Goal: Task Accomplishment & Management: Complete application form

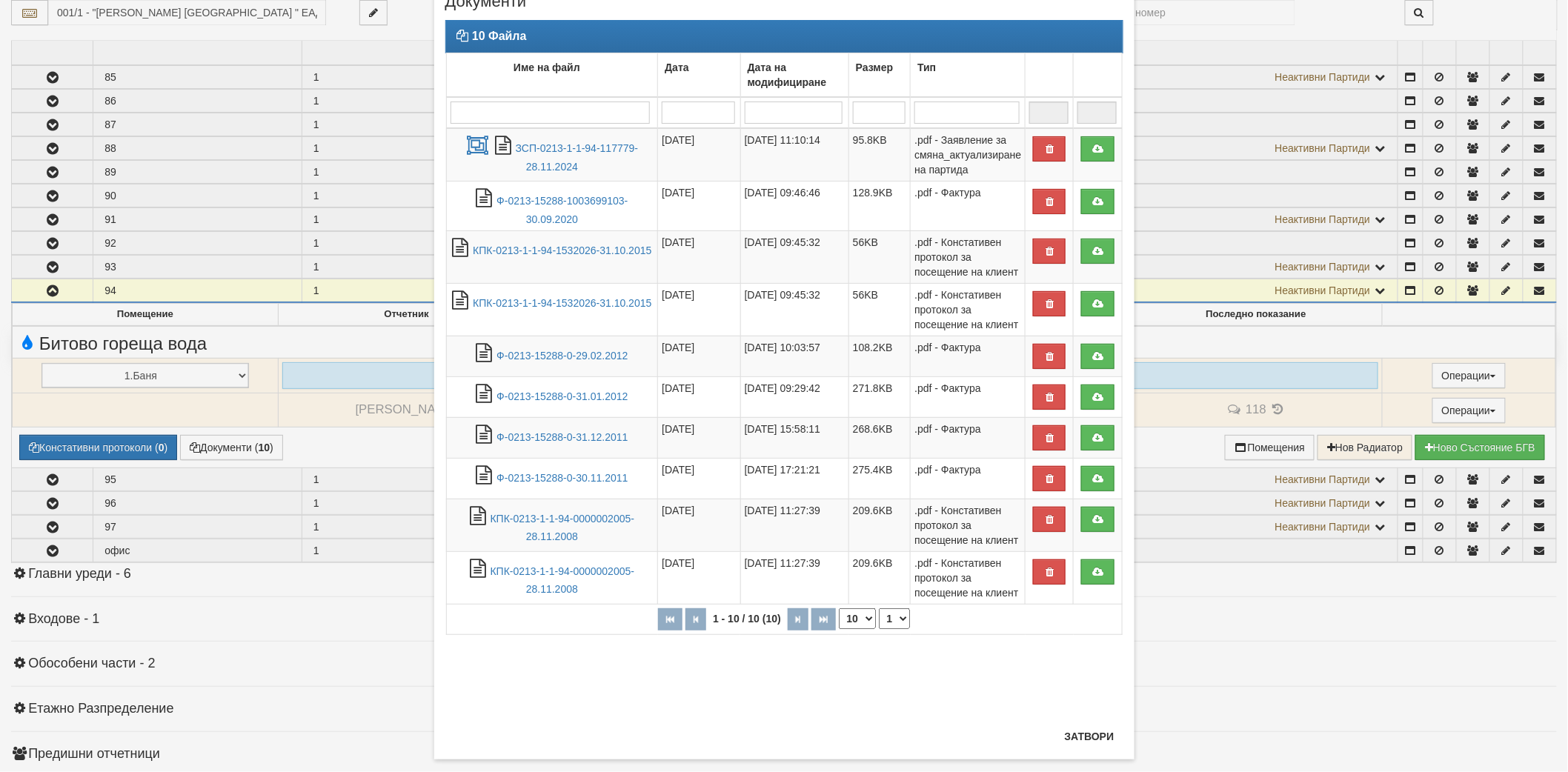
scroll to position [79, 0]
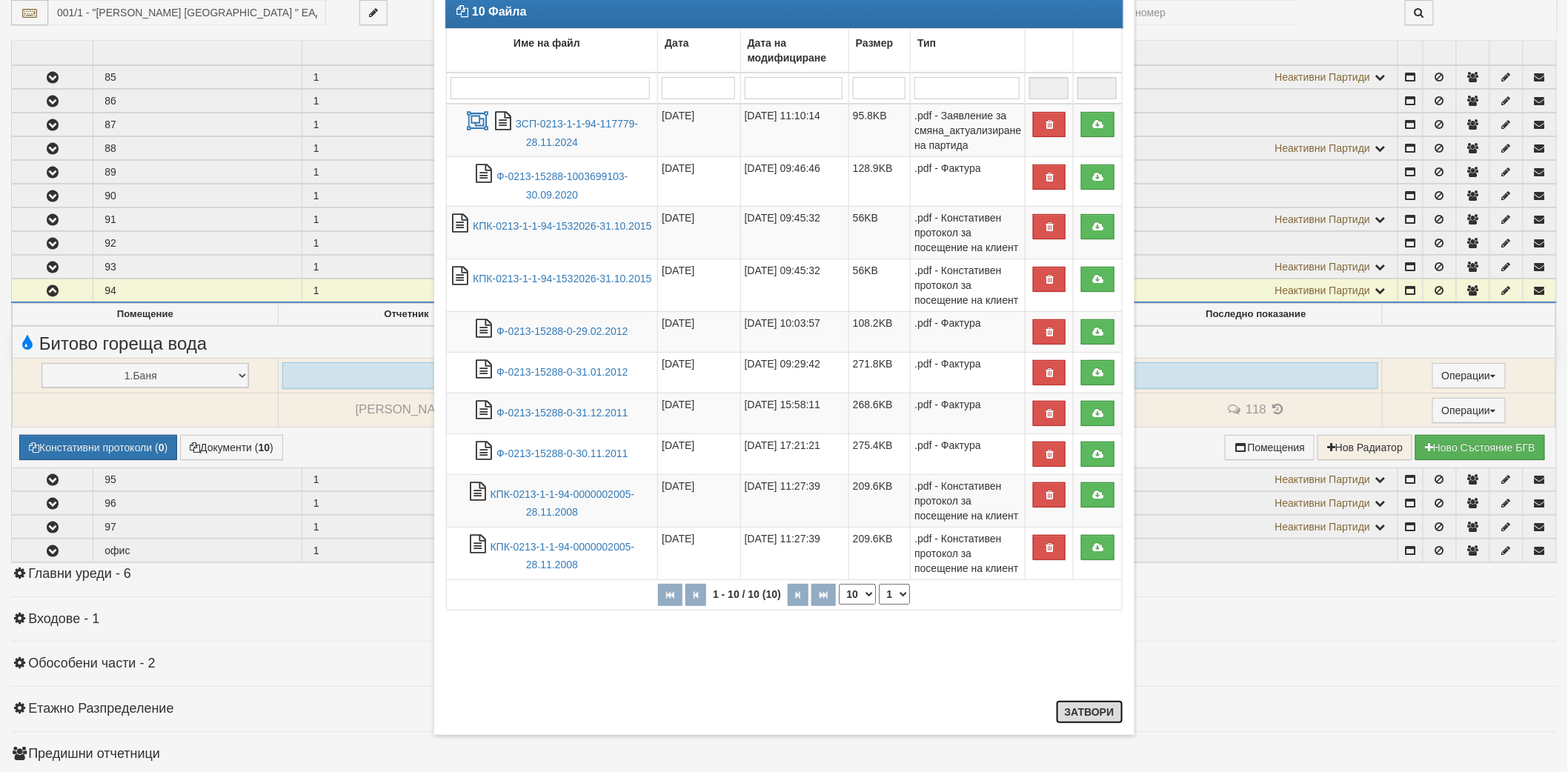
click at [1069, 713] on button "Затвори" at bounding box center [1090, 711] width 67 height 24
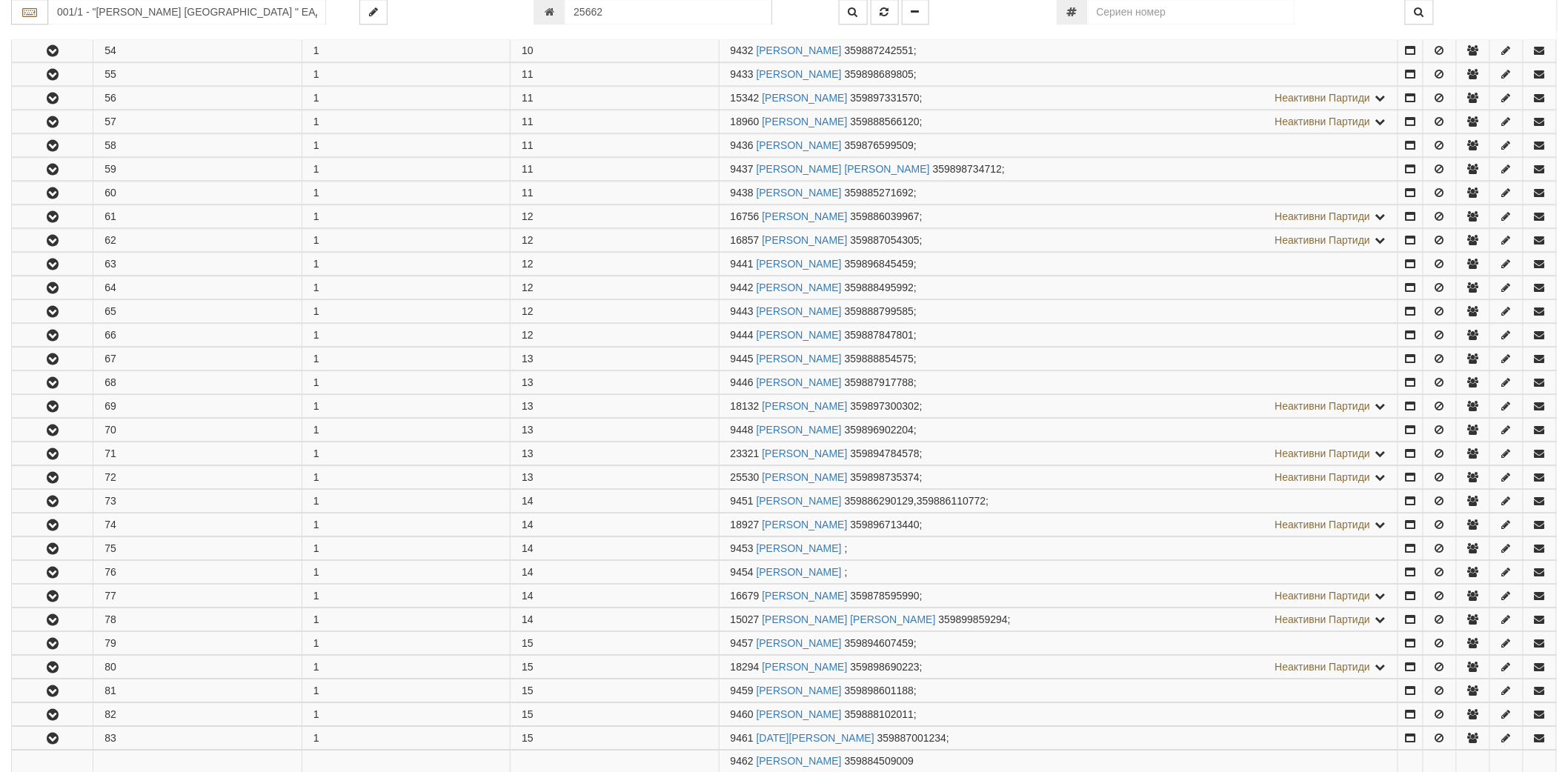
scroll to position [1328, 0]
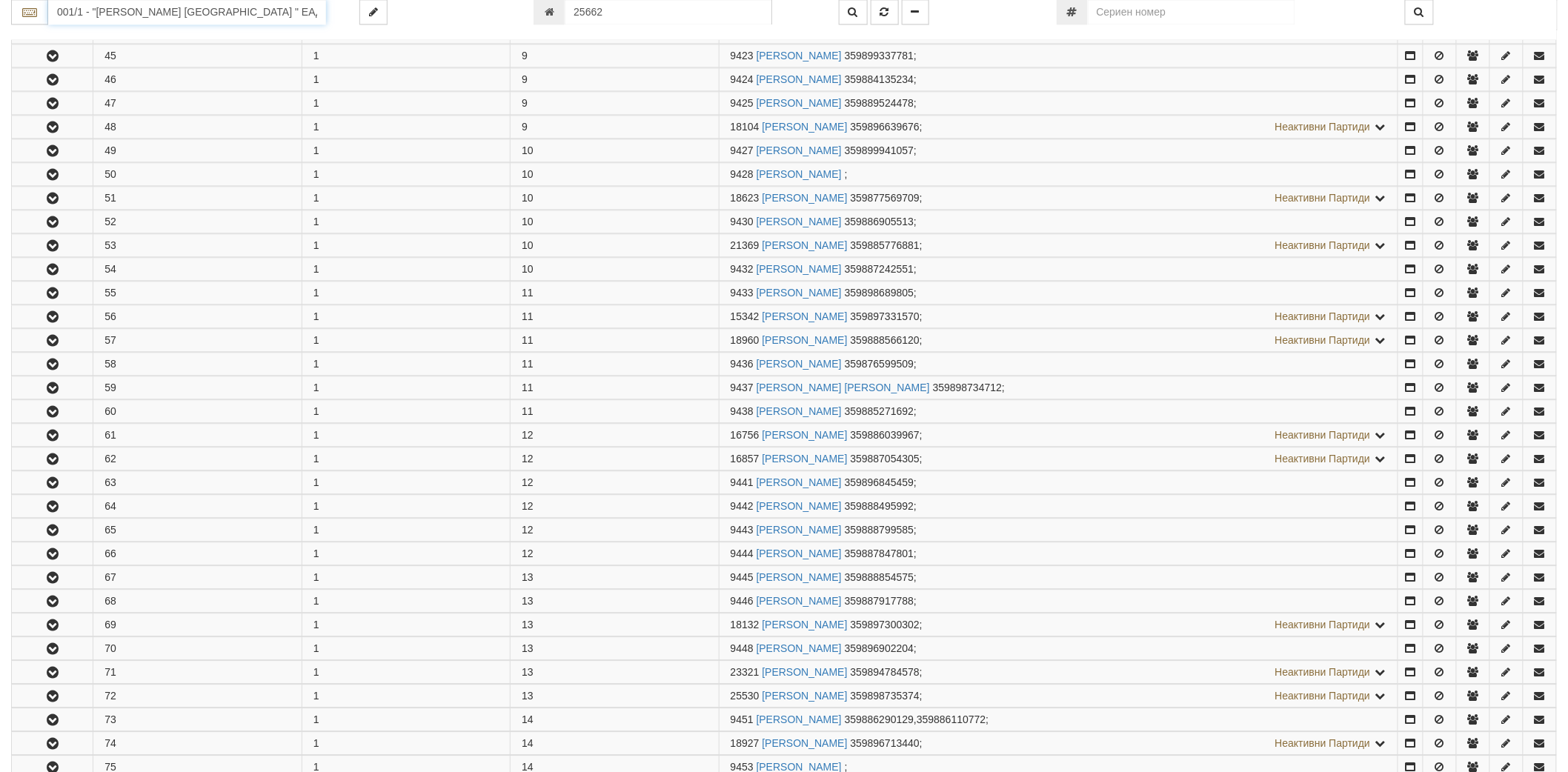
click at [213, 16] on input "001/1 - "ВЕОЛИЯ ЕНЕРДЖИ ВАРНА " ЕАД" at bounding box center [187, 12] width 278 height 25
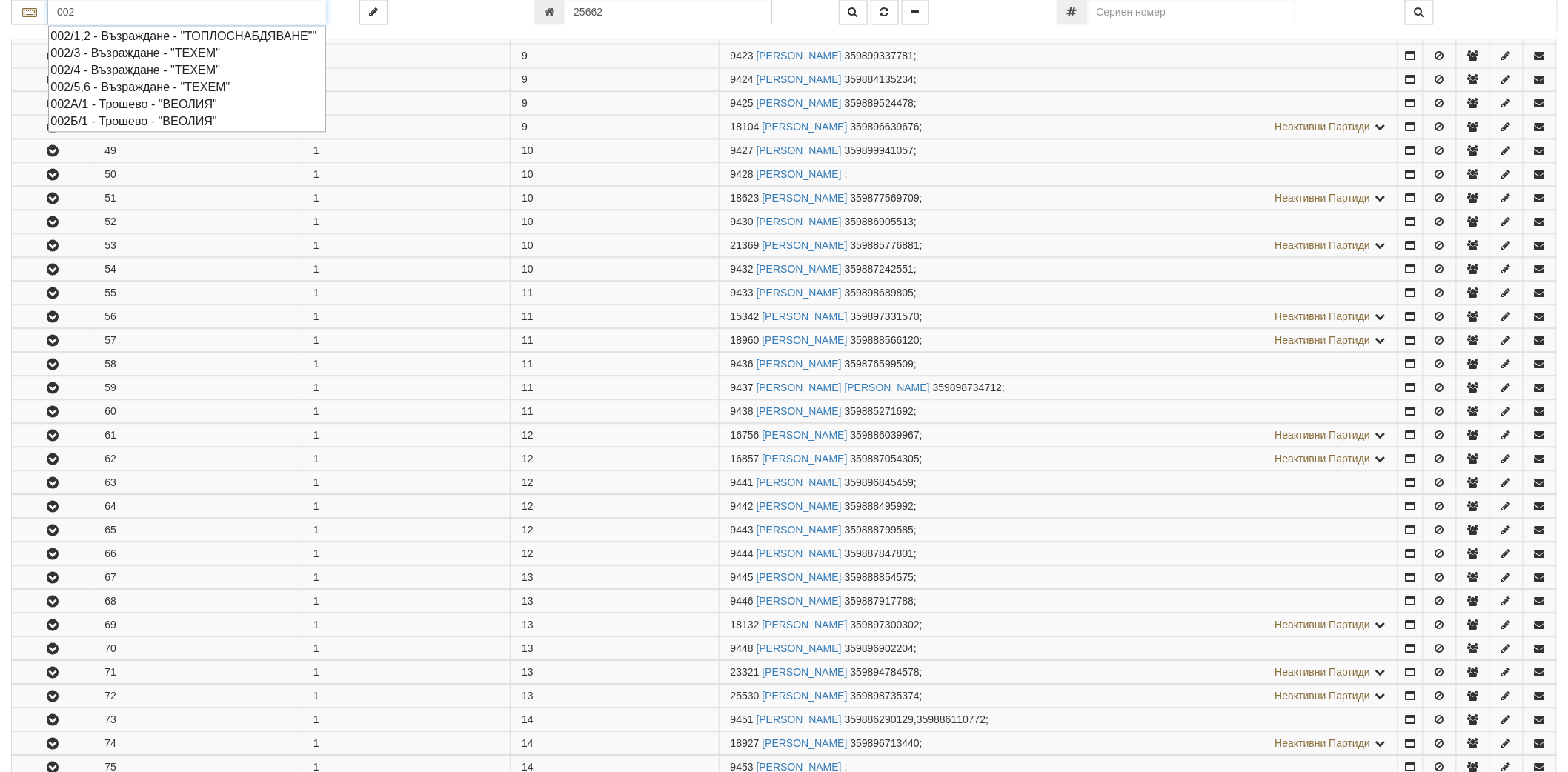
click at [142, 130] on div "002Б/1 - Трошево - "ВЕОЛИЯ"" at bounding box center [187, 121] width 273 height 17
type input "002Б/1 - Трошево - "ВЕОЛИЯ""
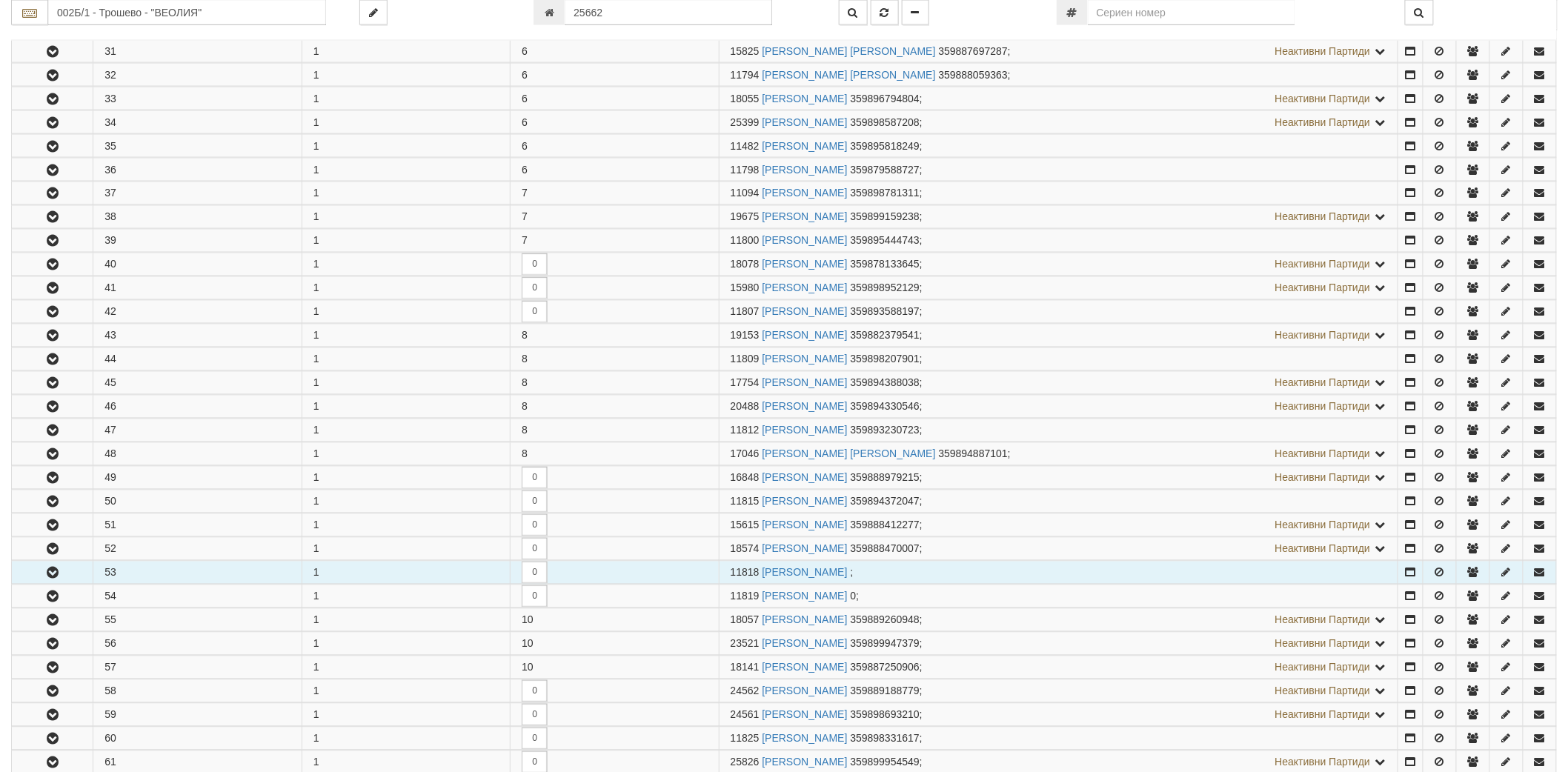
scroll to position [1152, 0]
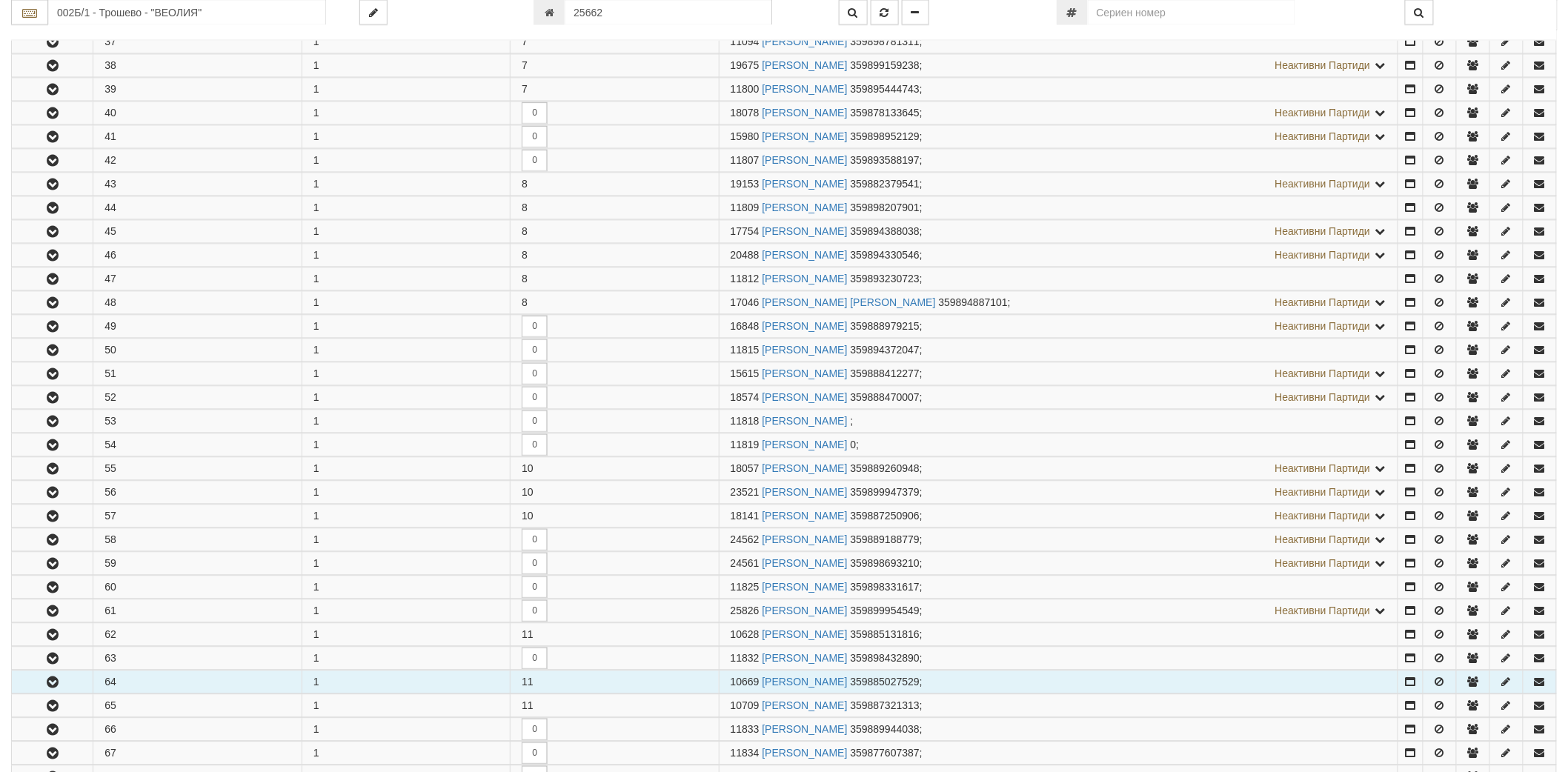
click at [58, 680] on button "button" at bounding box center [52, 682] width 81 height 22
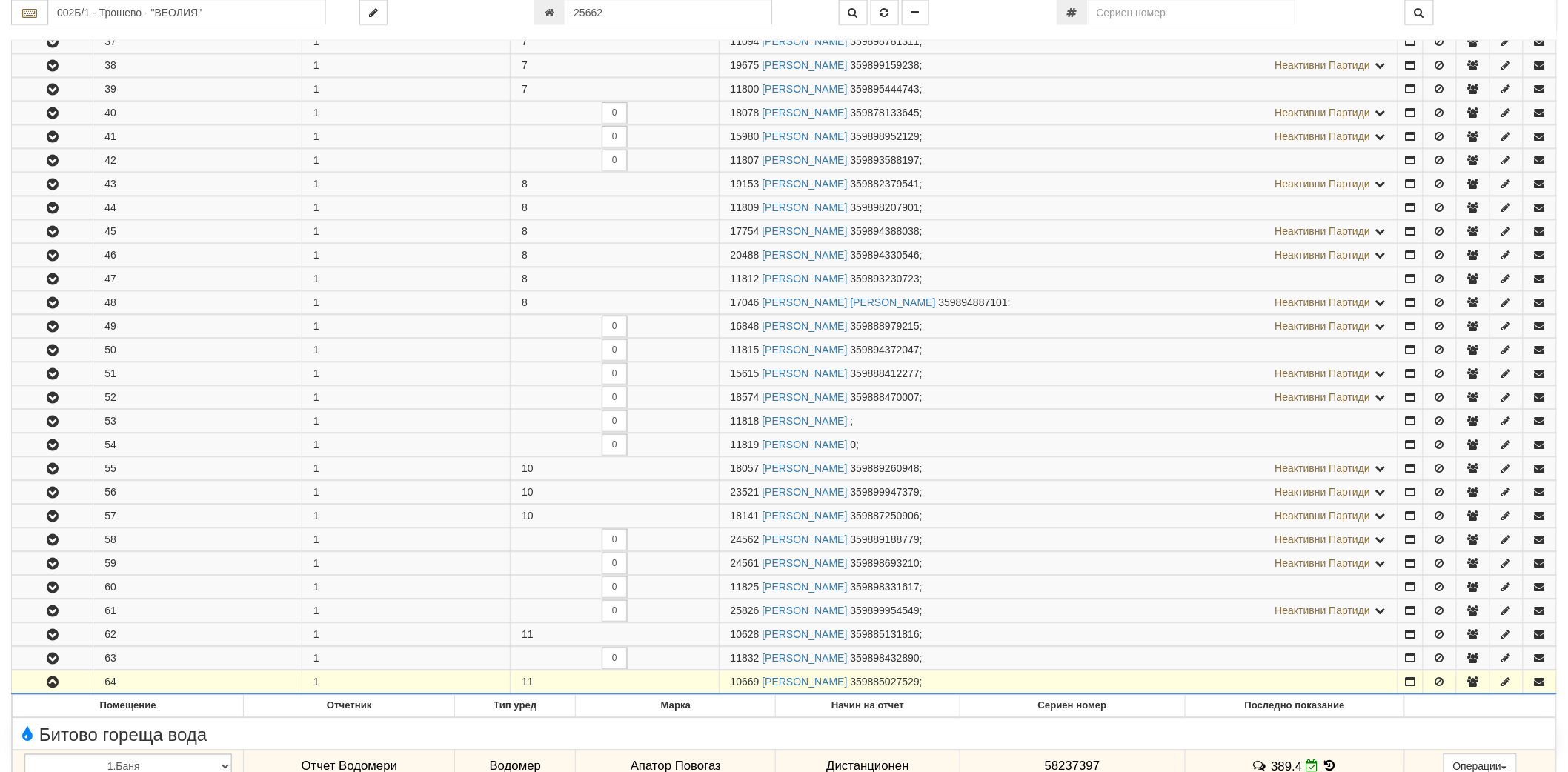
drag, startPoint x: 730, startPoint y: 689, endPoint x: 757, endPoint y: 687, distance: 27.1
click at [757, 687] on span "10669" at bounding box center [744, 682] width 29 height 11
copy span "10669"
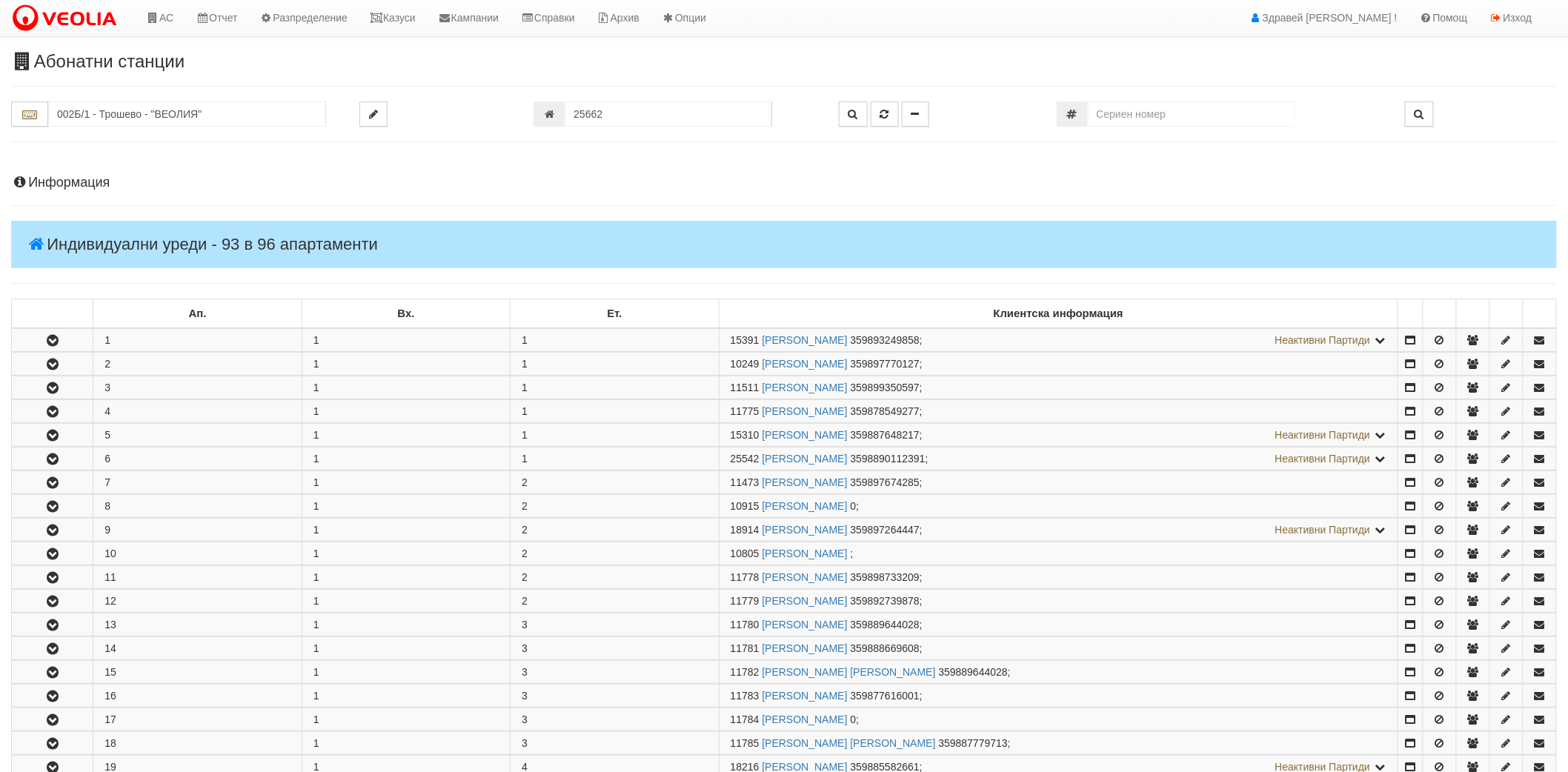
scroll to position [0, 0]
click at [395, 5] on link "Казуси" at bounding box center [393, 18] width 68 height 37
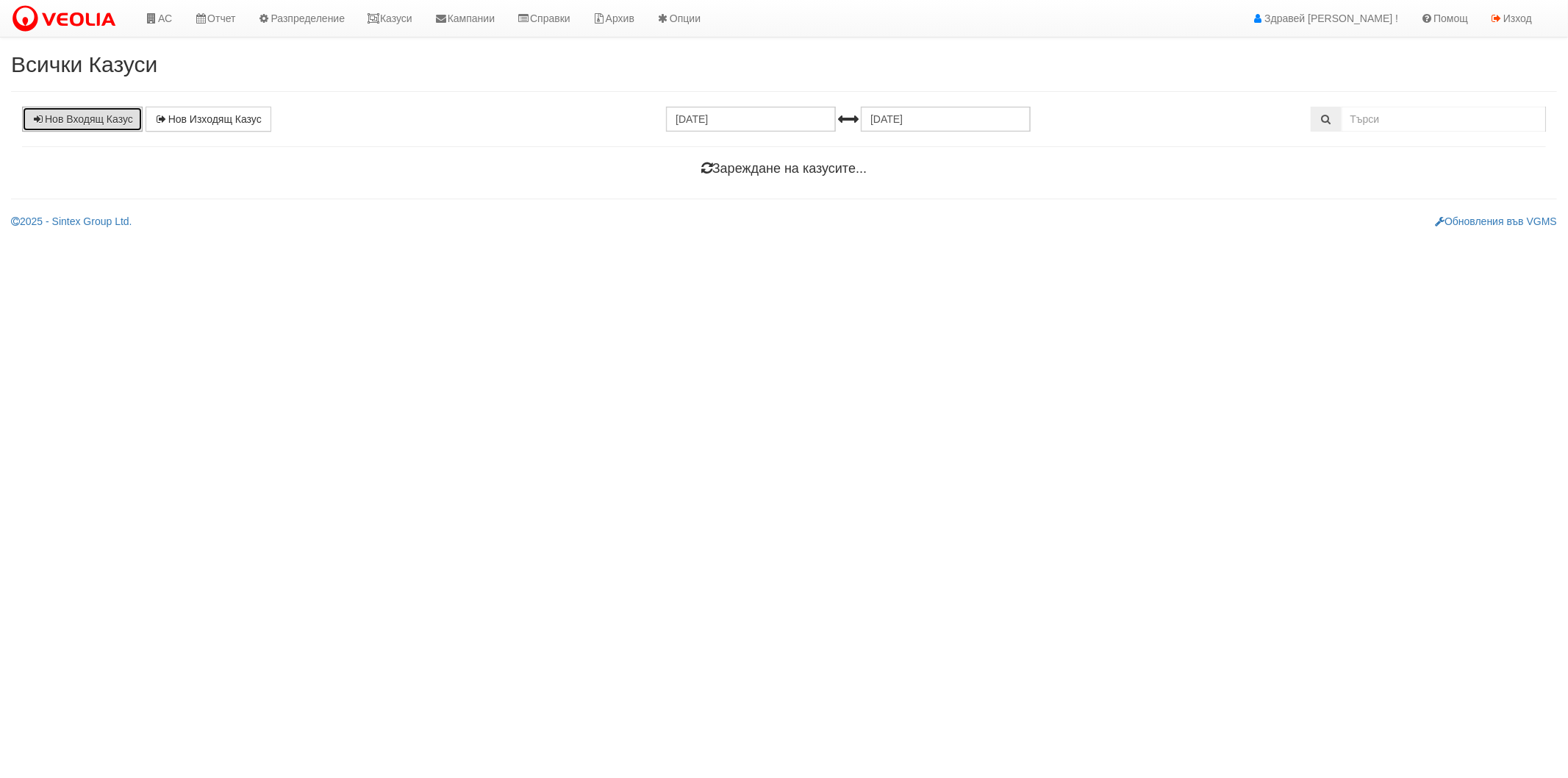
click at [100, 122] on link "Нов Входящ Казус" at bounding box center [82, 118] width 121 height 25
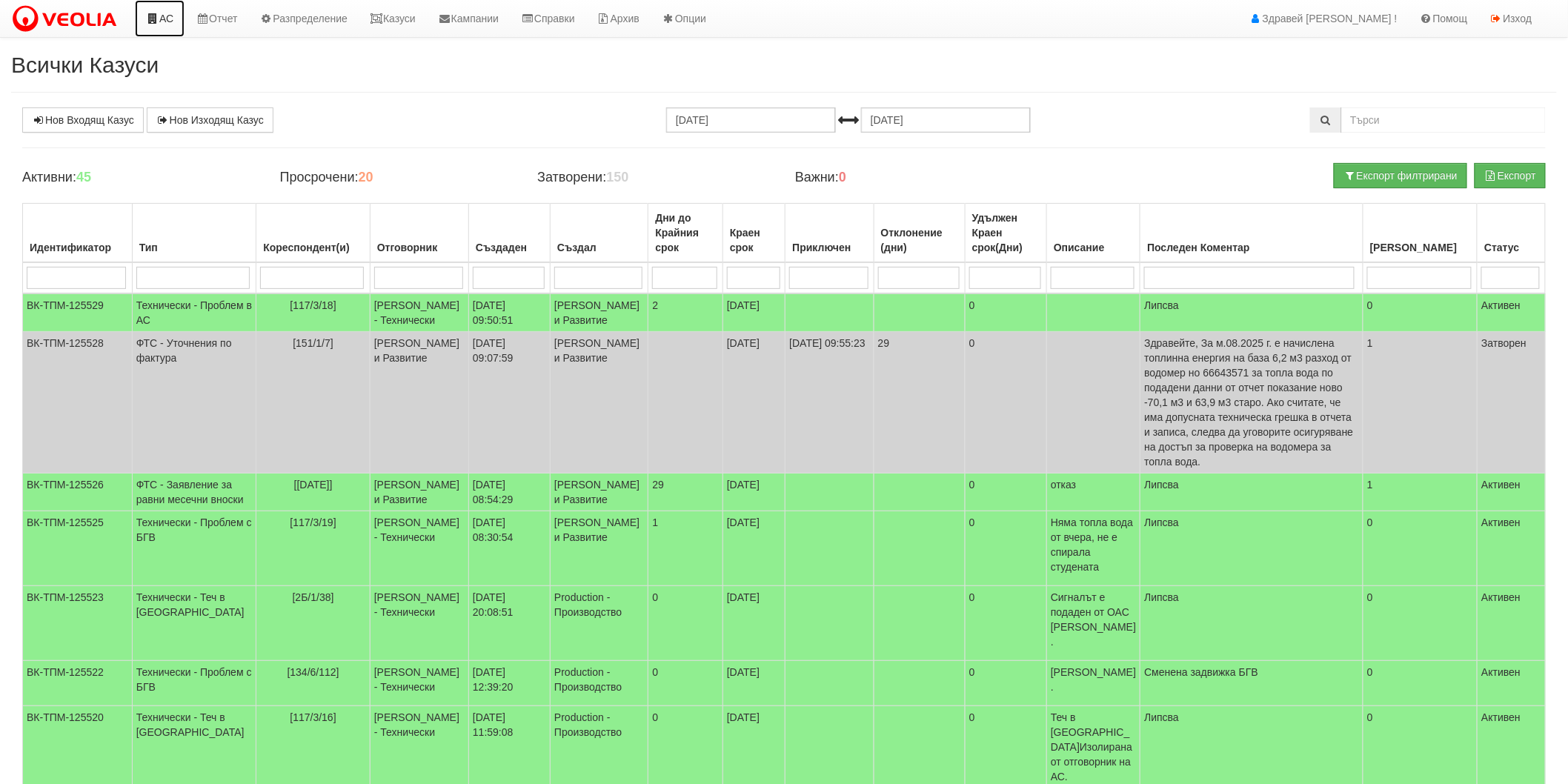
click at [170, 16] on link "АС" at bounding box center [159, 18] width 50 height 37
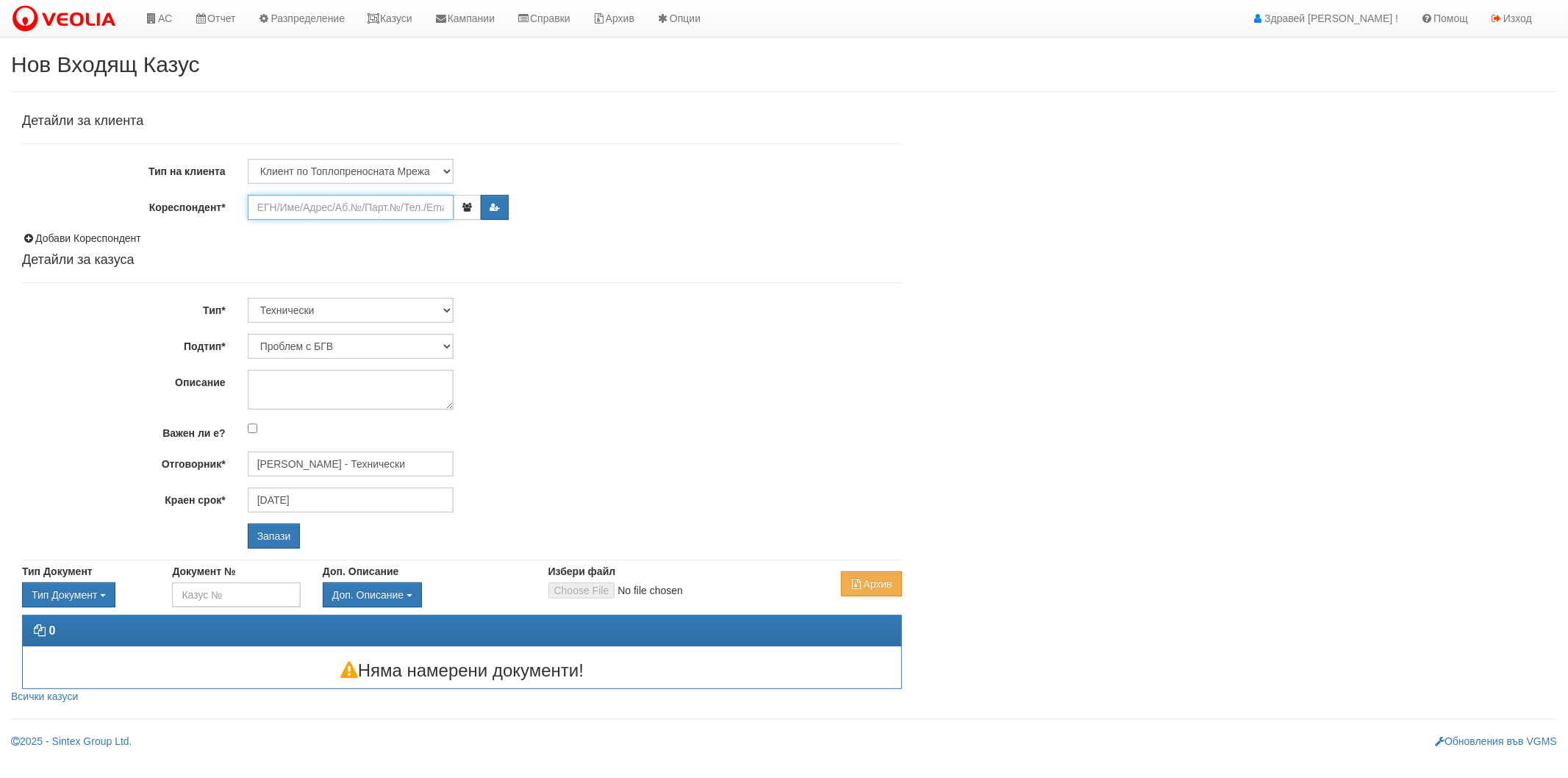
click at [368, 210] on input "Кореспондент*" at bounding box center [351, 207] width 206 height 25
paste input "10669"
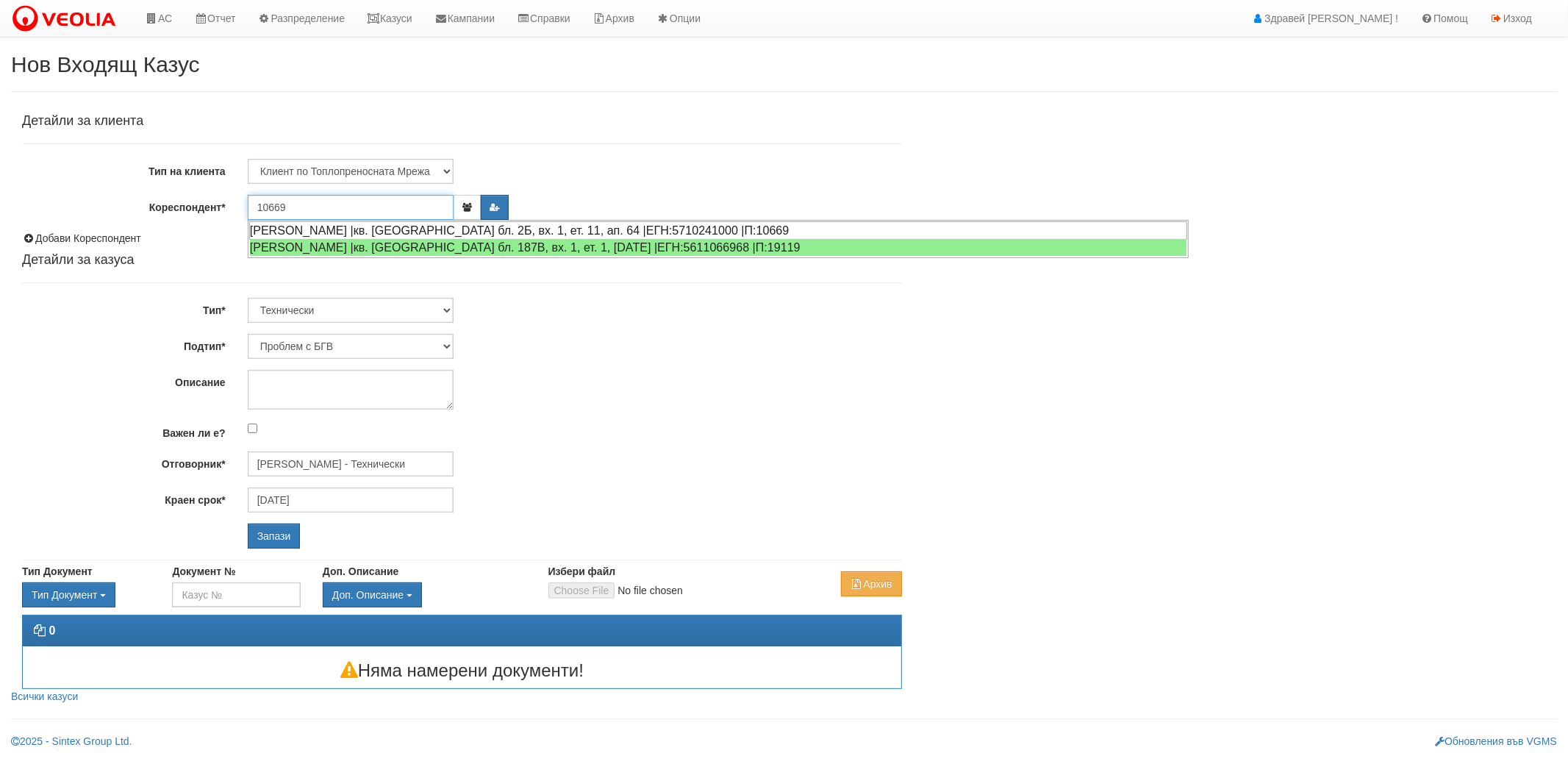
click at [370, 229] on div "ДИМЧО ЕНЧЕВ ВЪРБЕВ |кв. Трошево бл. 2Б, вх. 1, ет. 11, ап. 64 |ЕГН:5710241000 |…" at bounding box center [718, 230] width 938 height 19
type input "[PERSON_NAME]"
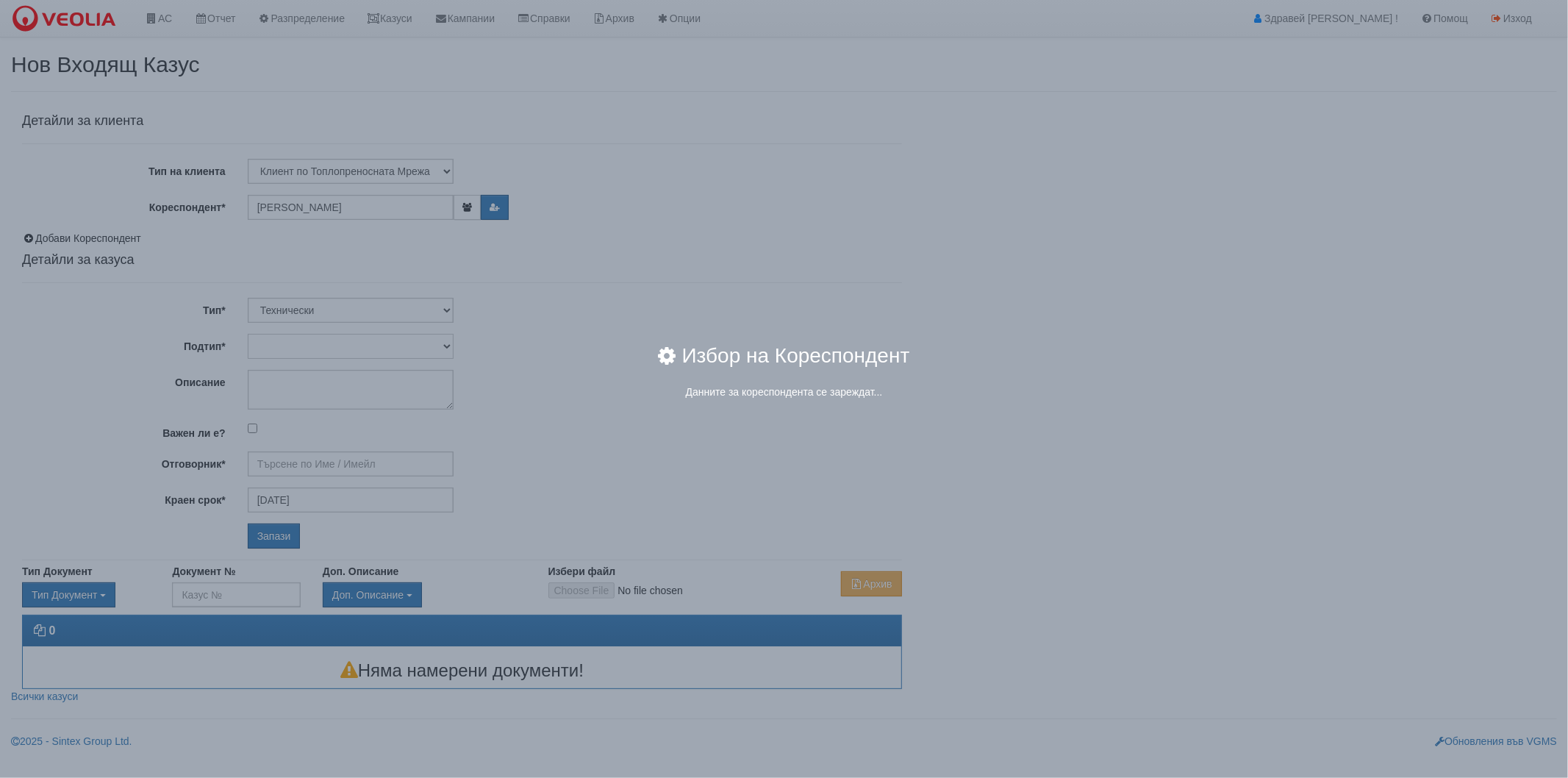
type input "Дончо Дончев - Технически"
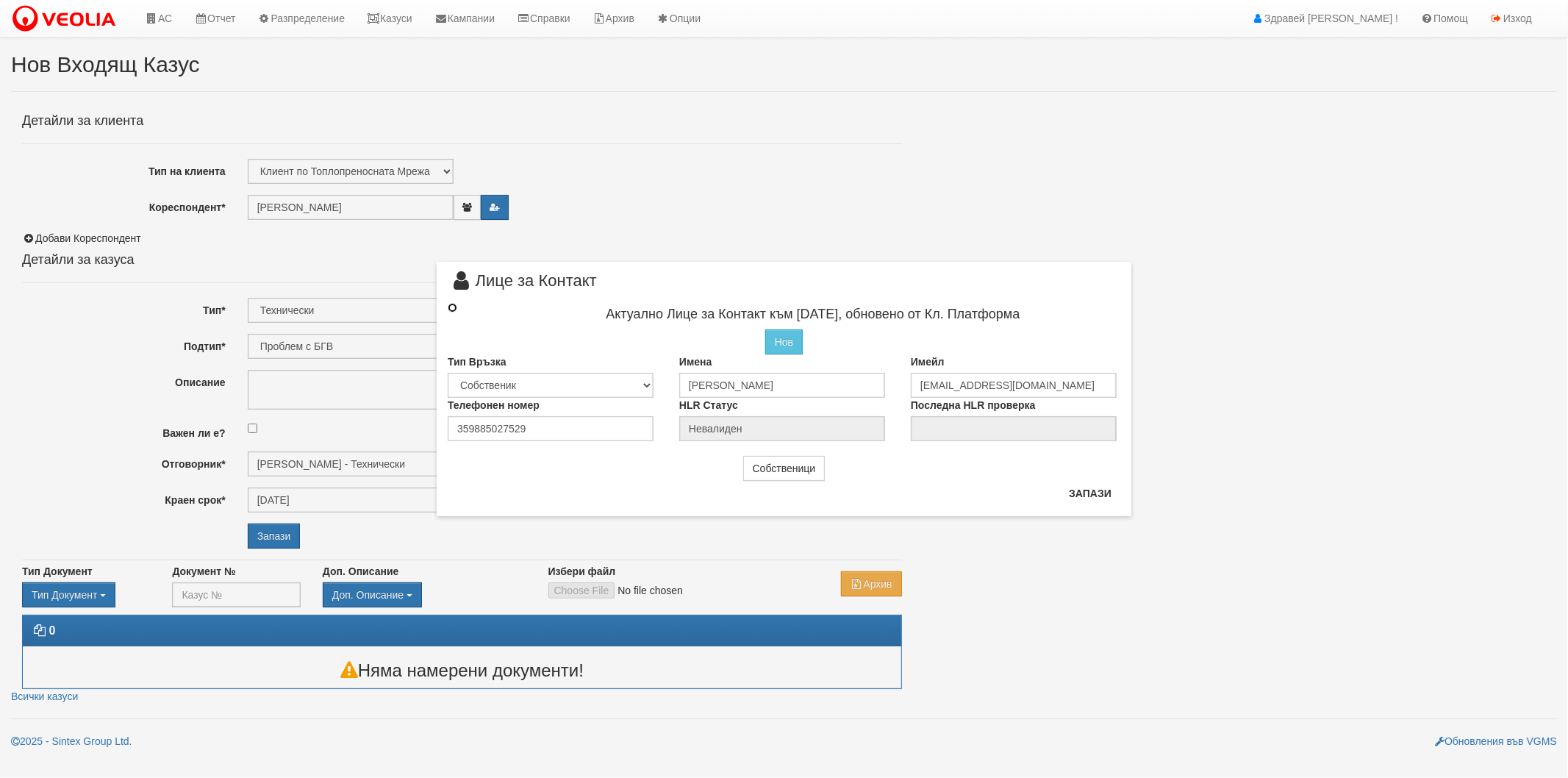
click at [452, 306] on input "radio" at bounding box center [453, 307] width 10 height 10
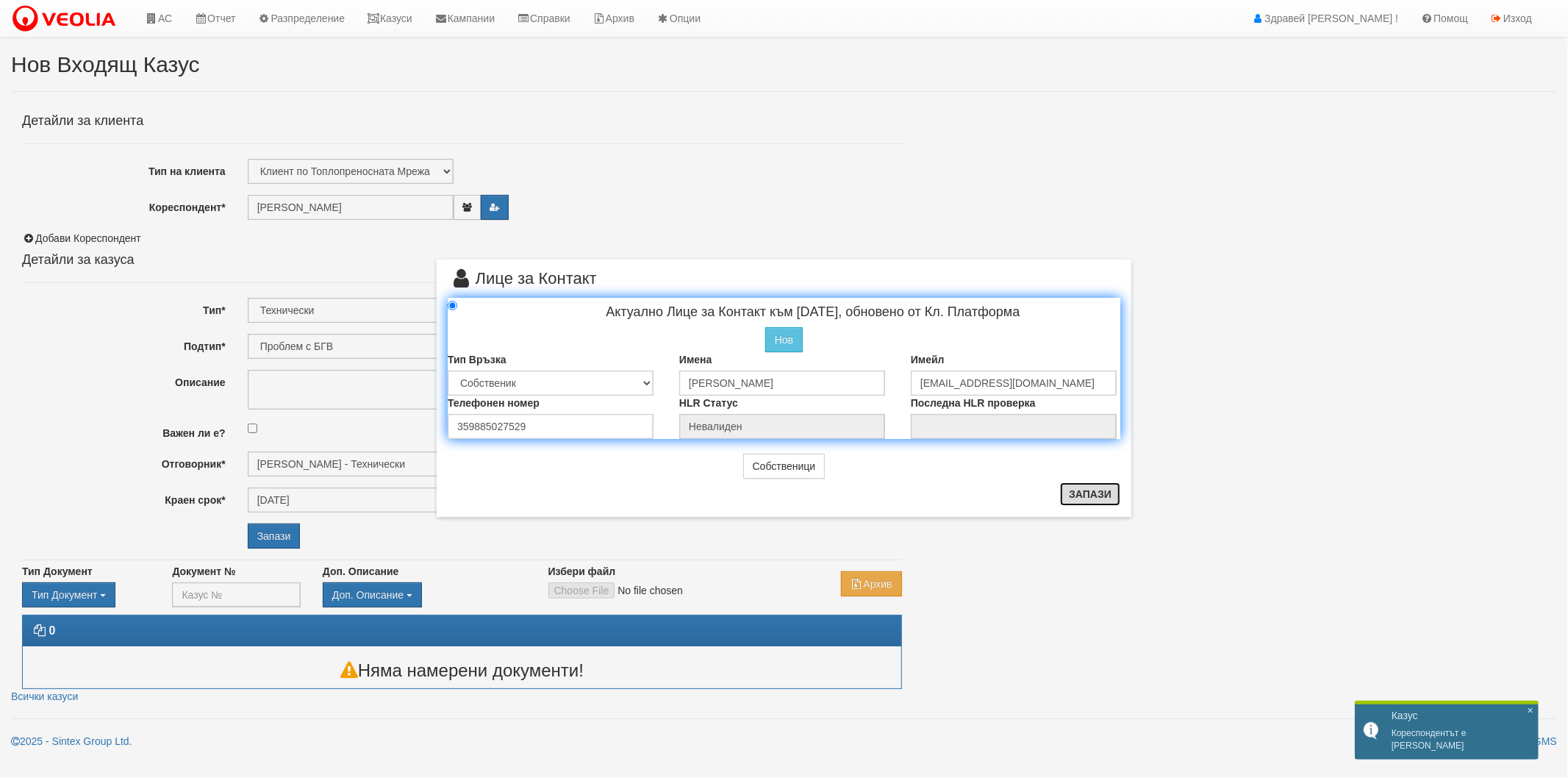
click at [1099, 489] on button "Запази" at bounding box center [1090, 493] width 60 height 24
radio input "true"
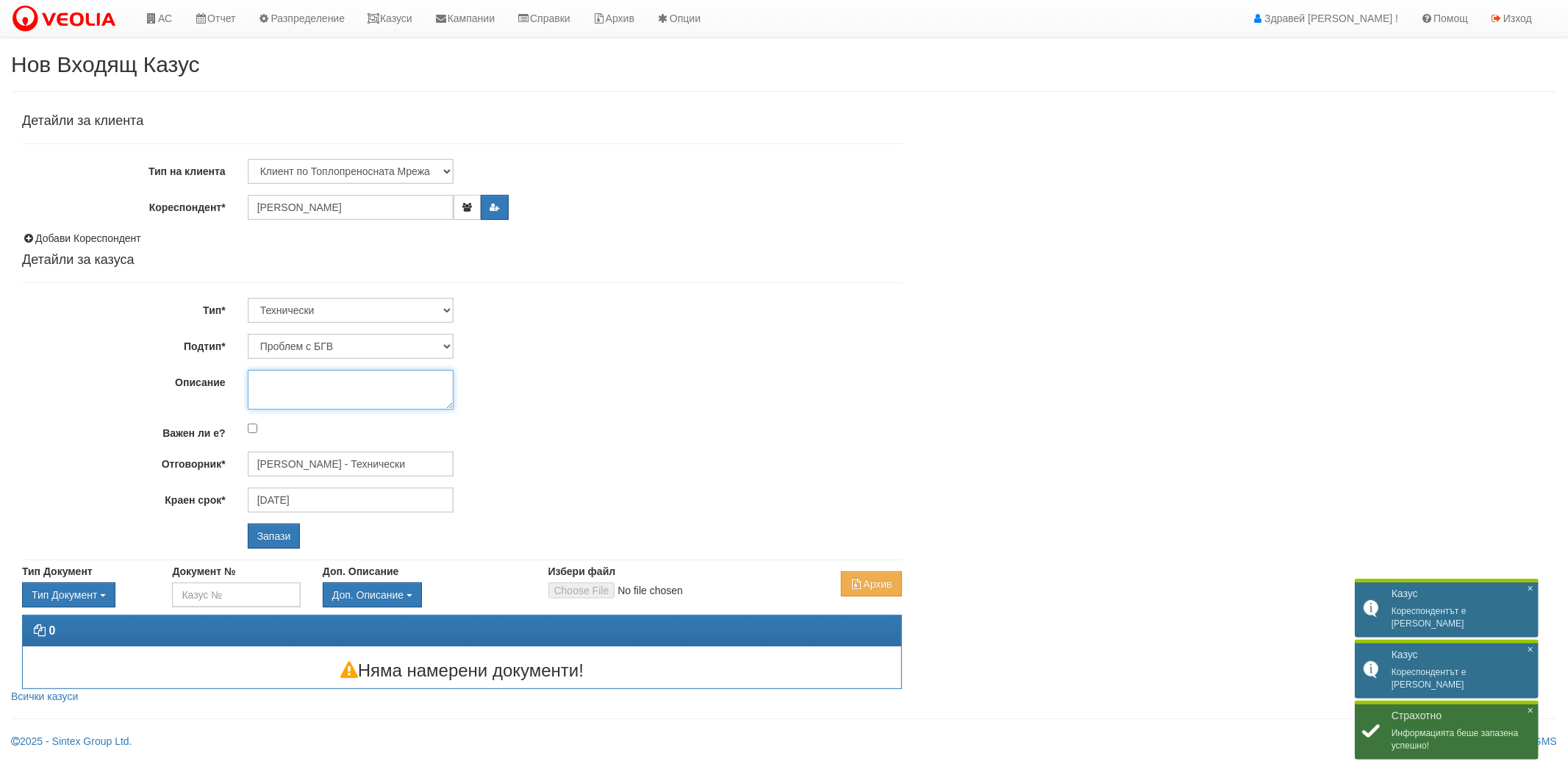
click at [291, 387] on textarea "Описание" at bounding box center [351, 389] width 206 height 40
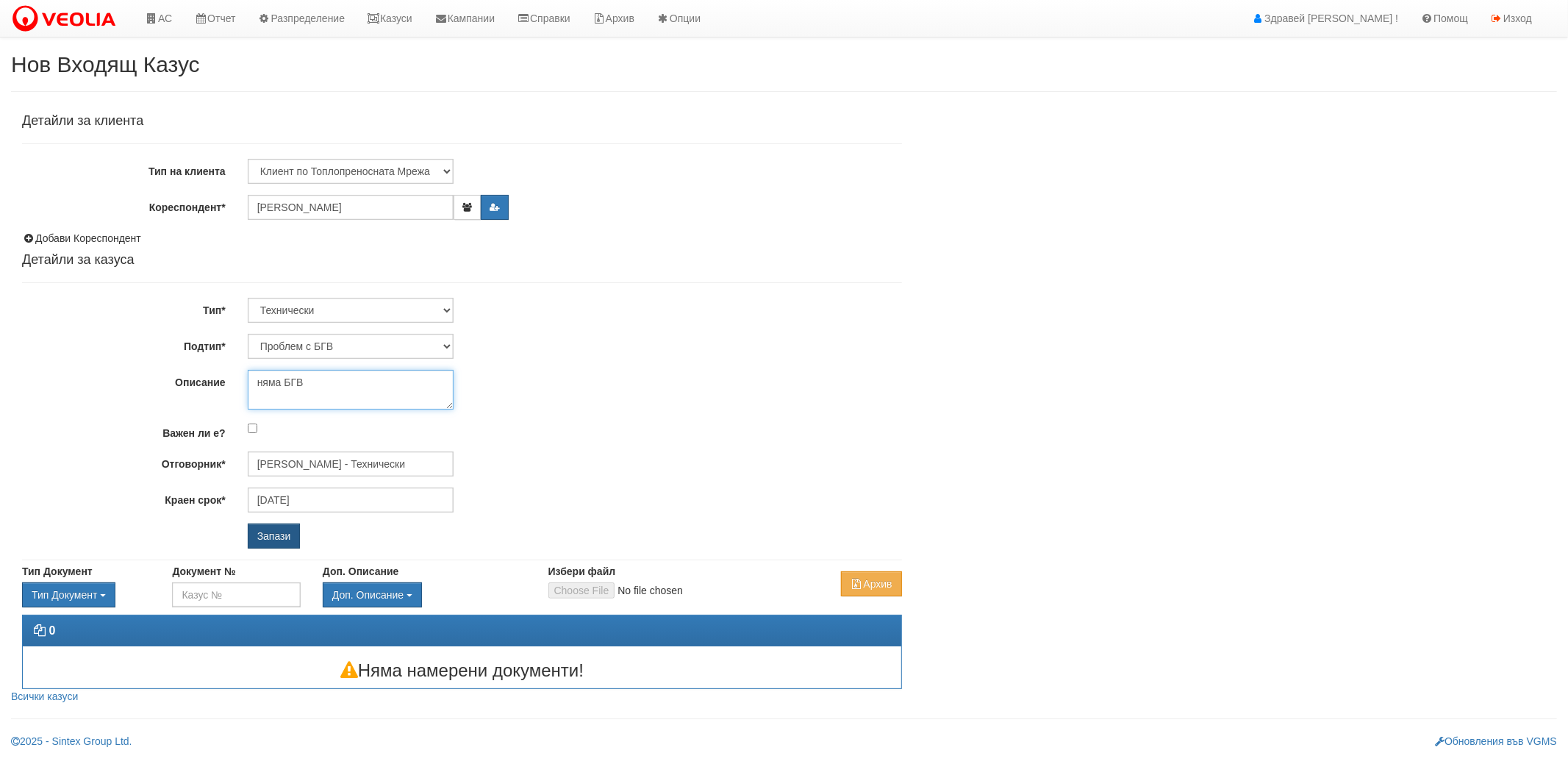
type textarea "няма БГВ"
click at [269, 533] on input "Запази" at bounding box center [274, 535] width 53 height 25
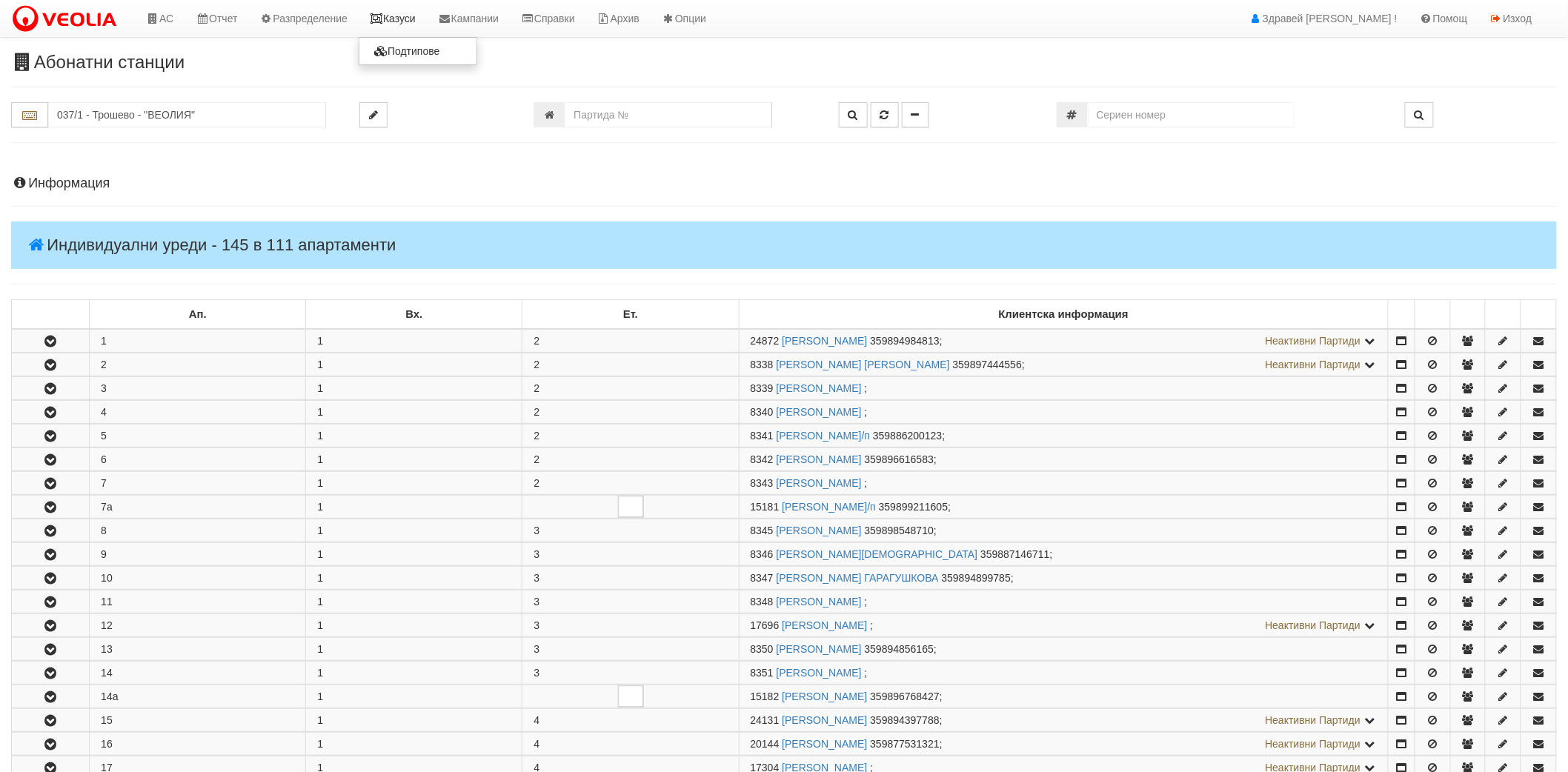
click at [416, 34] on link "Казуси" at bounding box center [393, 18] width 68 height 37
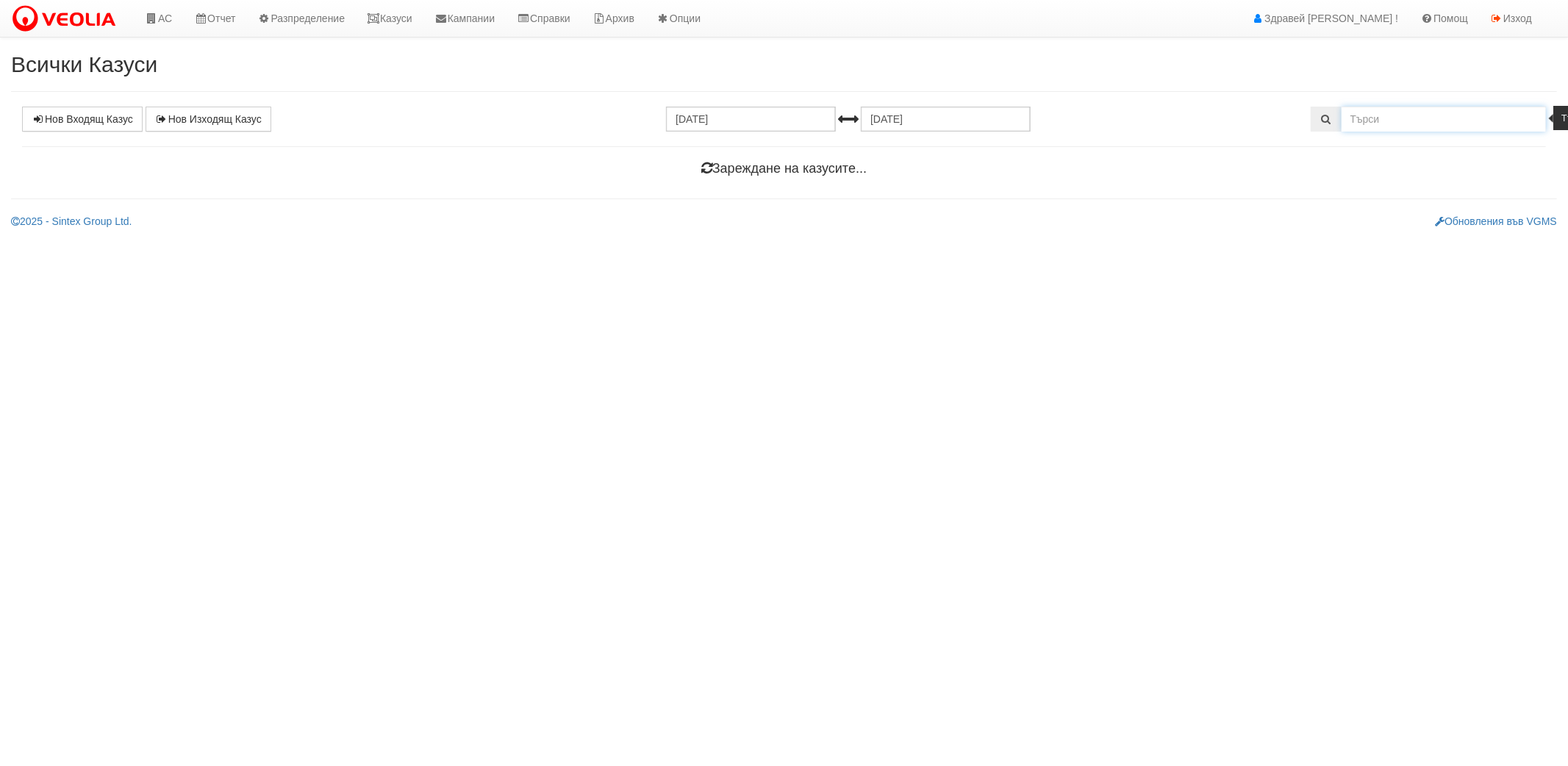
click at [1410, 129] on input "text" at bounding box center [1444, 118] width 205 height 25
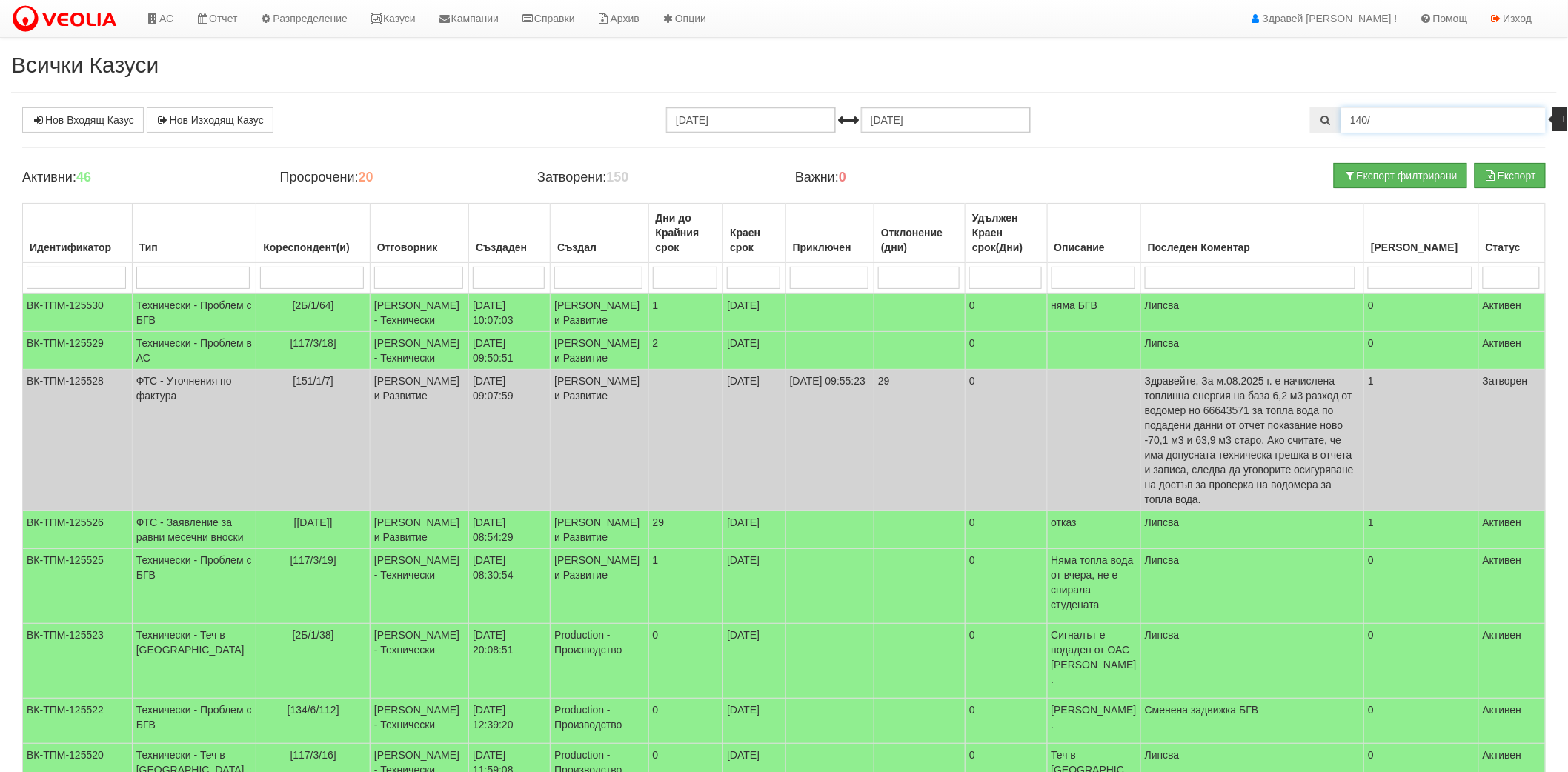
type input "140/"
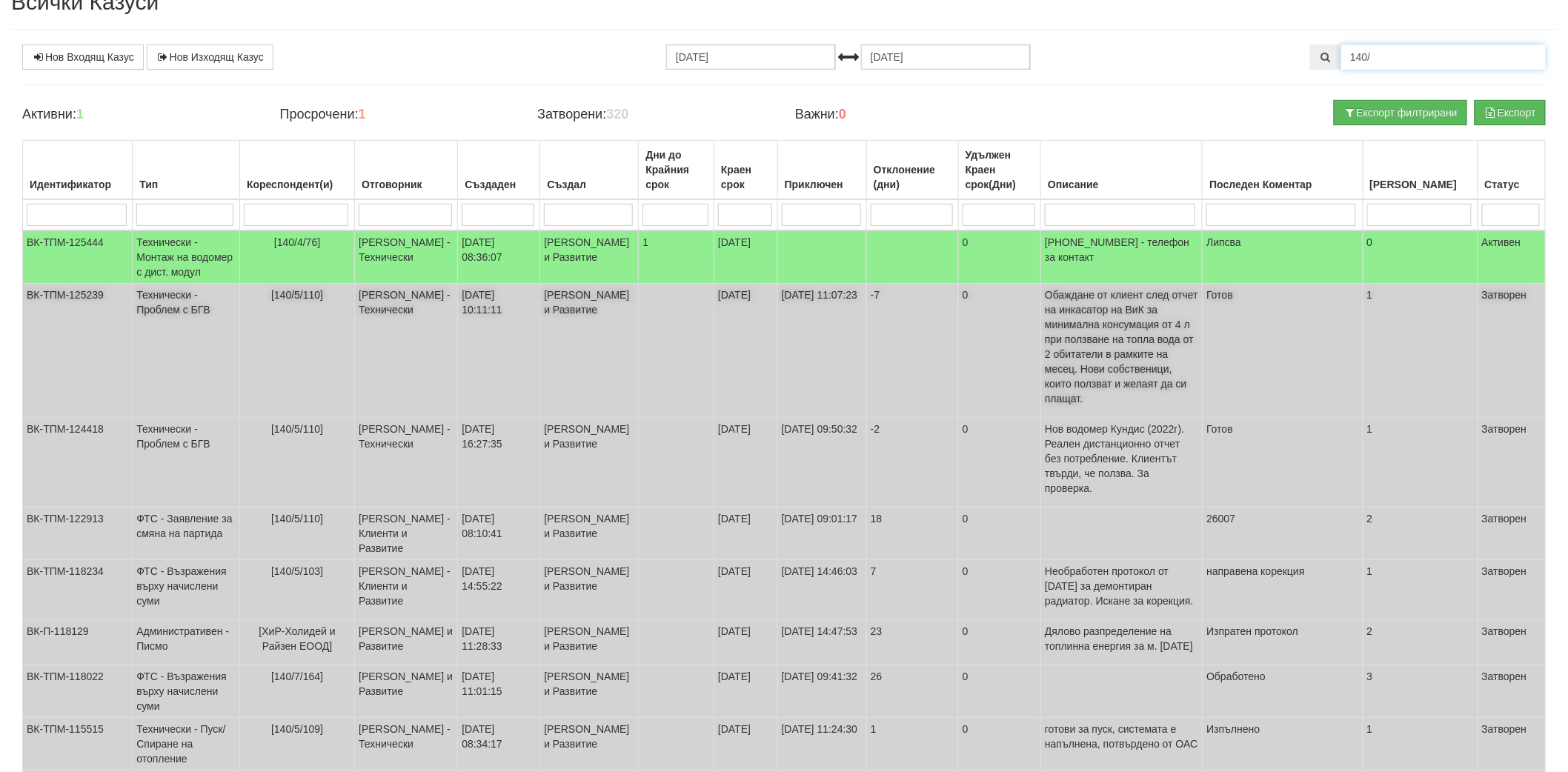
scroll to position [83, 0]
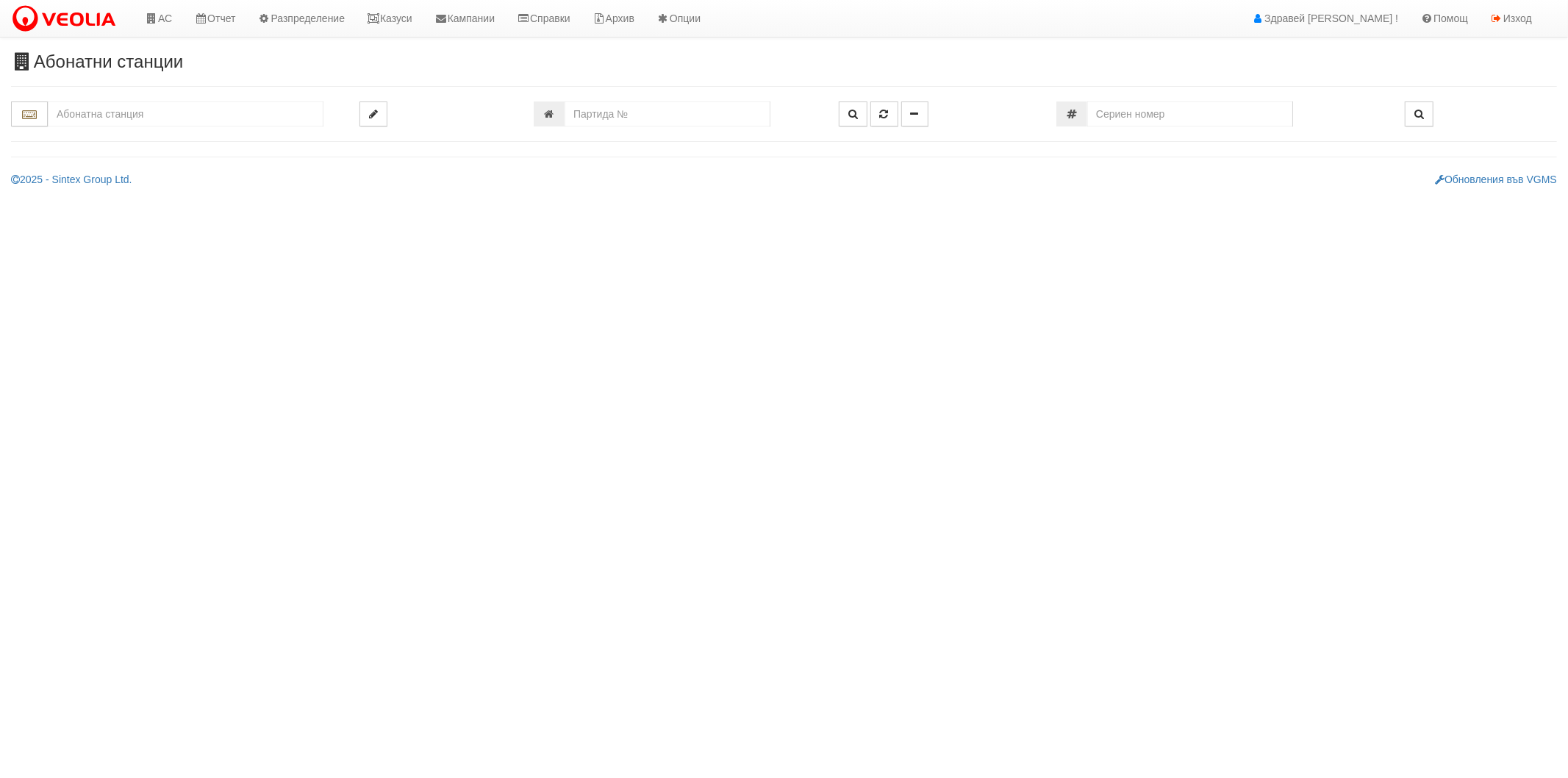
click at [172, 115] on input "text" at bounding box center [186, 114] width 276 height 25
click at [153, 172] on div "004/А - ул. Милосърдие - "ВЕОЛИЯ"" at bounding box center [186, 171] width 271 height 17
type input "004/А - ул. Милосърдие - "ВЕОЛИЯ""
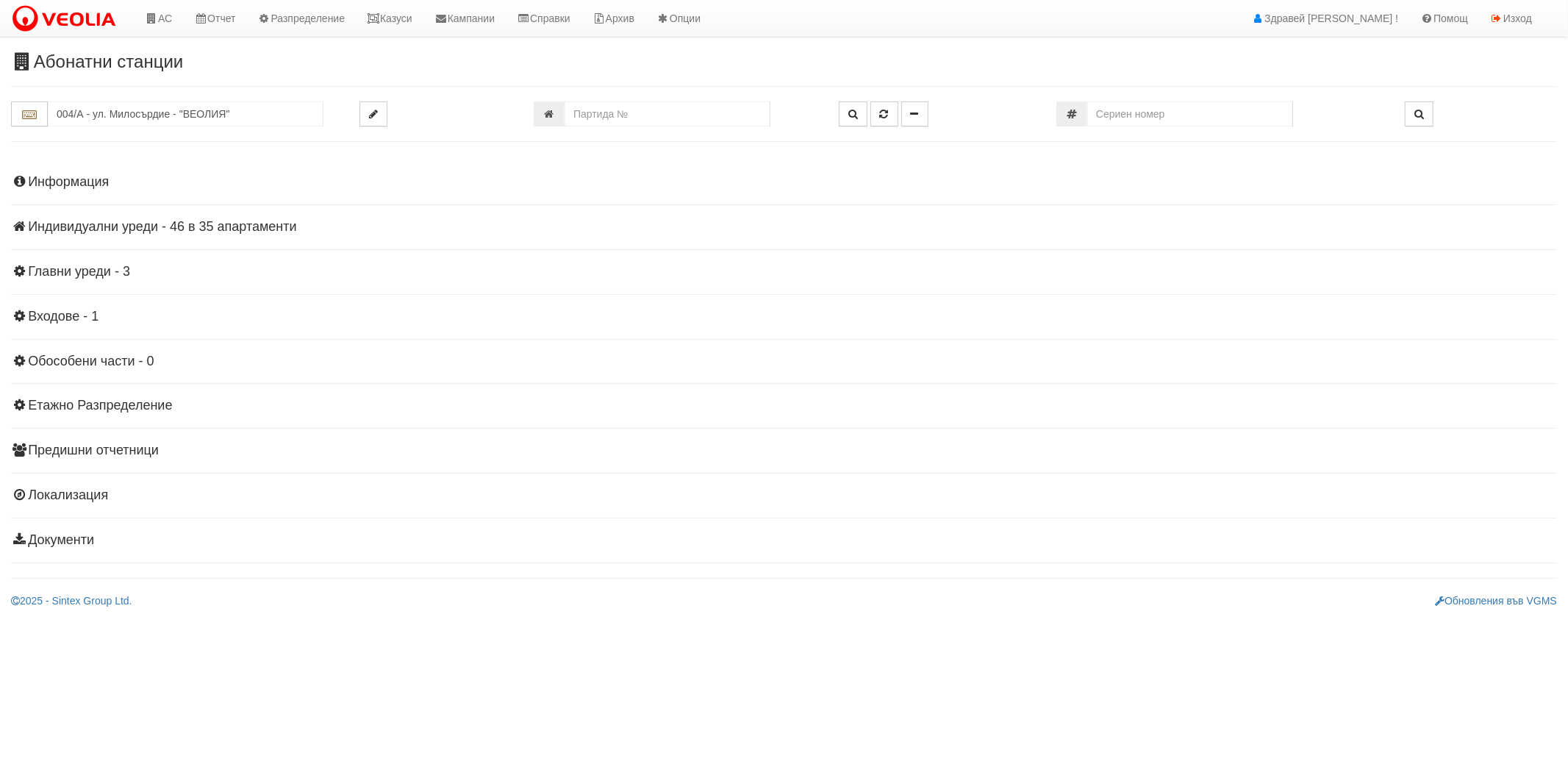
click at [93, 223] on h4 "Индивидуални уреди - 46 в 35 апартаменти" at bounding box center [784, 227] width 1546 height 15
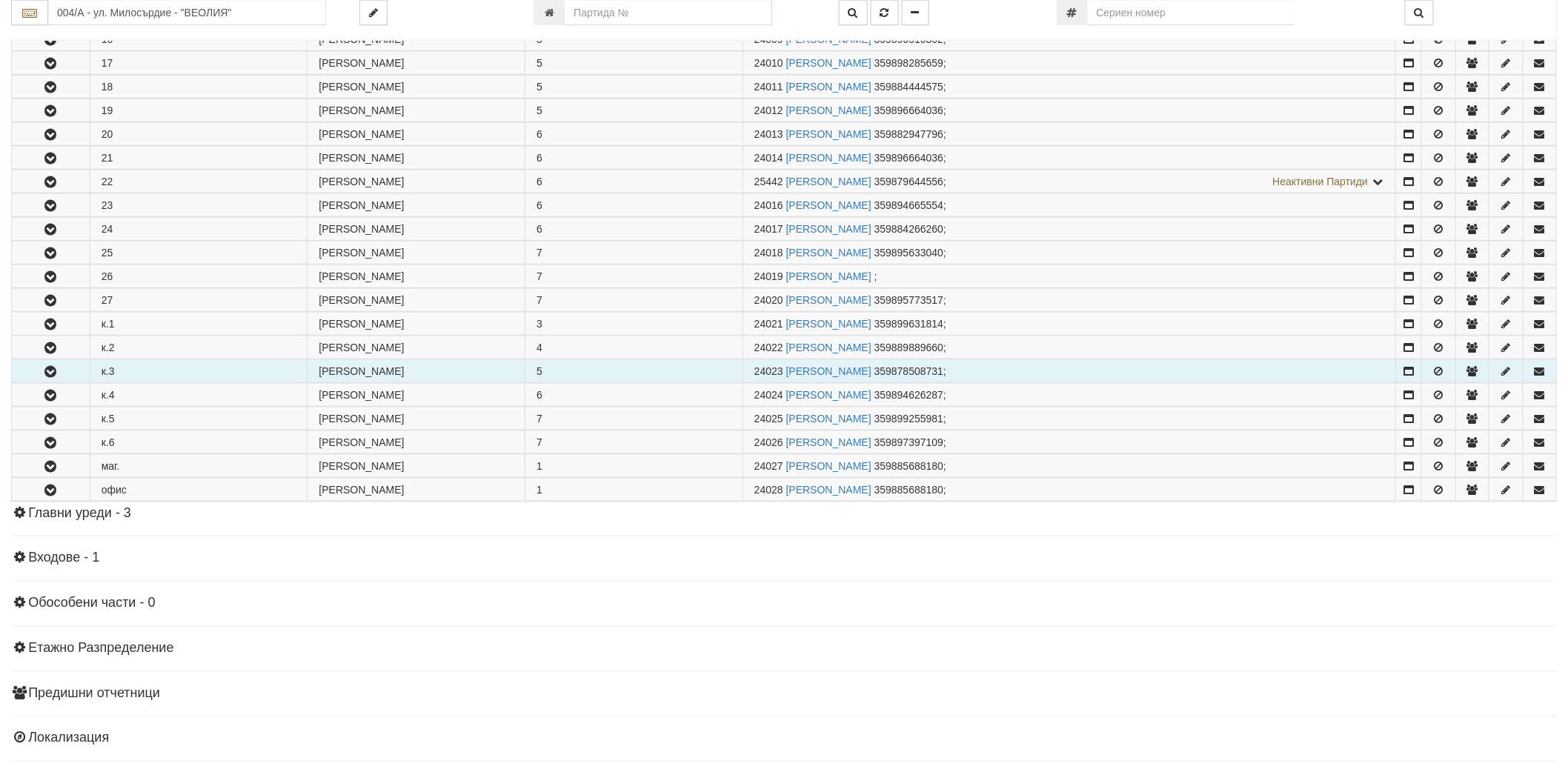
scroll to position [658, 0]
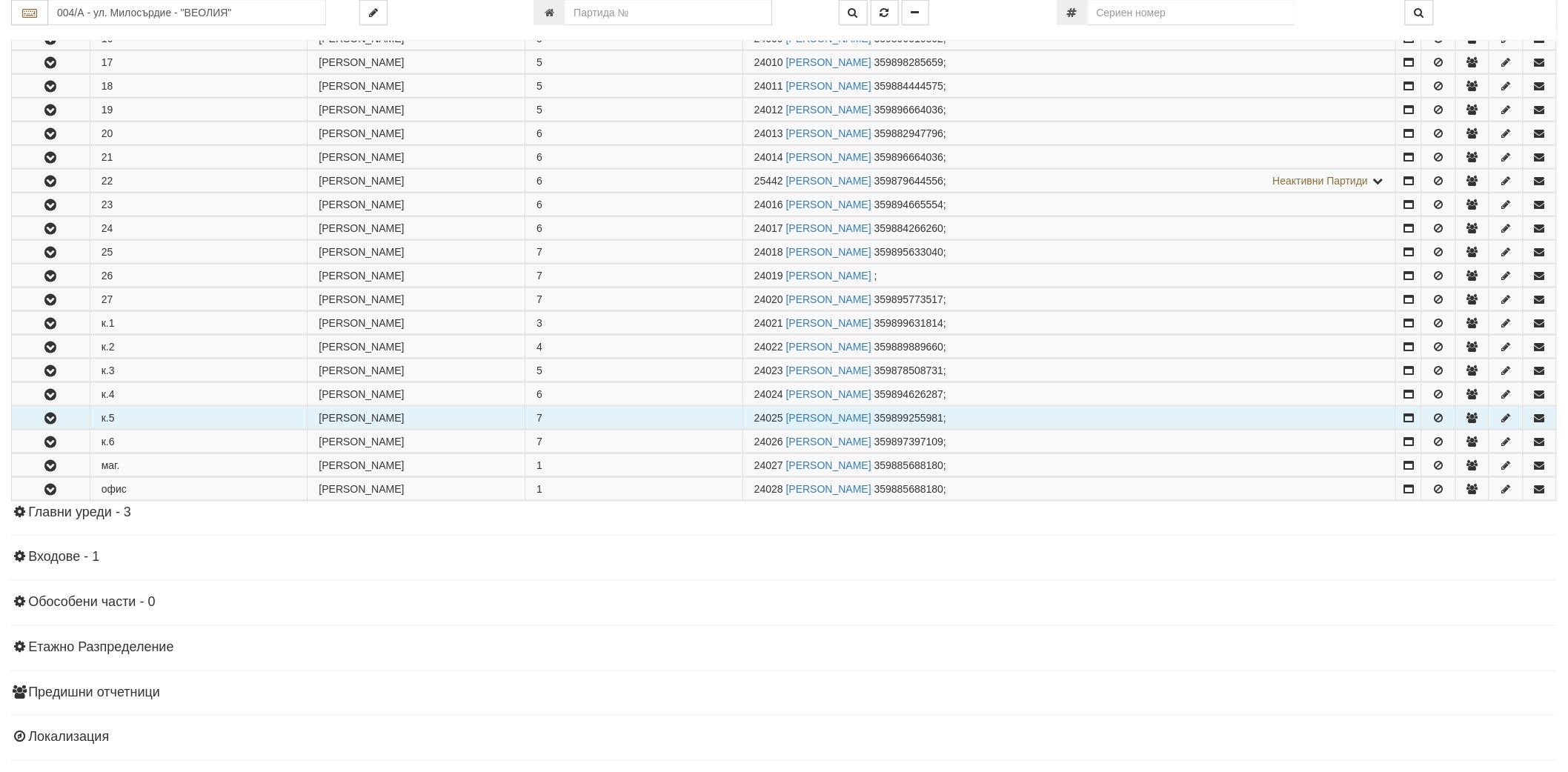
click at [55, 421] on icon "button" at bounding box center [51, 419] width 18 height 11
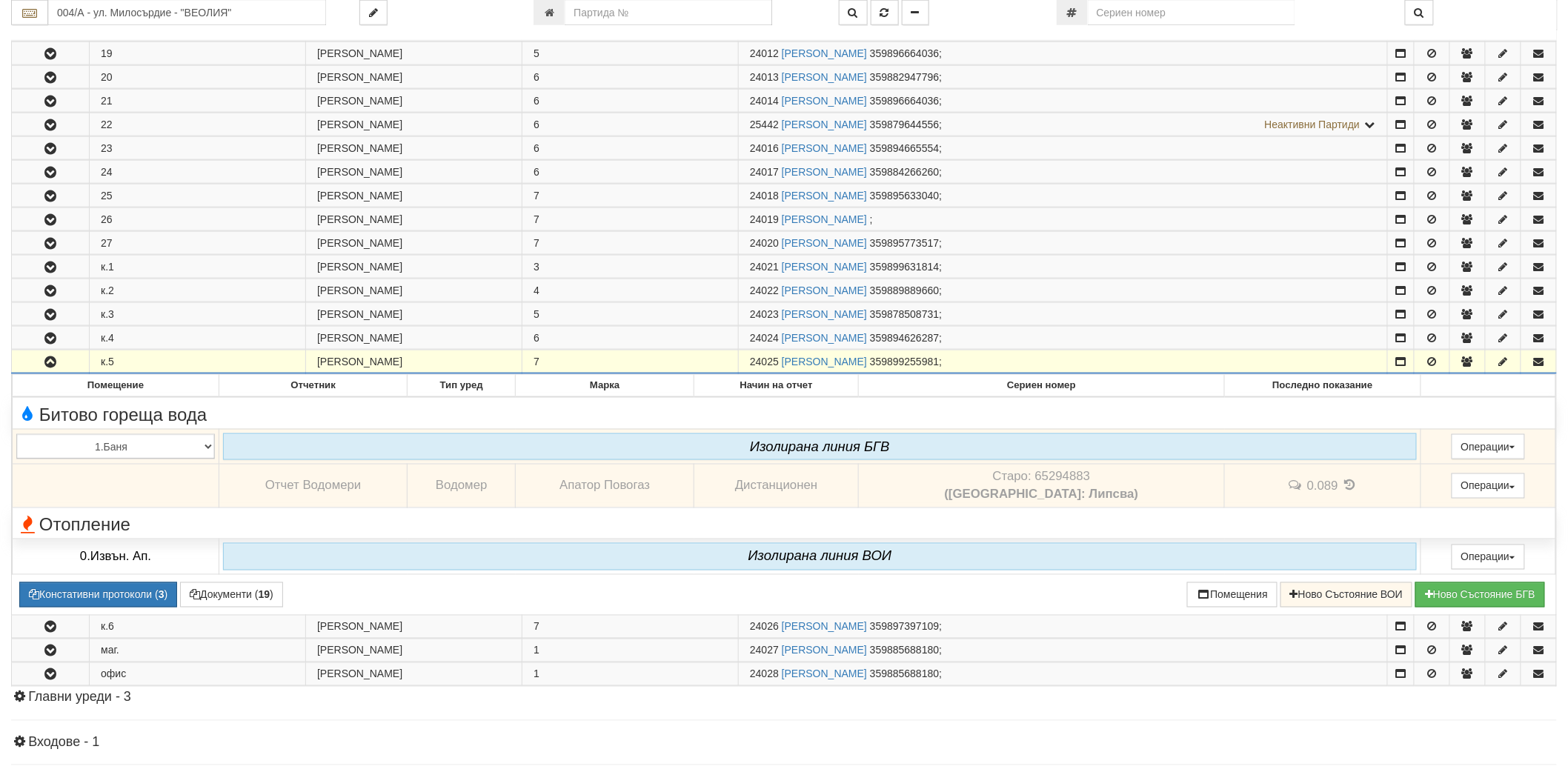
scroll to position [741, 0]
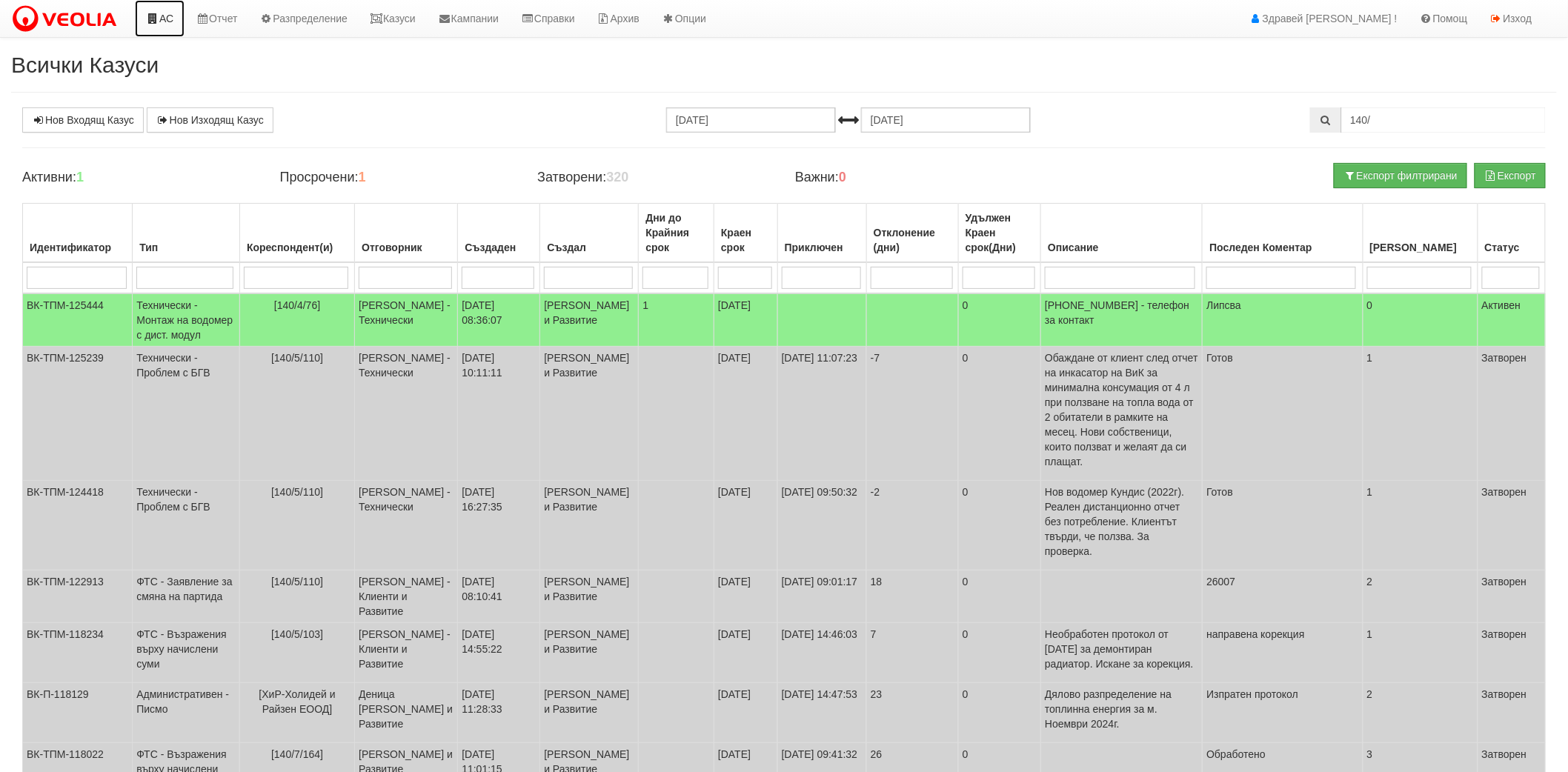
click at [174, 13] on link "АС" at bounding box center [159, 18] width 50 height 37
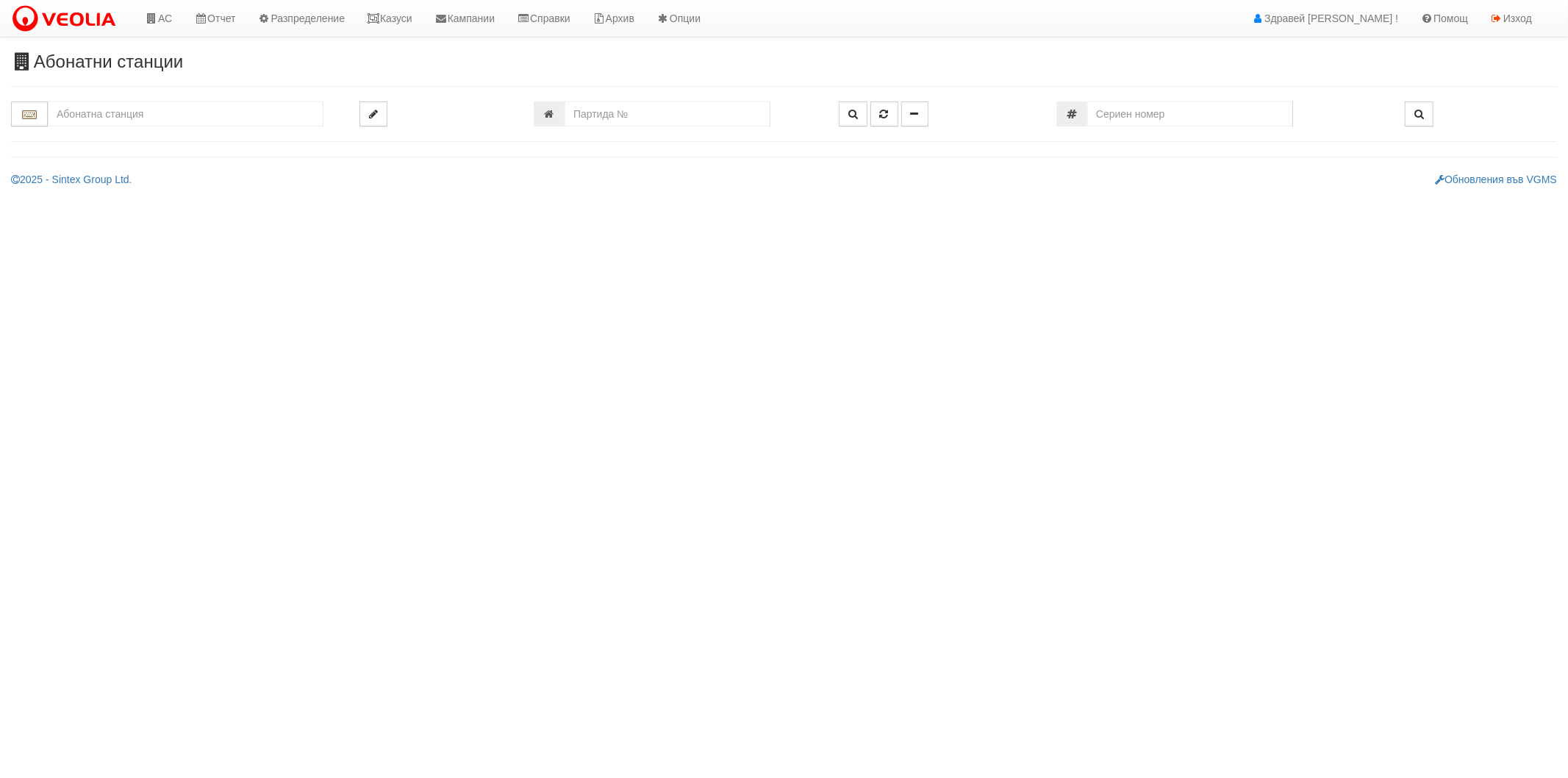
click at [241, 123] on input "text" at bounding box center [186, 114] width 276 height 25
click at [171, 221] on div "134/6 - Младост - "ВЕОЛИЯ"" at bounding box center [186, 222] width 271 height 17
type input "134/6 - Младост - "ВЕОЛИЯ""
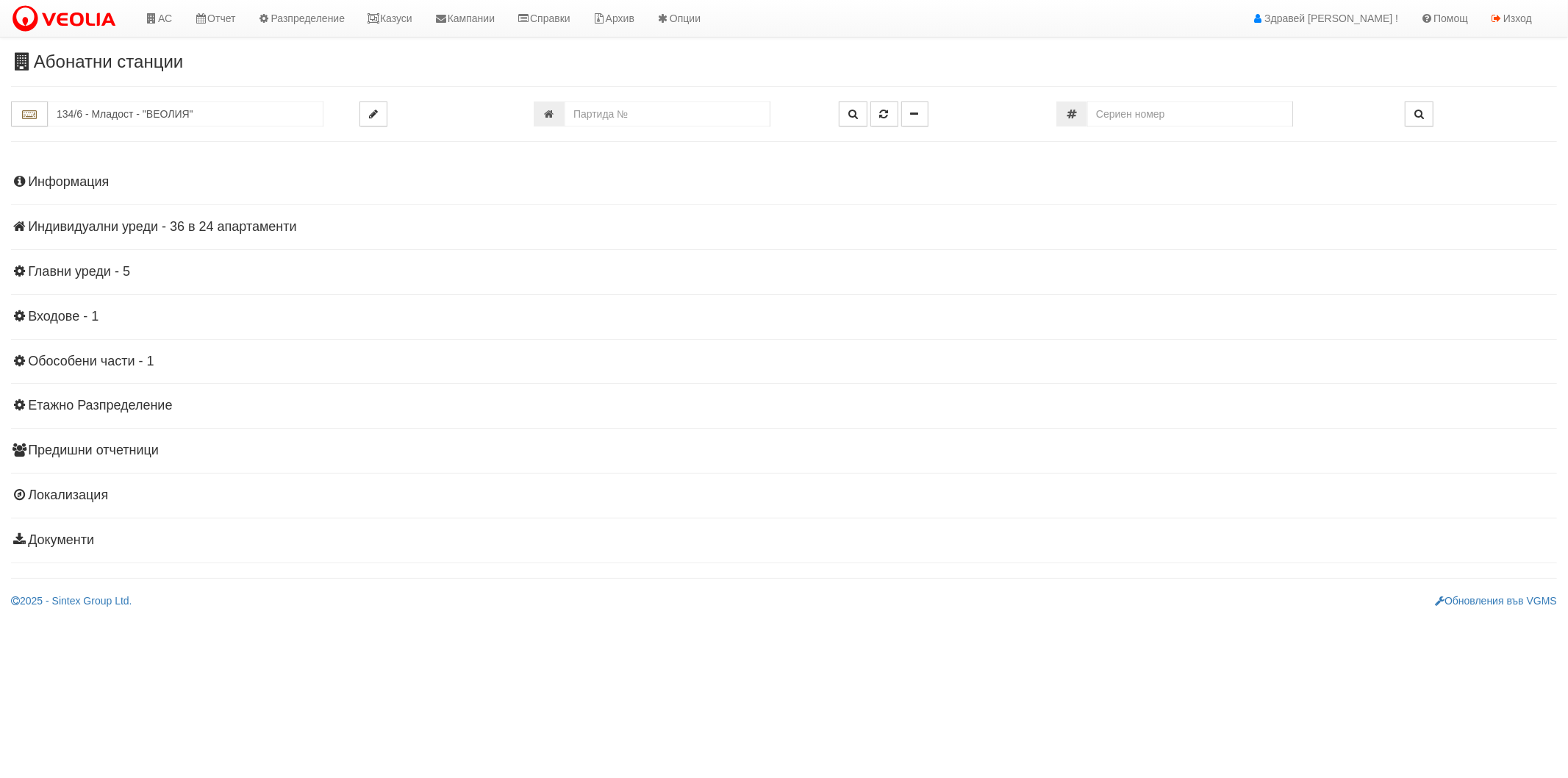
click at [149, 230] on h4 "Индивидуални уреди - 36 в 24 апартаменти" at bounding box center [784, 227] width 1546 height 15
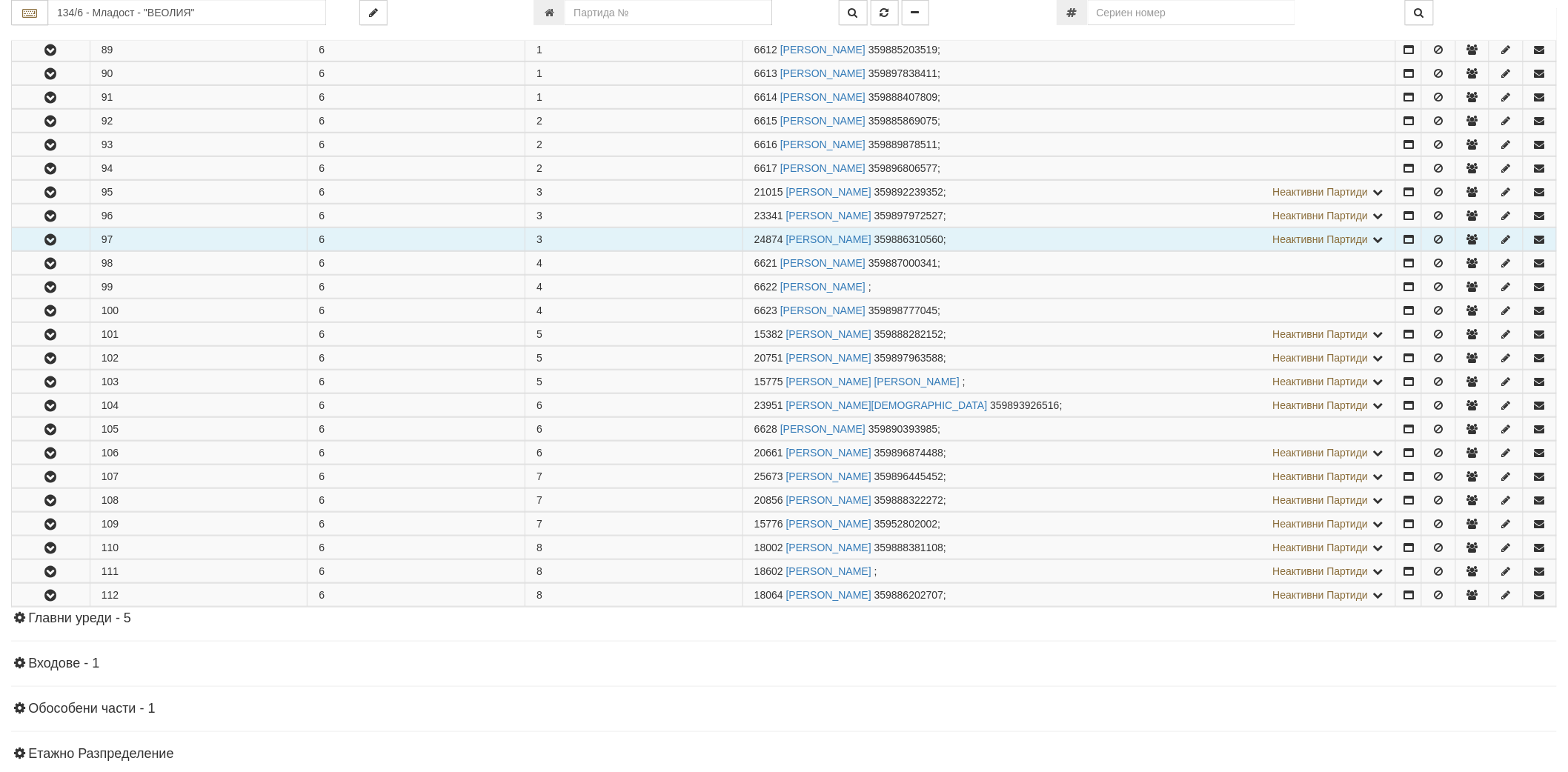
scroll to position [164, 0]
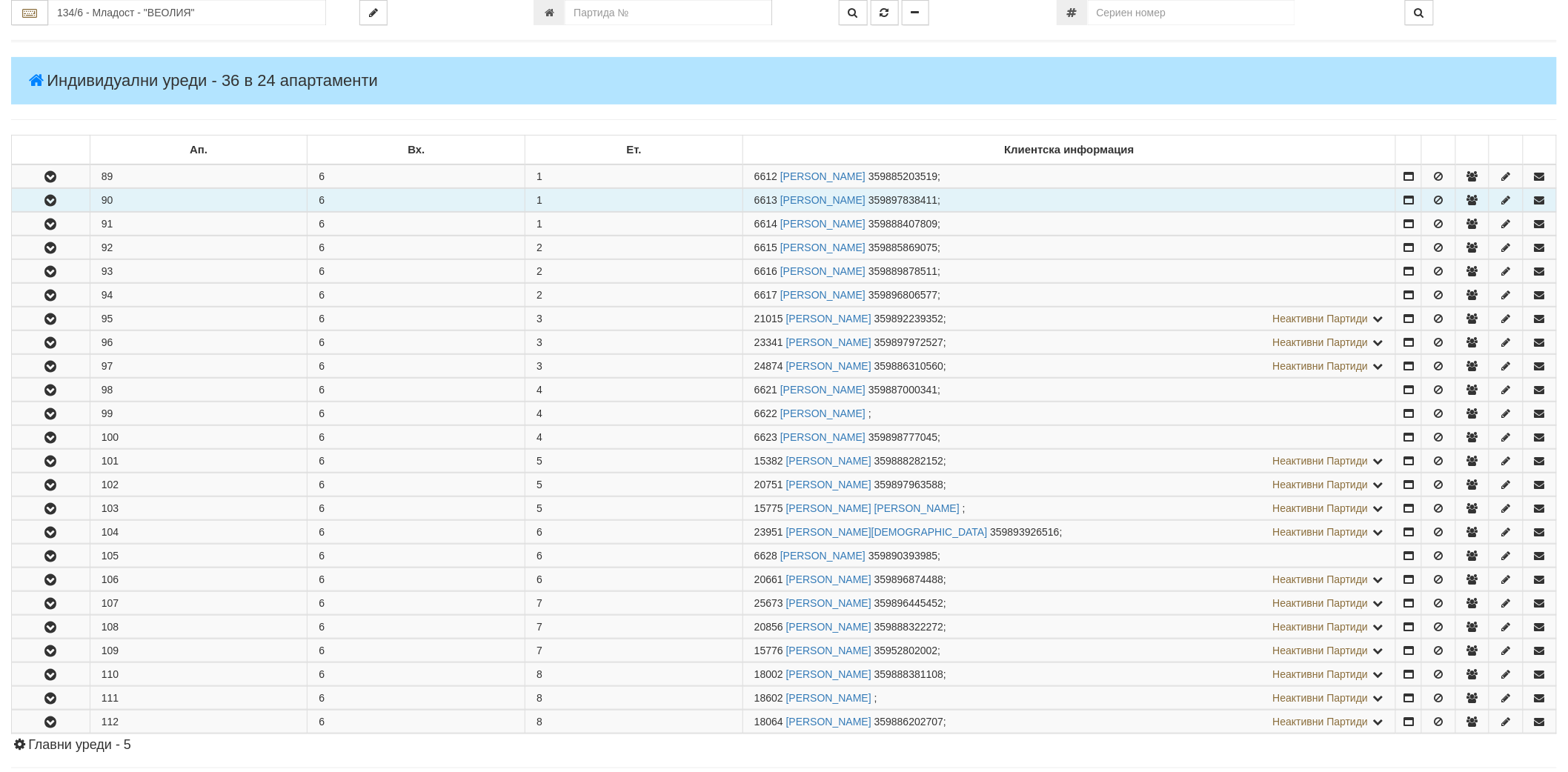
click at [42, 191] on button "button" at bounding box center [50, 200] width 78 height 22
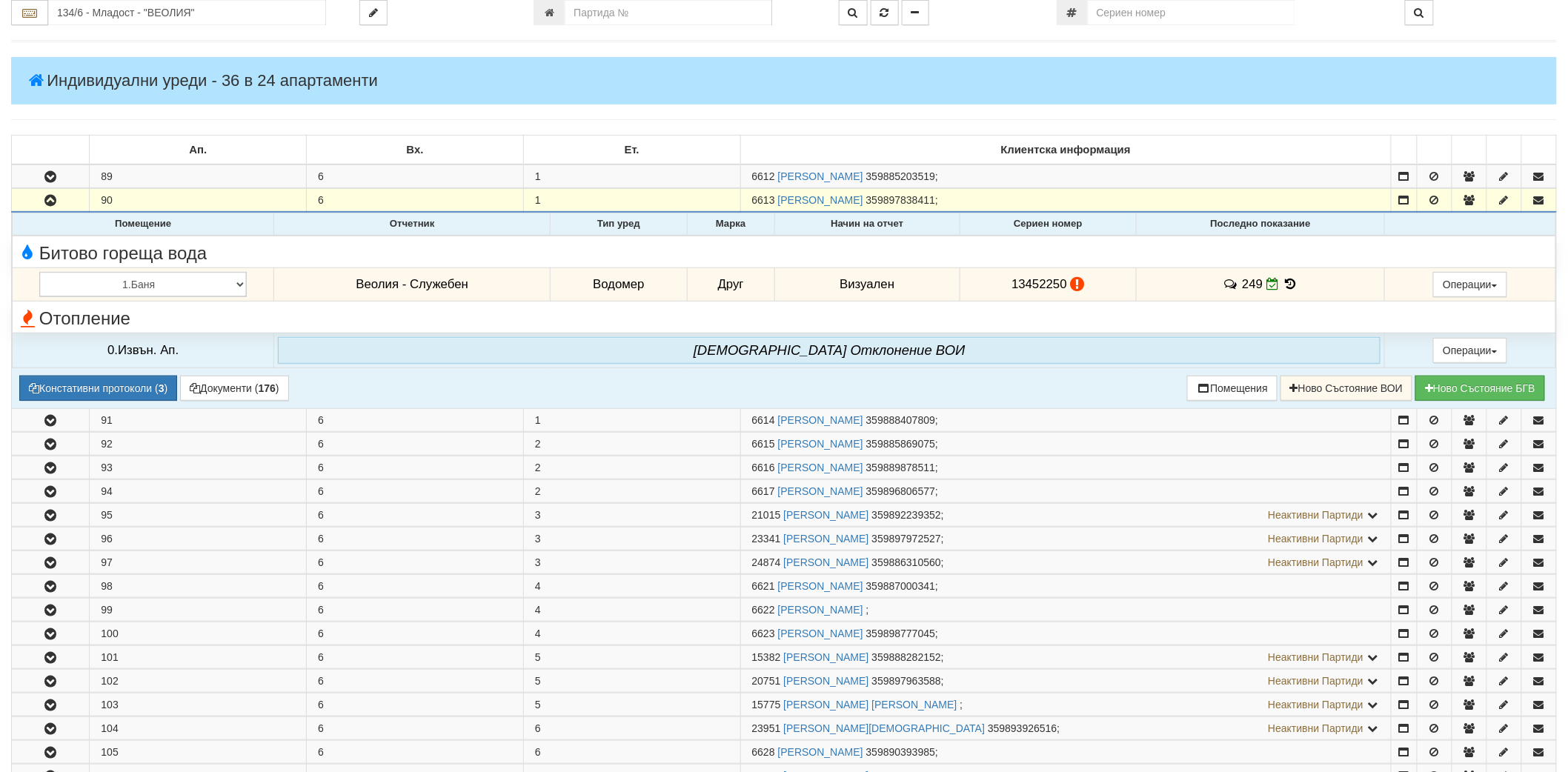
click at [1287, 285] on icon at bounding box center [1291, 284] width 16 height 12
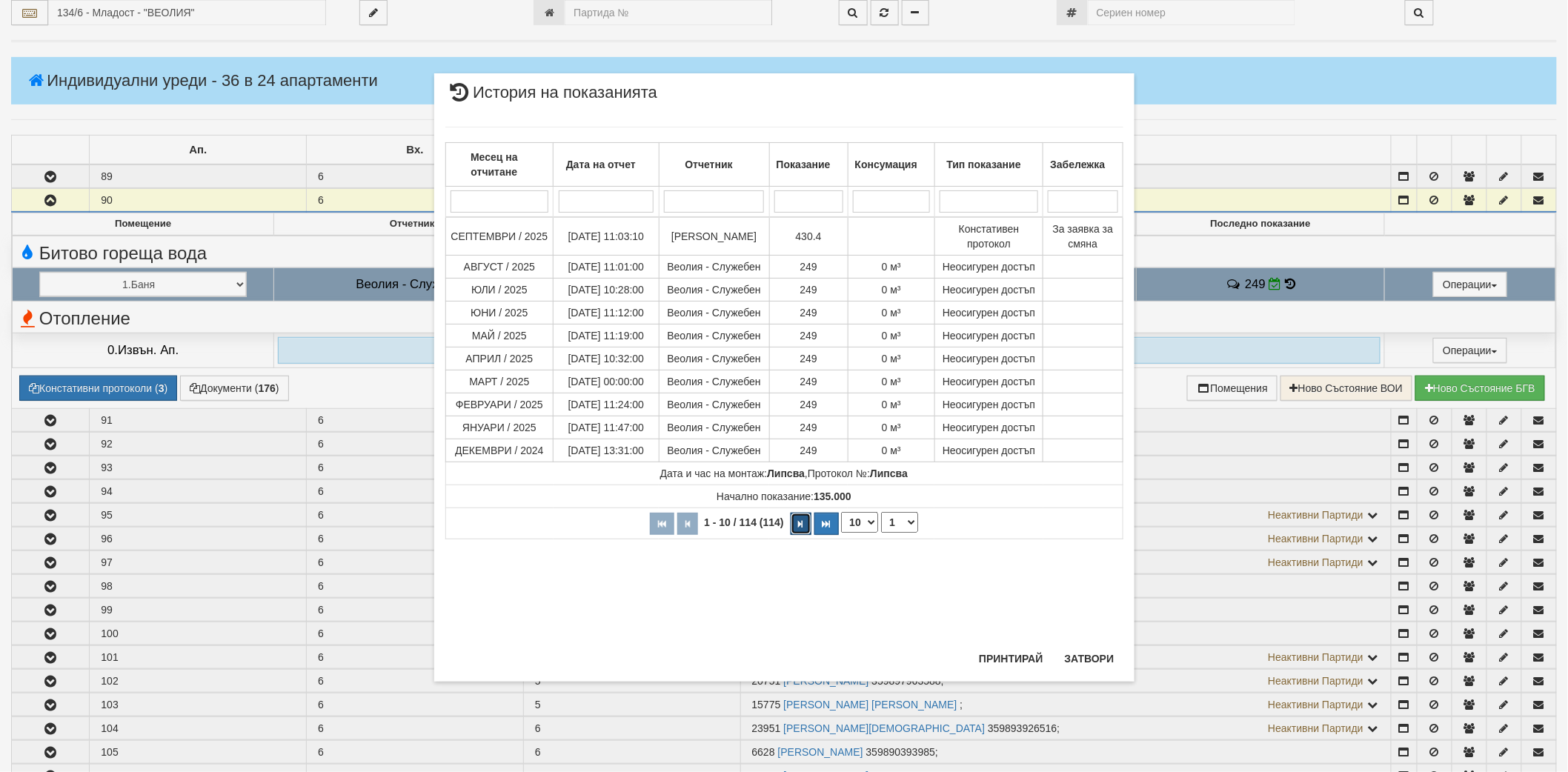
click at [806, 530] on button "button" at bounding box center [801, 523] width 20 height 22
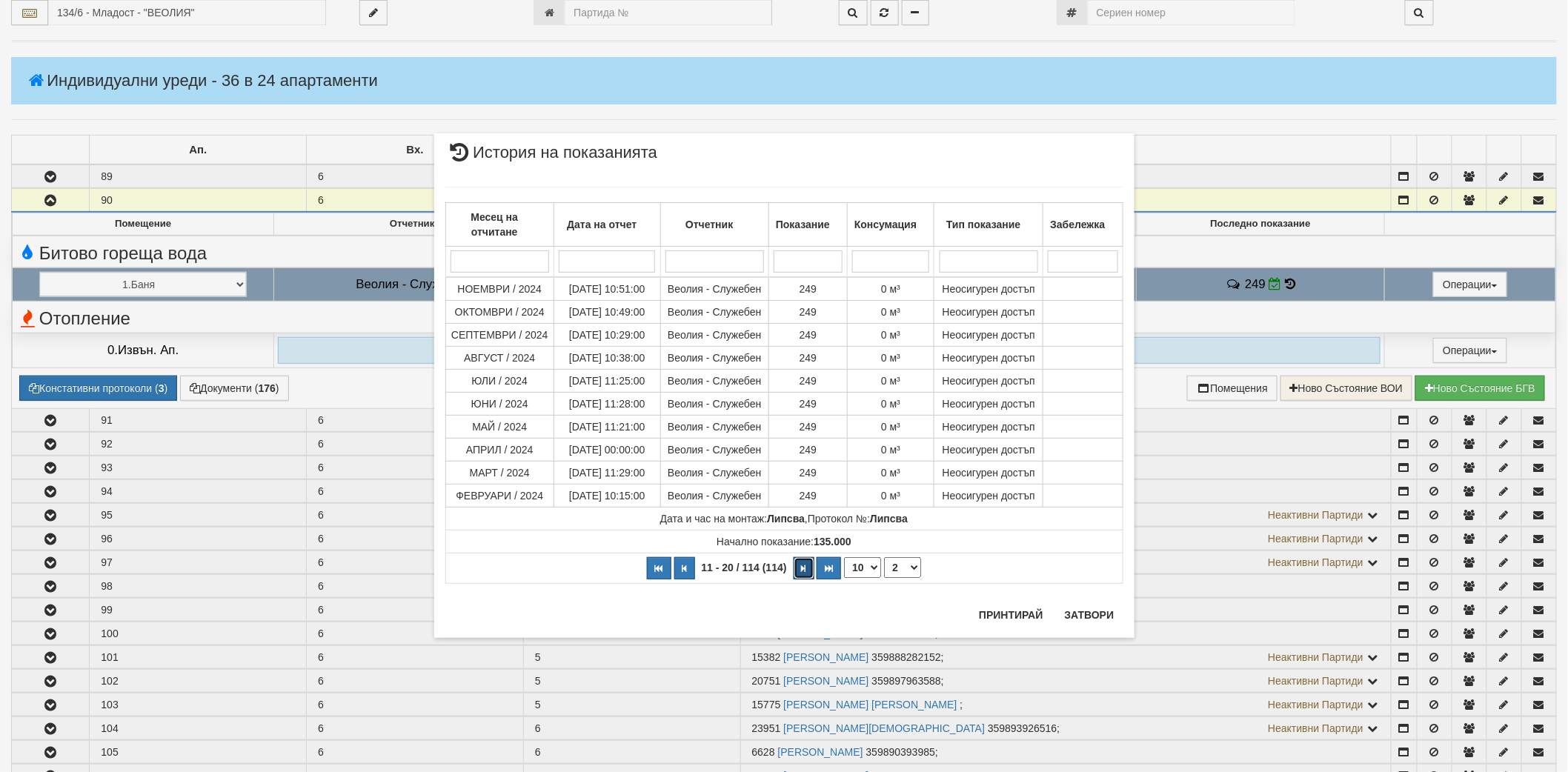
click at [809, 572] on button "button" at bounding box center [803, 568] width 20 height 22
click at [808, 572] on button "button" at bounding box center [803, 568] width 20 height 22
select select "6"
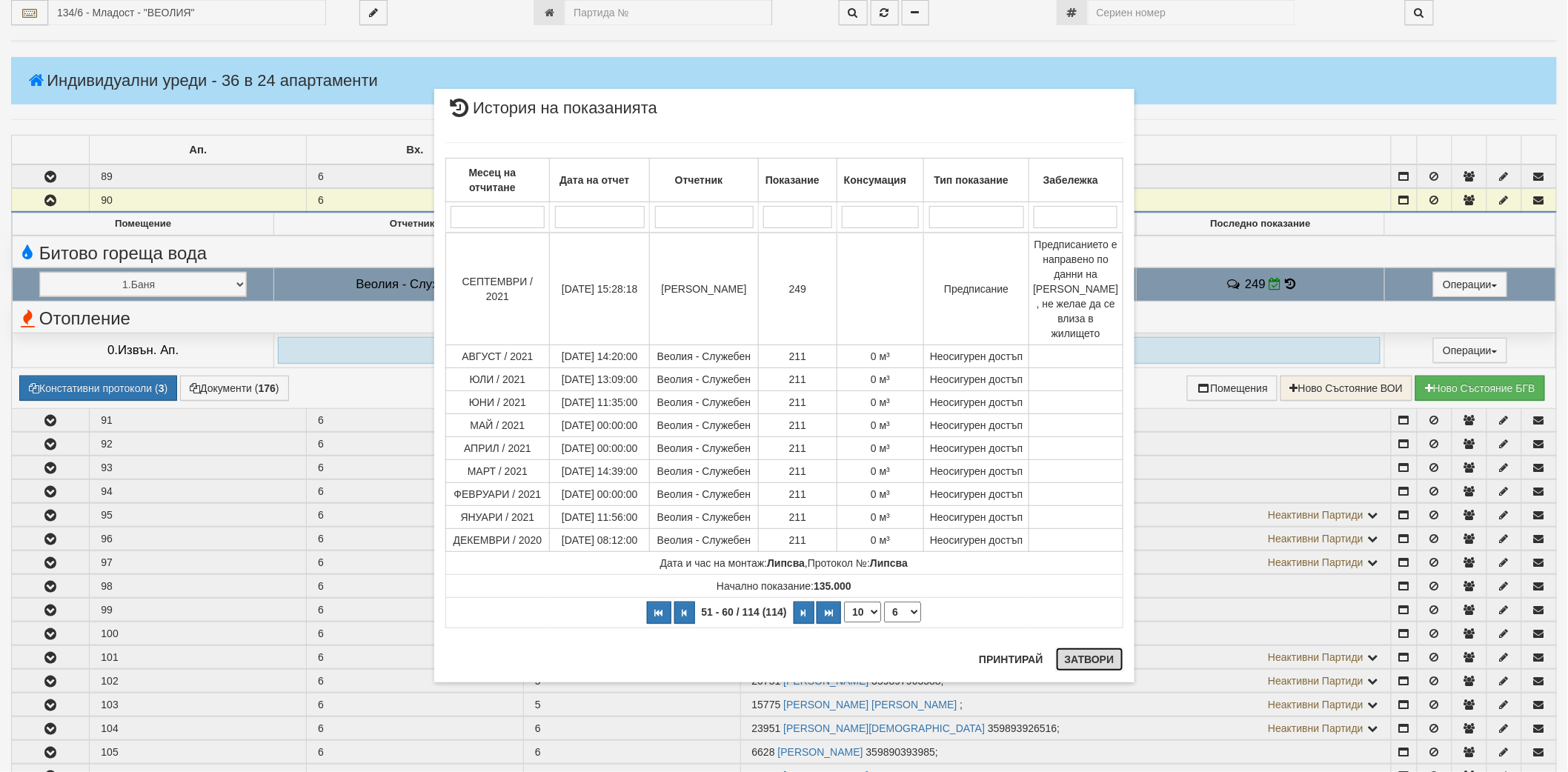
click at [1076, 663] on button "Затвори" at bounding box center [1090, 659] width 67 height 24
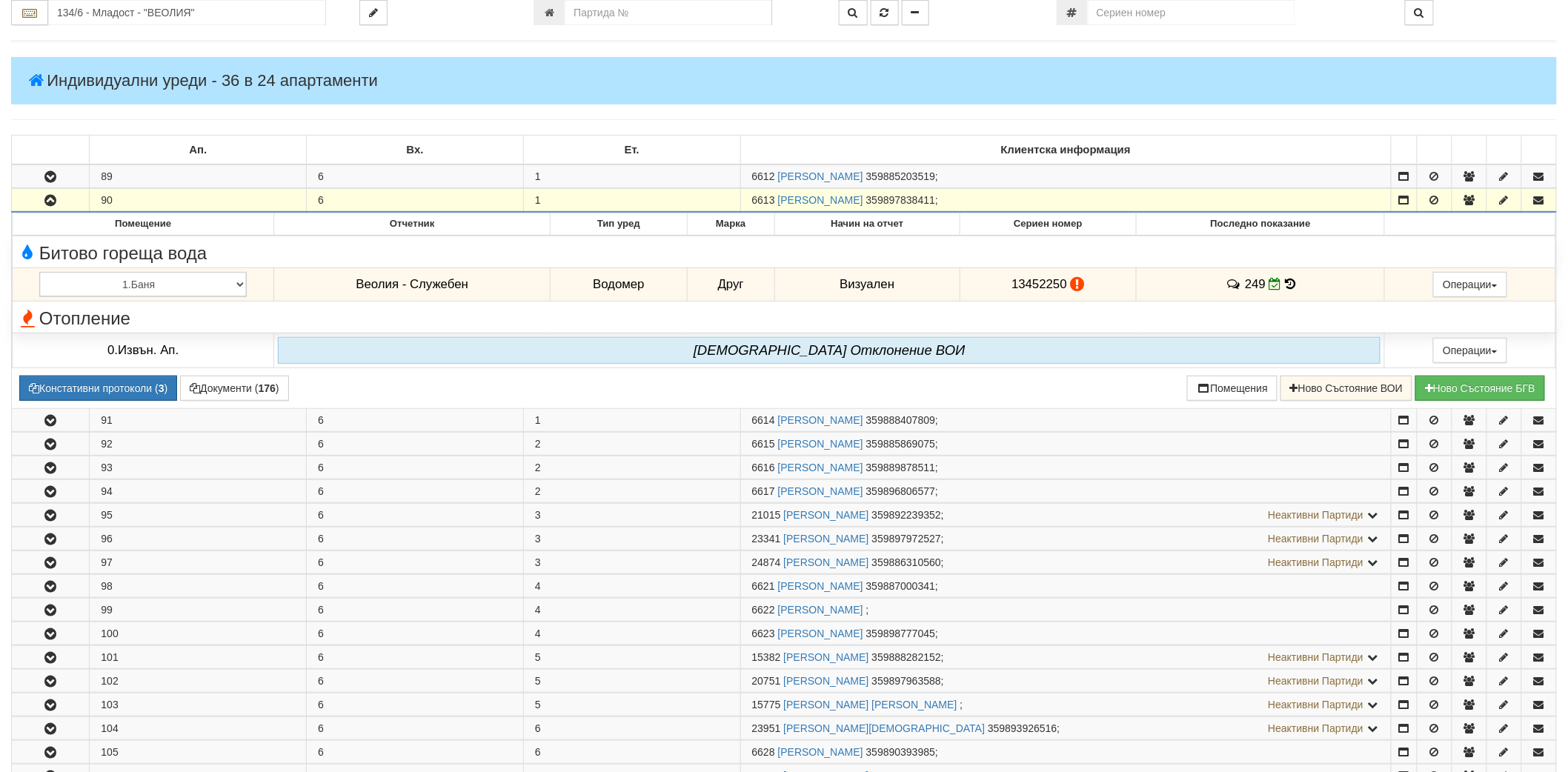
drag, startPoint x: 751, startPoint y: 202, endPoint x: 772, endPoint y: 196, distance: 21.8
click at [772, 196] on span "6613" at bounding box center [764, 200] width 23 height 11
copy span "6613"
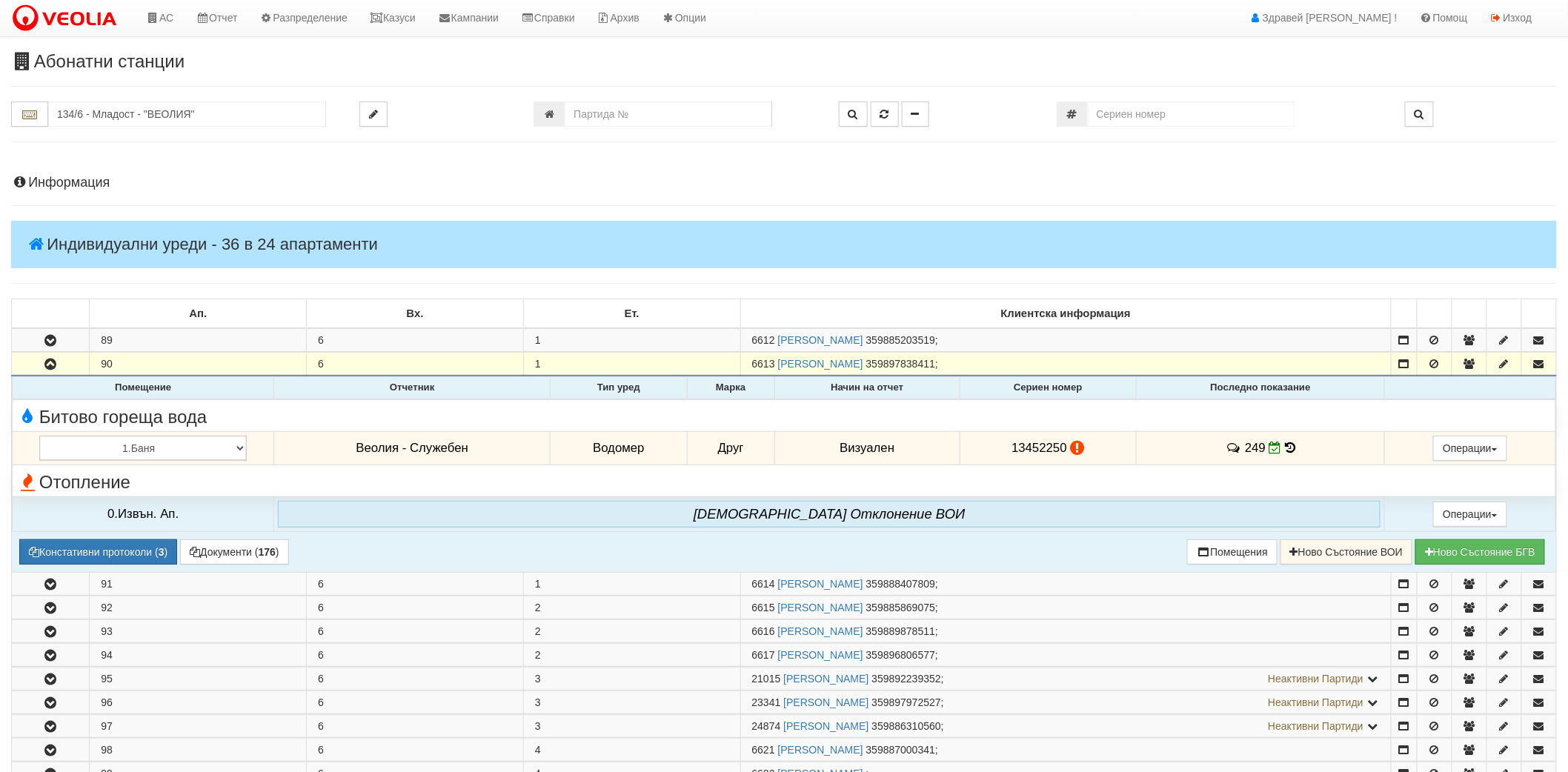
scroll to position [0, 0]
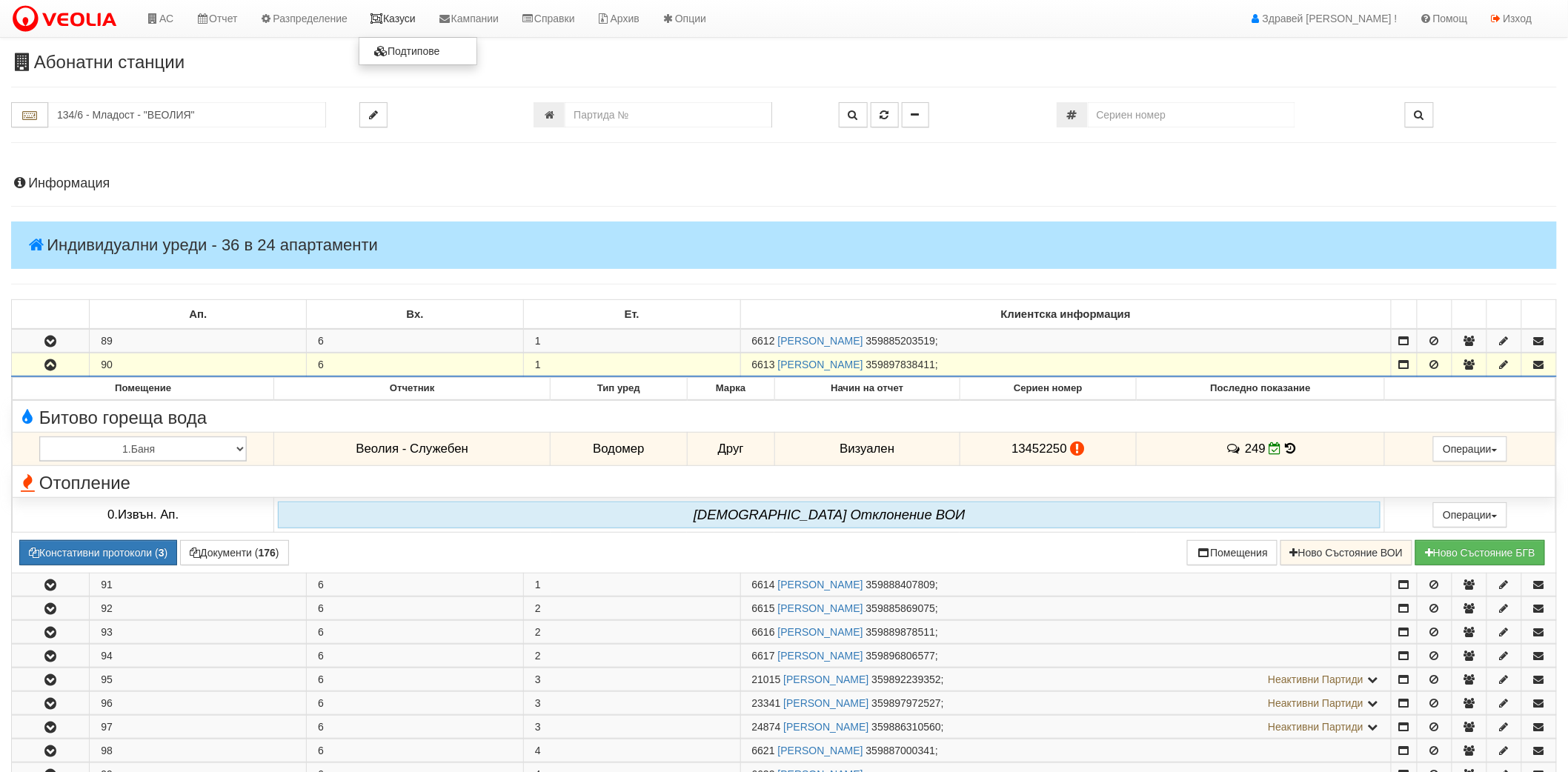
click at [406, 20] on link "Казуси" at bounding box center [393, 18] width 68 height 37
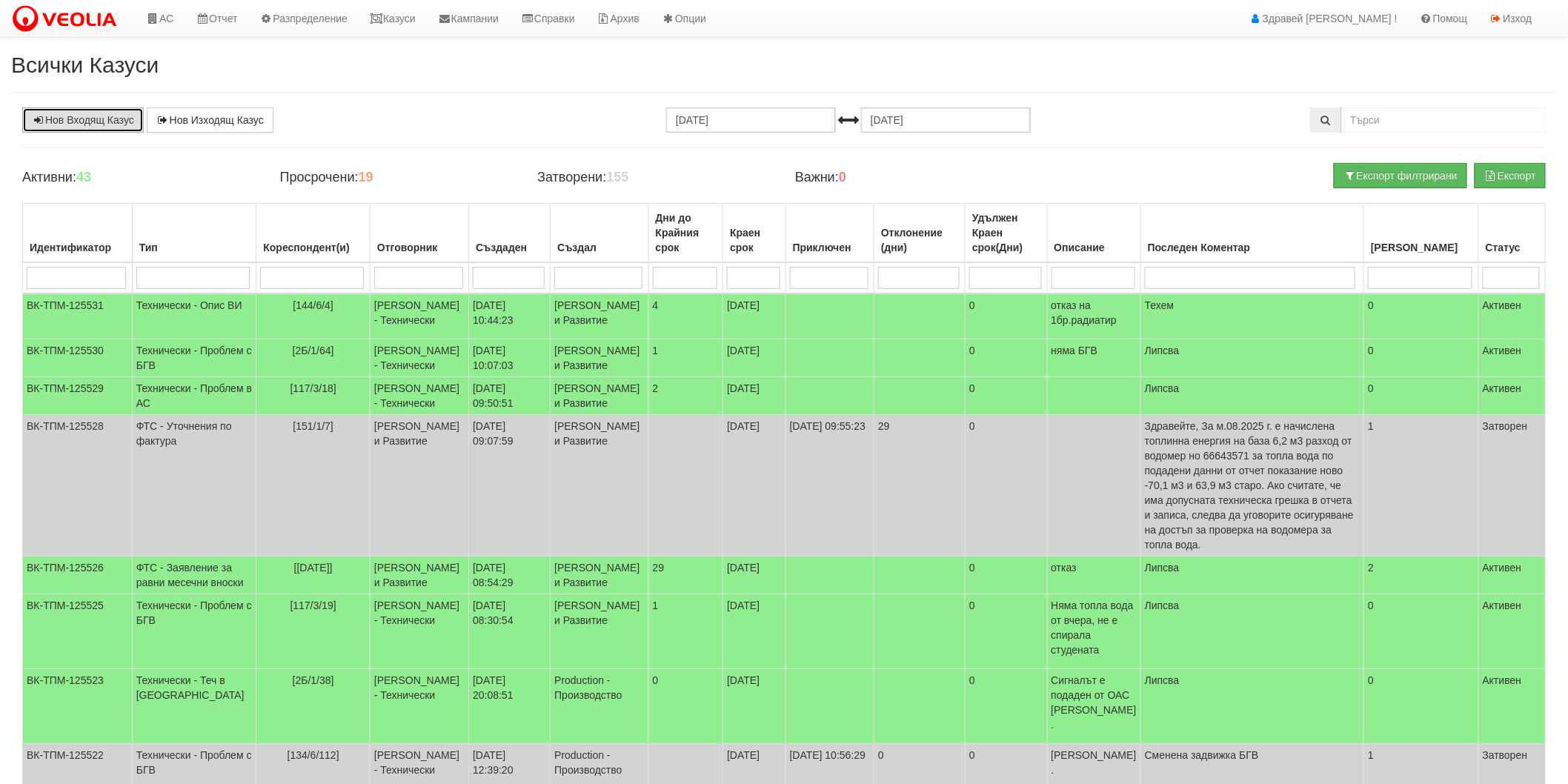
click at [122, 114] on link "Нов Входящ Казус" at bounding box center [83, 119] width 122 height 25
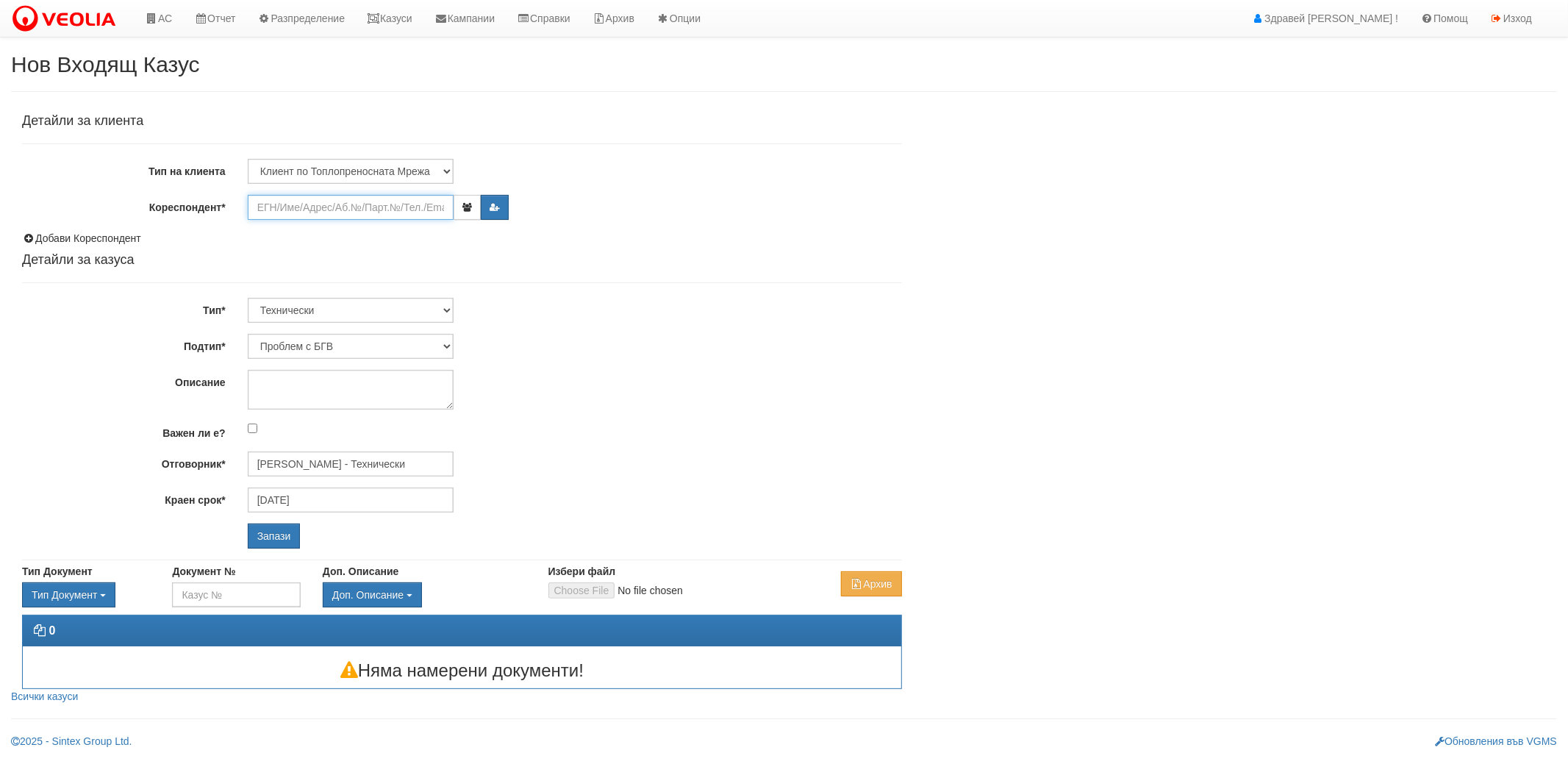
click at [309, 212] on input "Кореспондент*" at bounding box center [351, 207] width 206 height 25
paste input "6613"
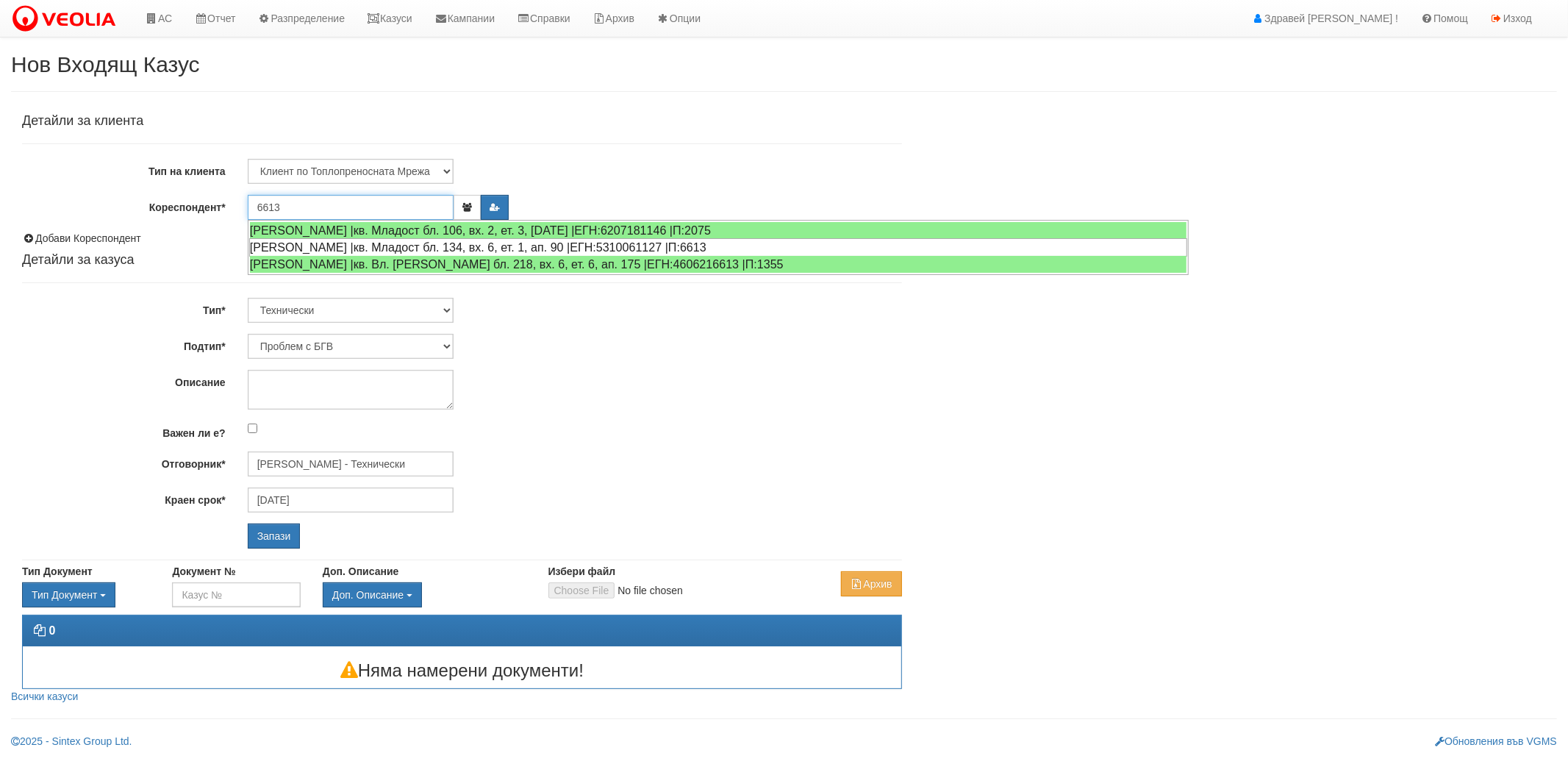
click at [289, 247] on div "ИЛИЯН ИЛИЕВ ПЕЕВ |кв. Младост бл. 134, вх. 6, ет. 1, ап. 90 |ЕГН:5310061127 |П:…" at bounding box center [718, 247] width 938 height 19
type input "Яна Георгиева"
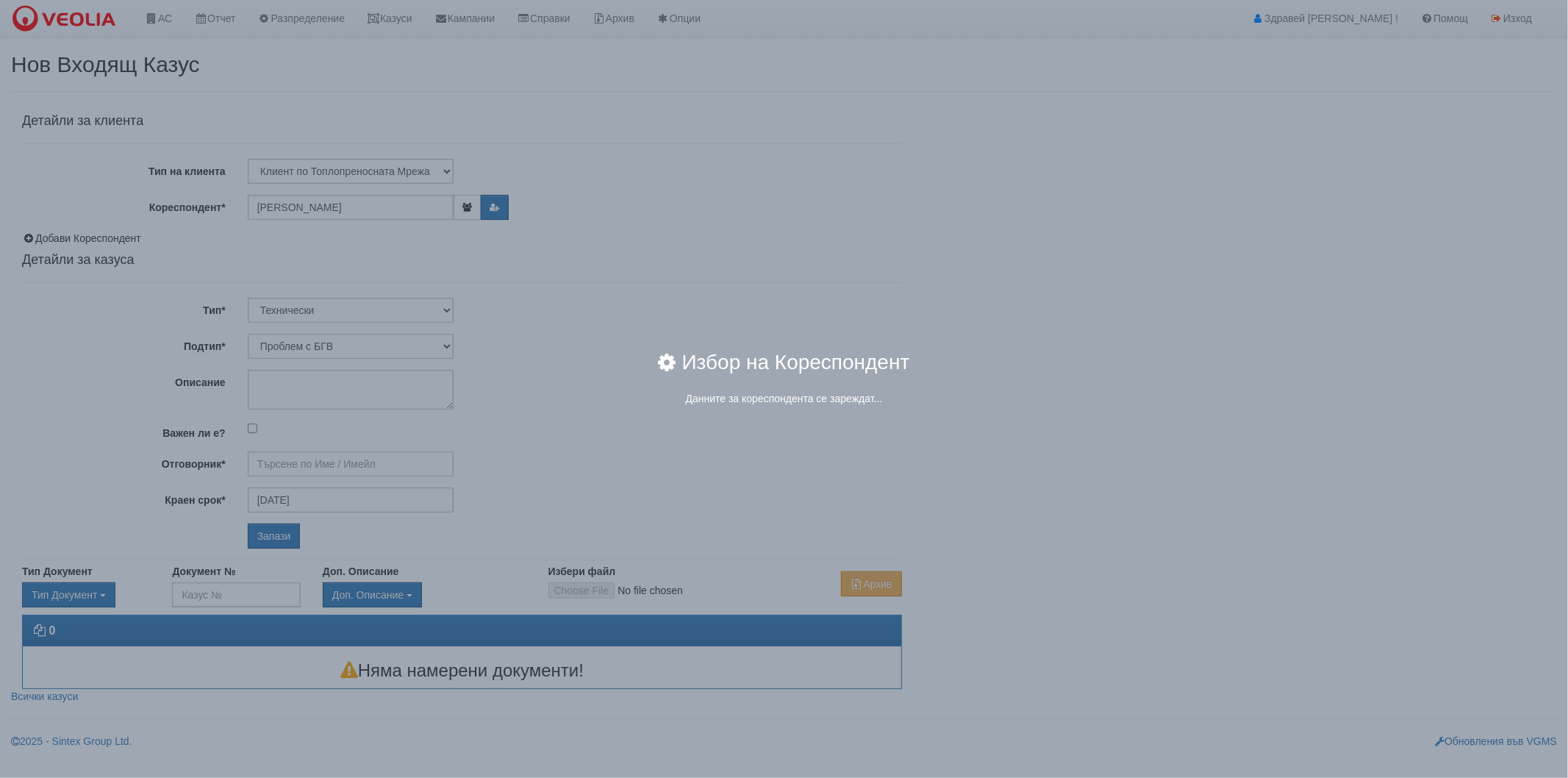
type input "Дончо Дончев - Технически"
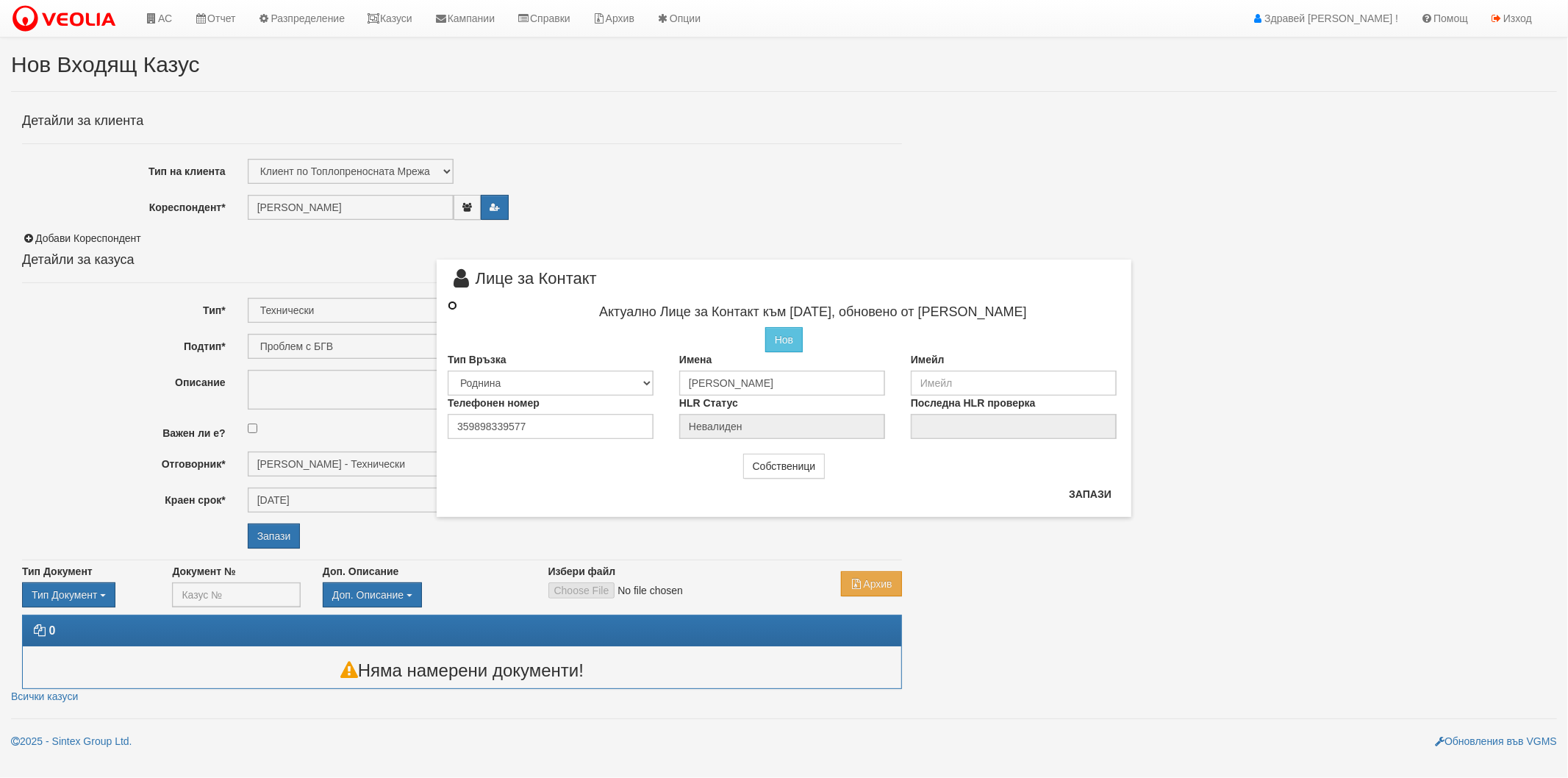
click at [457, 304] on input "radio" at bounding box center [453, 306] width 10 height 10
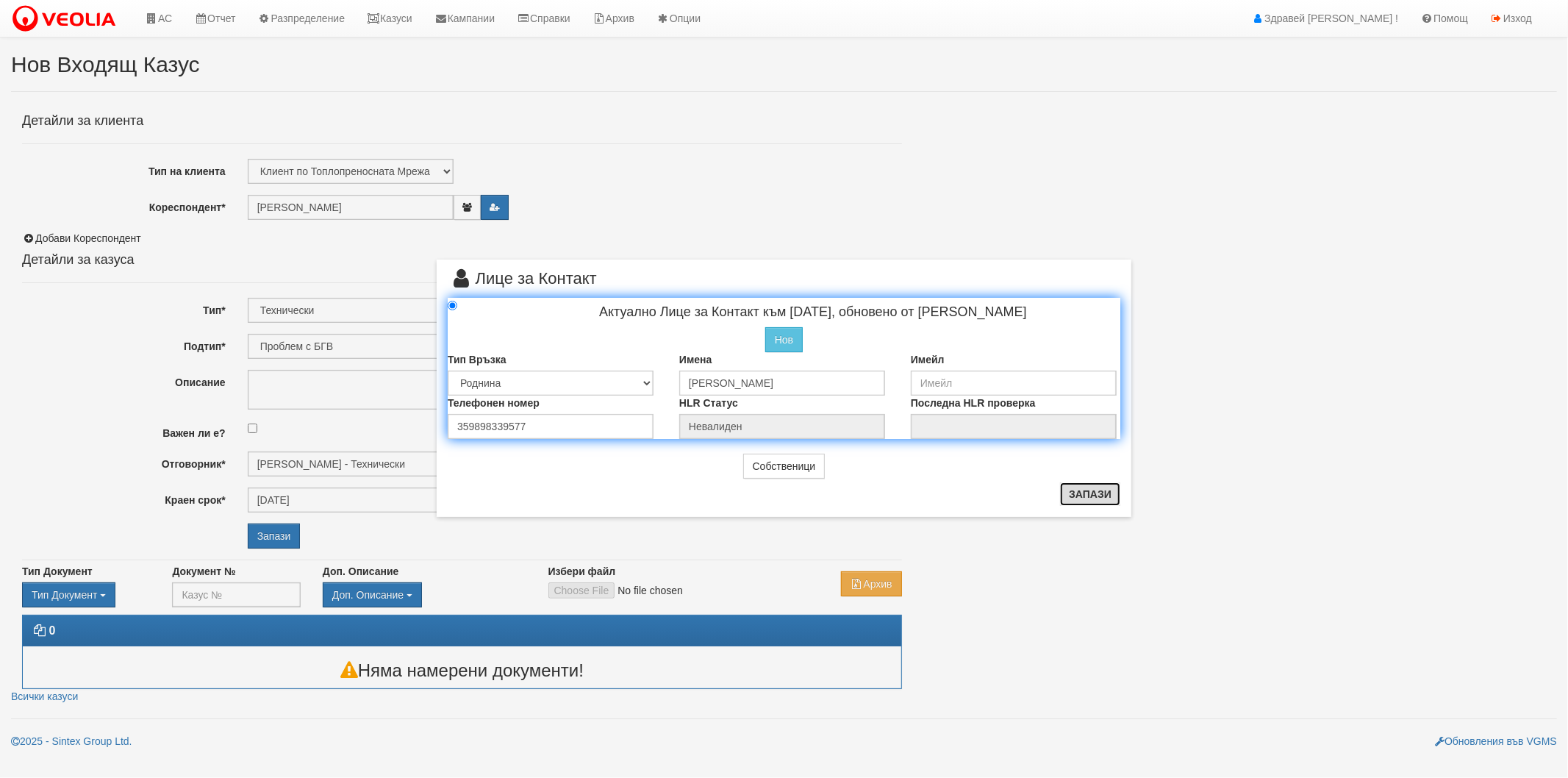
click at [1077, 500] on button "Запази" at bounding box center [1090, 493] width 60 height 24
radio input "true"
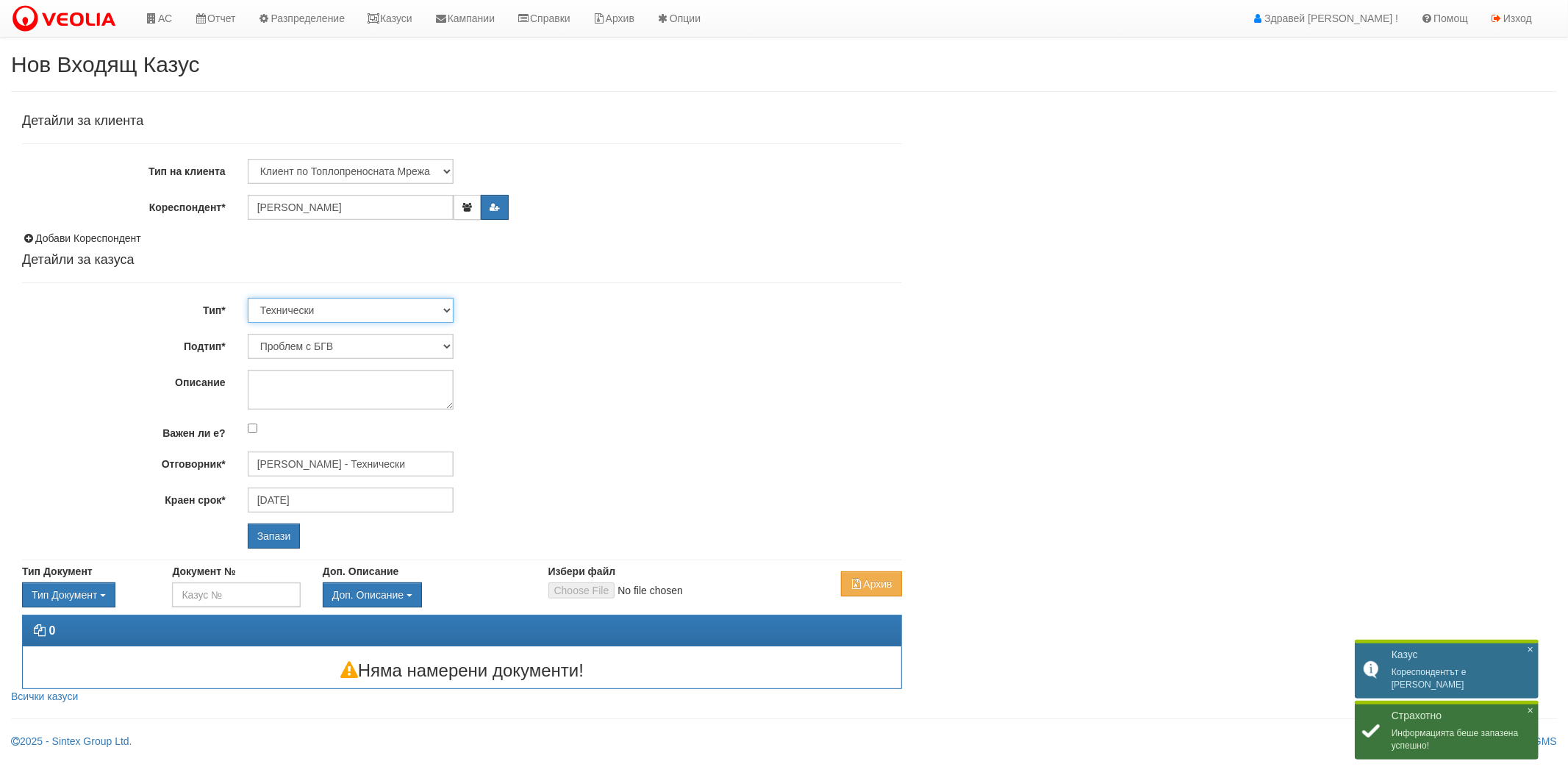
click at [377, 306] on select "Технически ФТС Търговски Административен Производствен Експлоатационен Финансов…" at bounding box center [351, 310] width 206 height 25
click at [248, 298] on select "Технически ФТС Търговски Административен Производствен Експлоатационен Финансов…" at bounding box center [351, 310] width 206 height 25
click at [360, 347] on select "Проблем с БГВ Теч ВОИ Теч БГВ Теч в АС Теч от водомер Проблем в АС Интервенция …" at bounding box center [351, 346] width 206 height 25
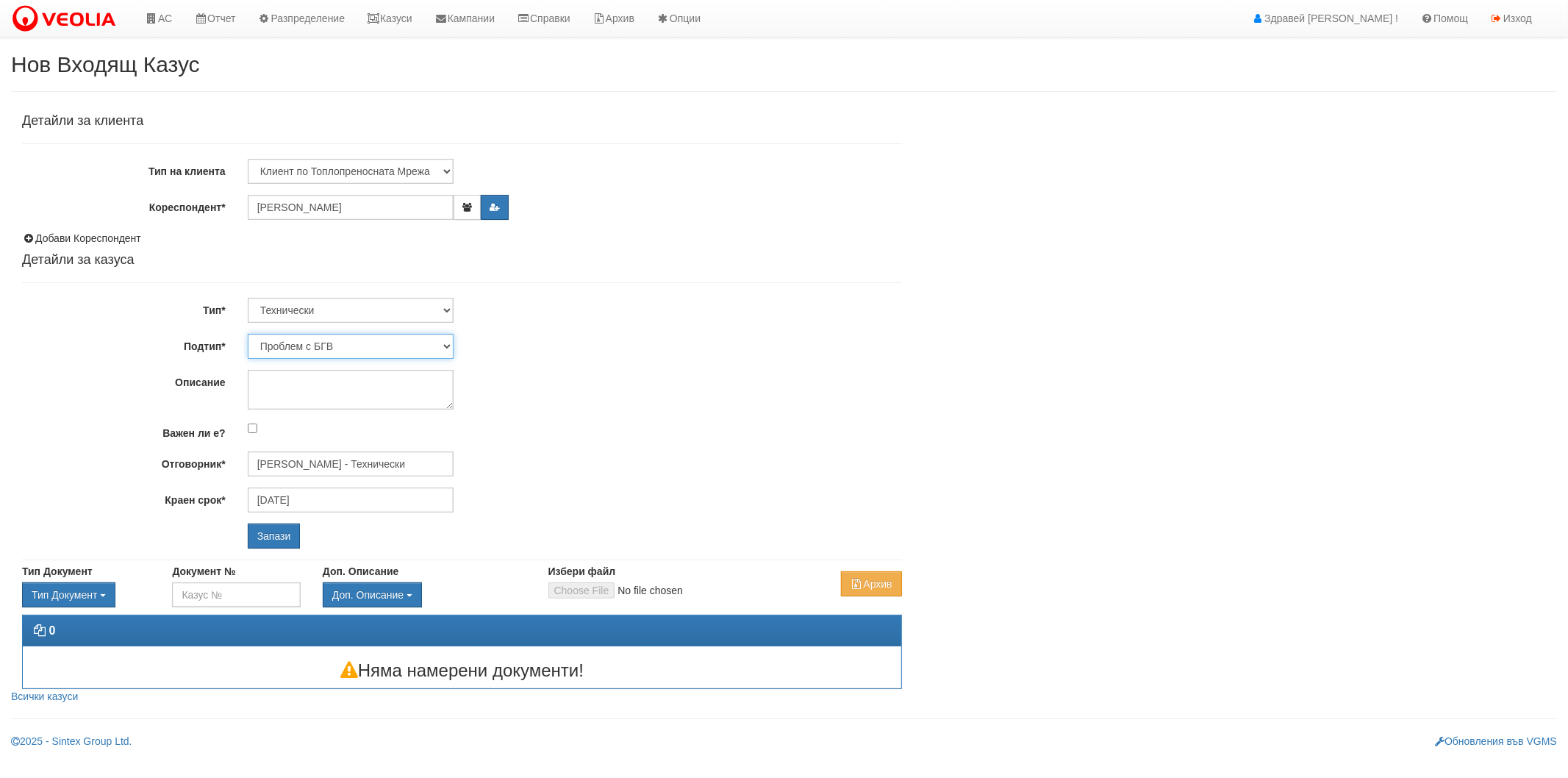
select select "Монтаж на водомер с дист. модул"
click at [248, 333] on select "Проблем с БГВ Теч ВОИ Теч БГВ Теч в АС Теч от водомер Проблем в АС Интервенция …" at bounding box center [351, 346] width 206 height 25
type input "22/09/2025"
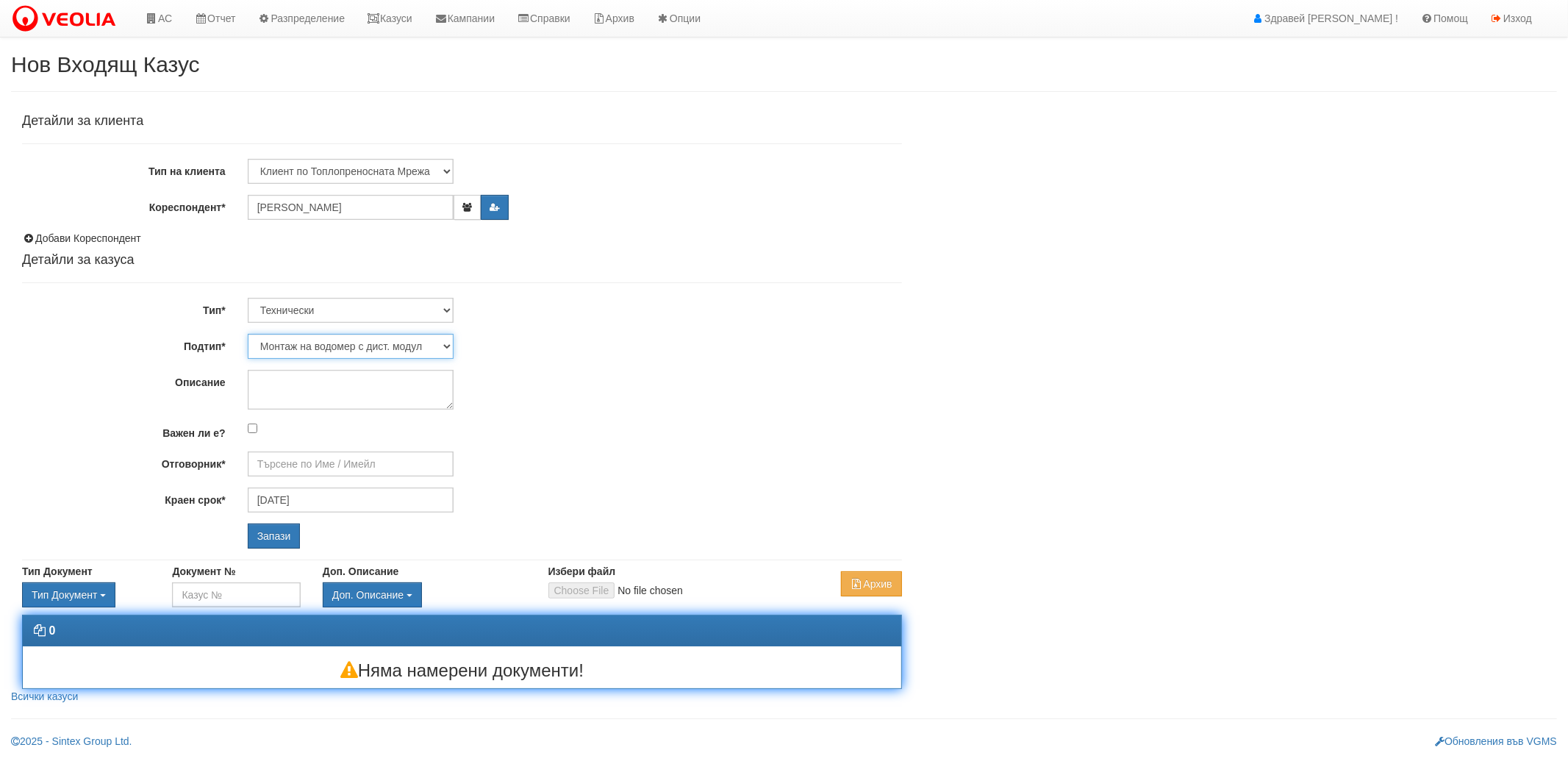
type input "Дончо Дончев - Технически"
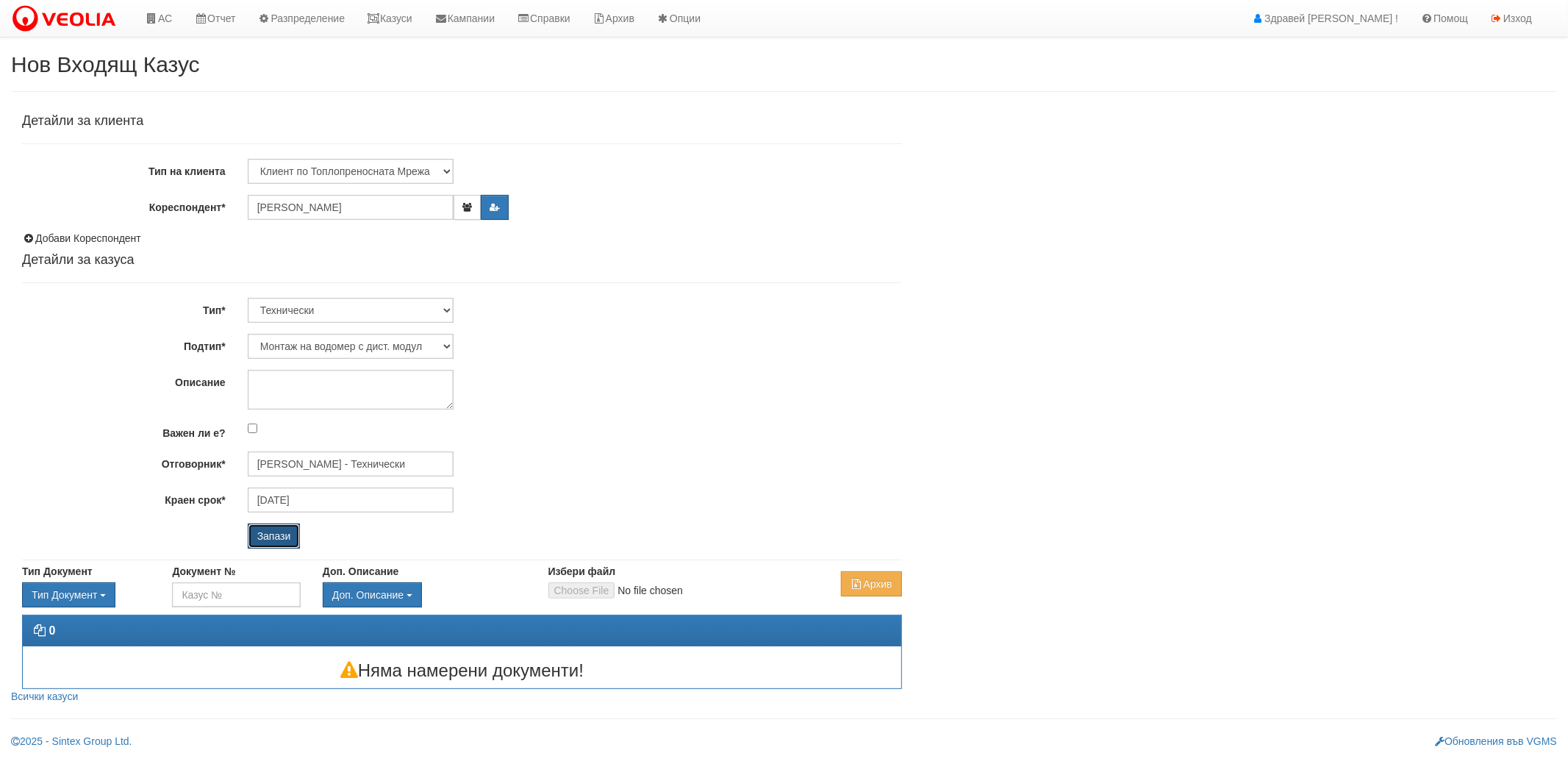
click at [274, 527] on input "Запази" at bounding box center [274, 535] width 53 height 25
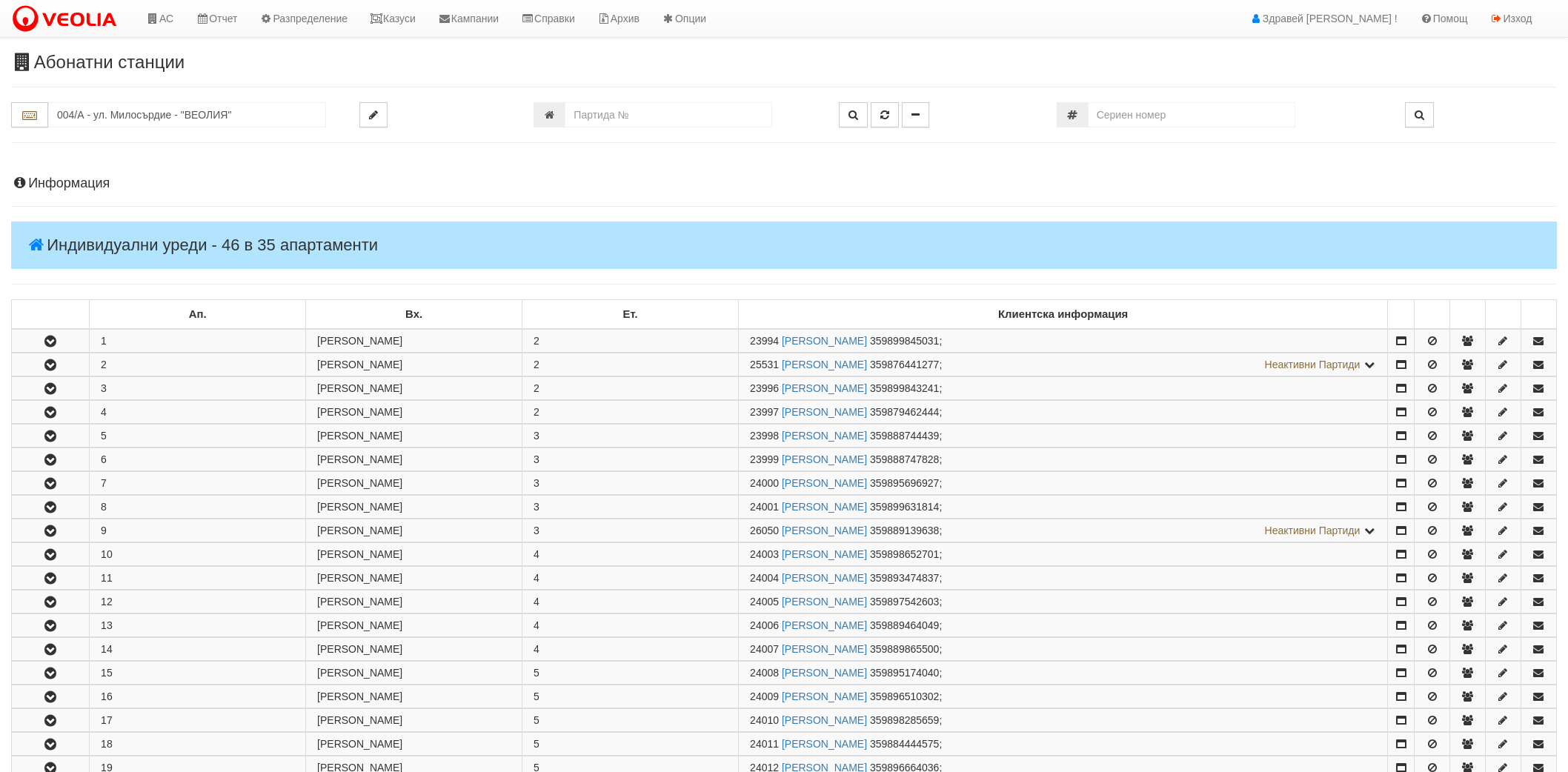
scroll to position [741, 0]
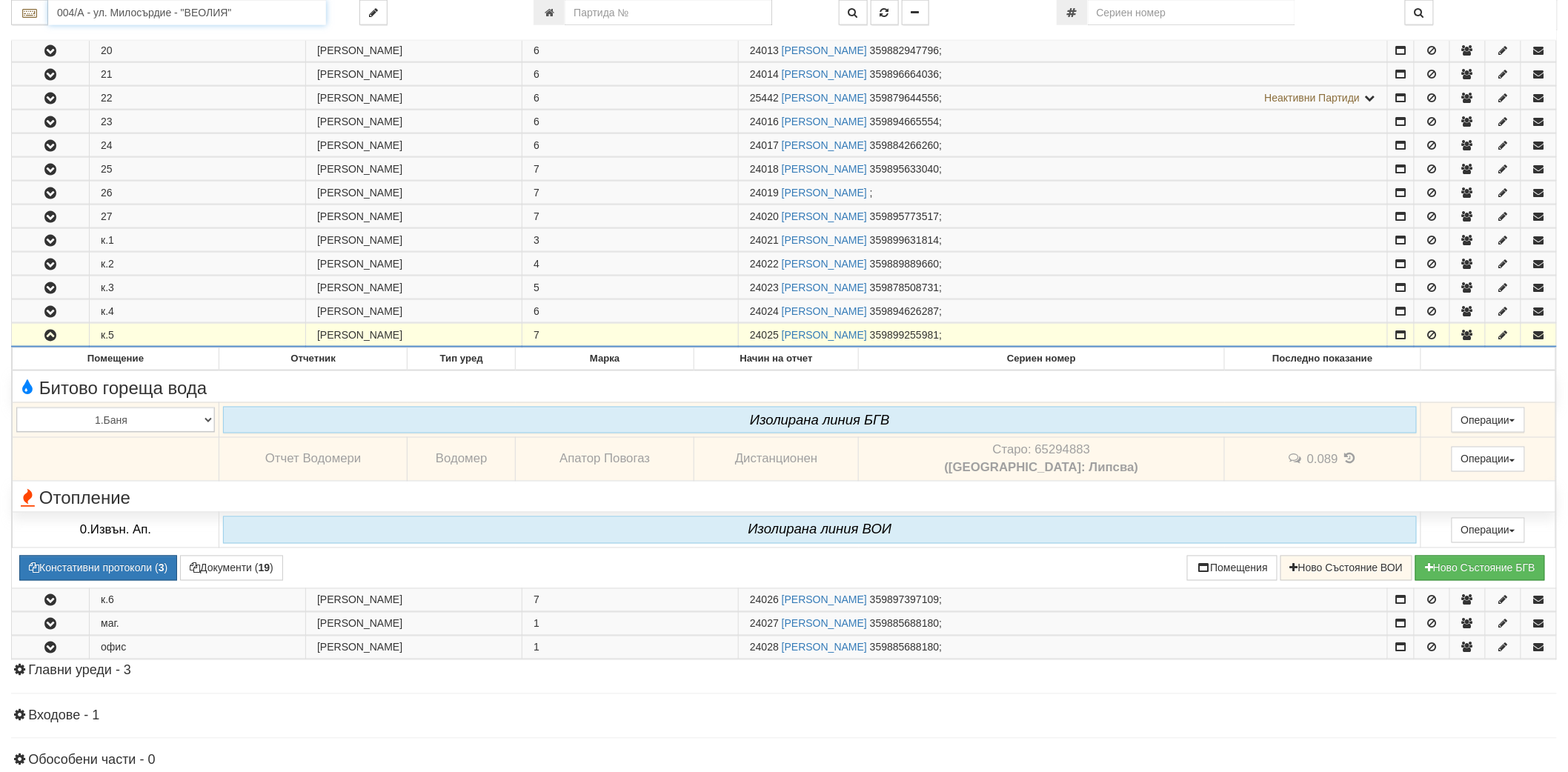
click at [146, 20] on input "004/А - ул. Милосърдие - "ВЕОЛИЯ"" at bounding box center [187, 12] width 278 height 25
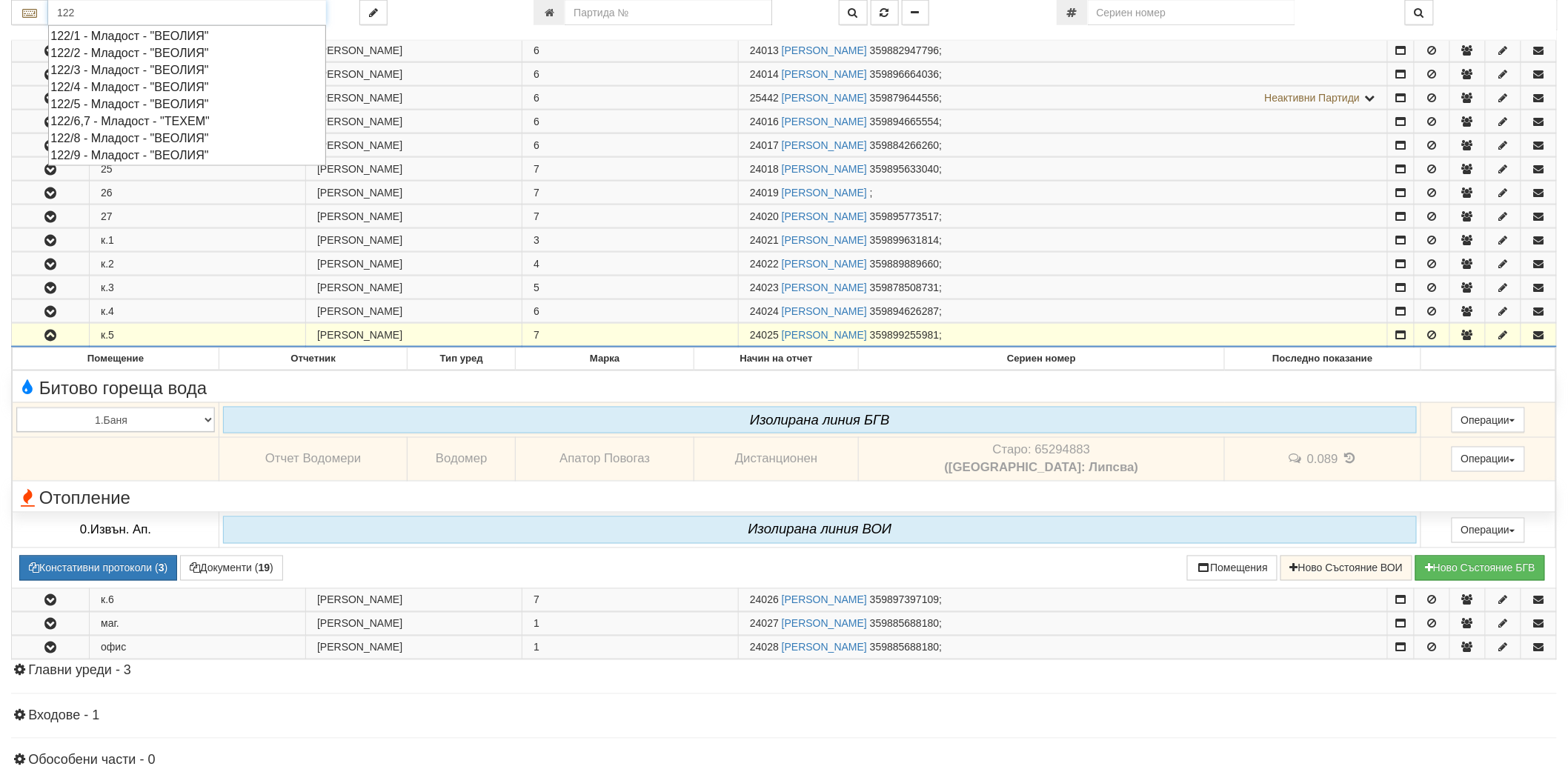
click at [115, 70] on div "122/3 - Младост - "ВЕОЛИЯ"" at bounding box center [187, 70] width 273 height 17
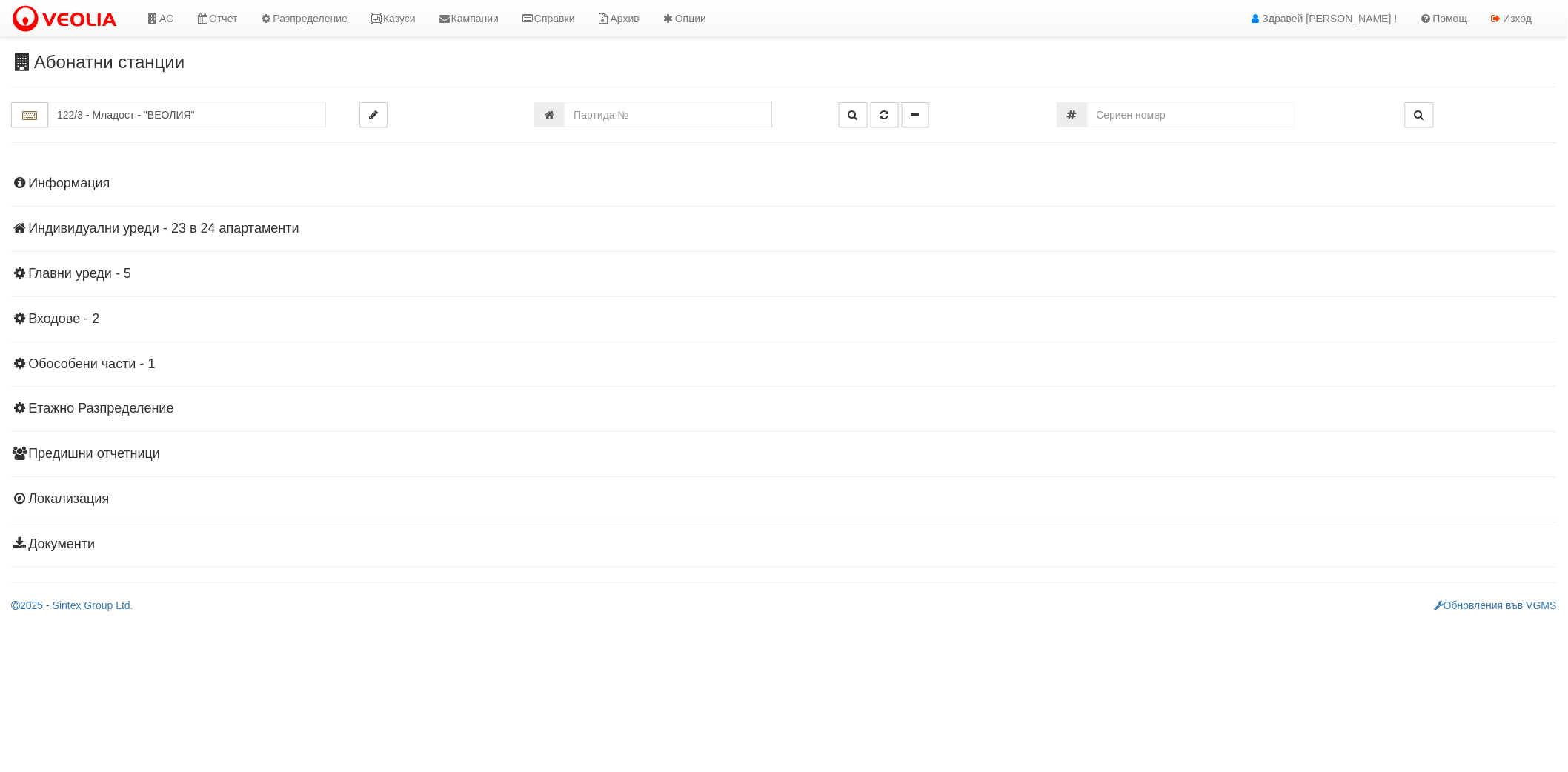
scroll to position [0, 0]
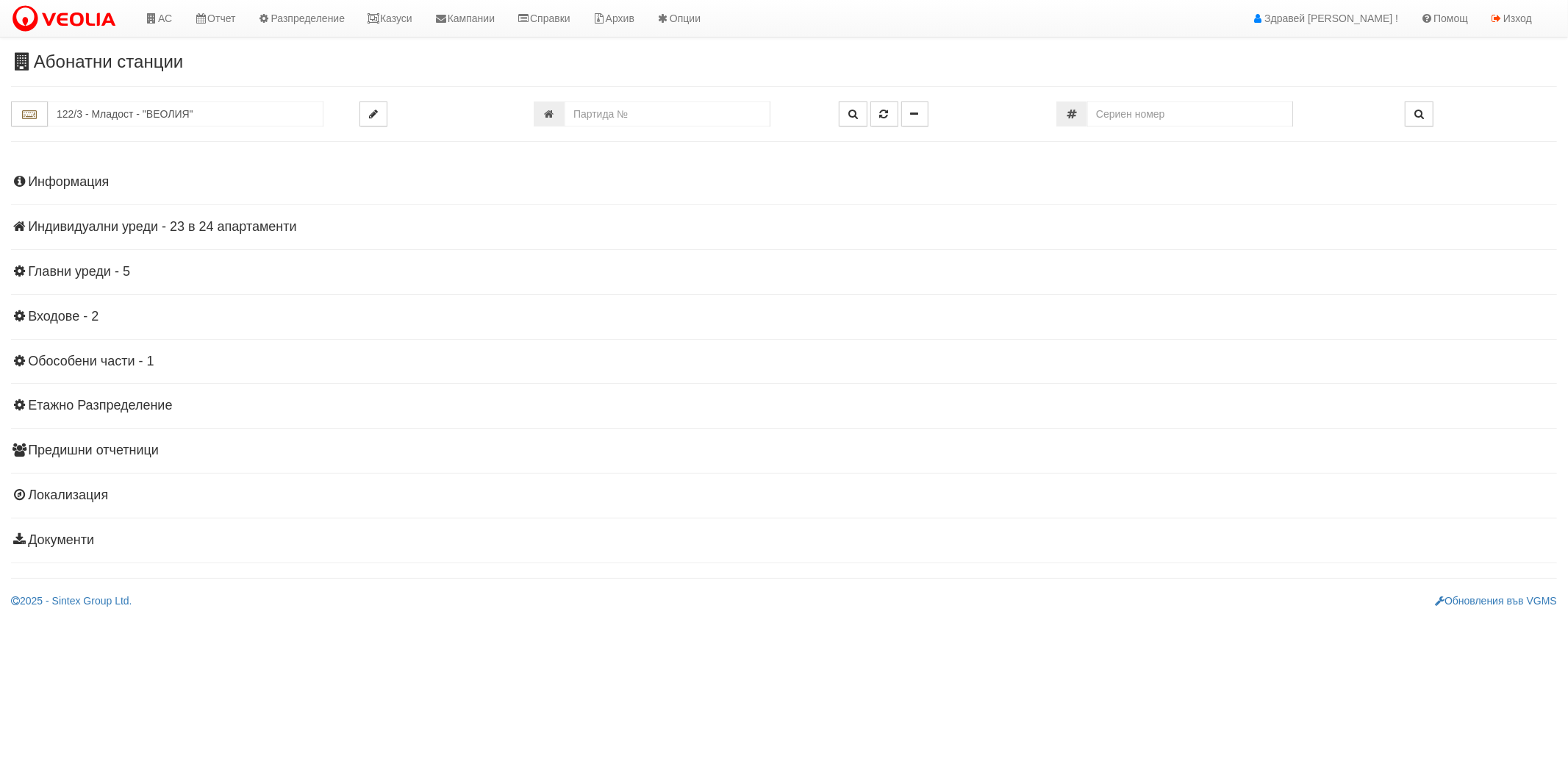
click at [108, 224] on h4 "Индивидуални уреди - 23 в 24 апартаменти" at bounding box center [784, 227] width 1546 height 15
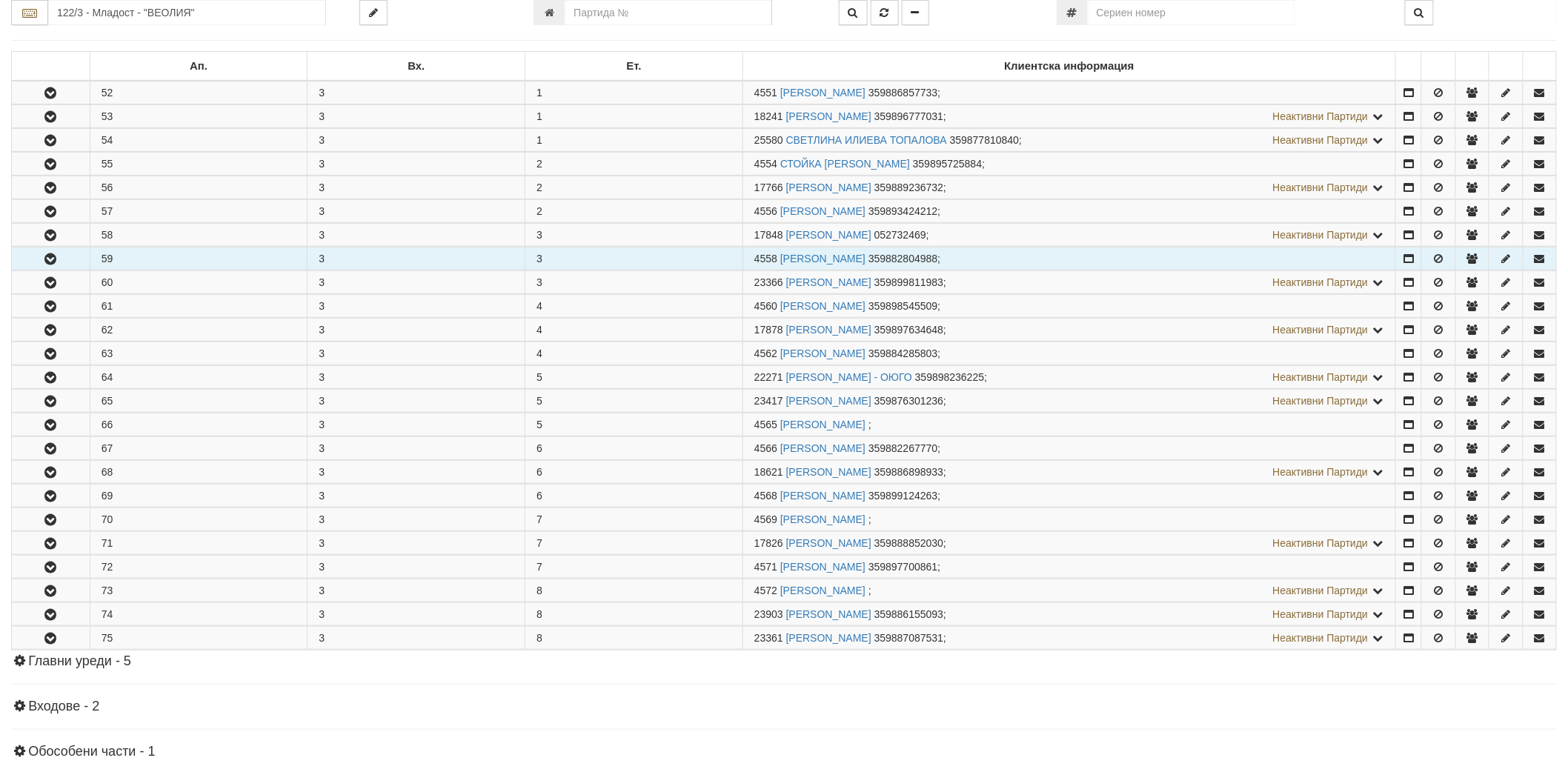
scroll to position [247, 0]
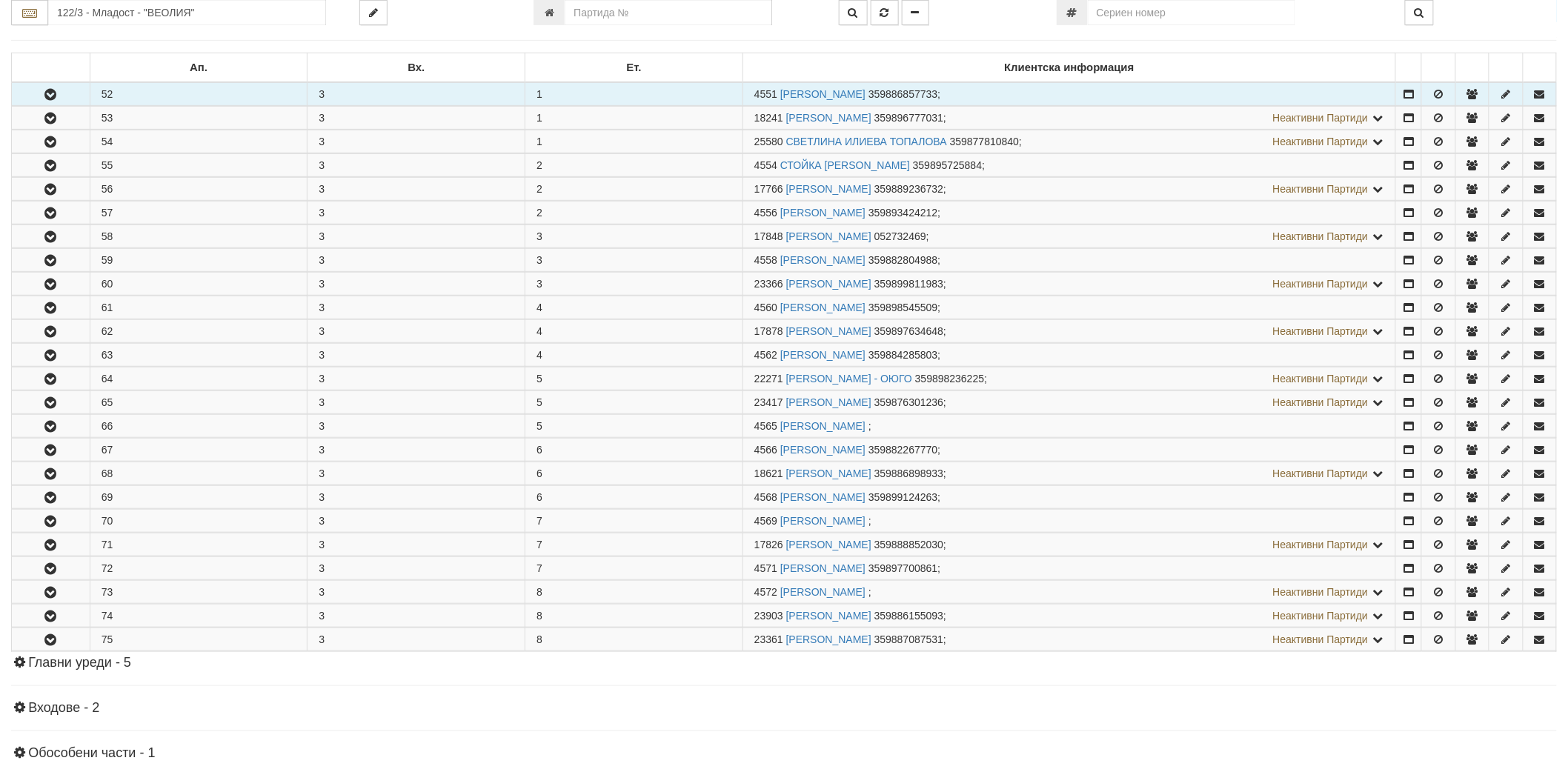
click at [51, 95] on icon "button" at bounding box center [51, 95] width 18 height 11
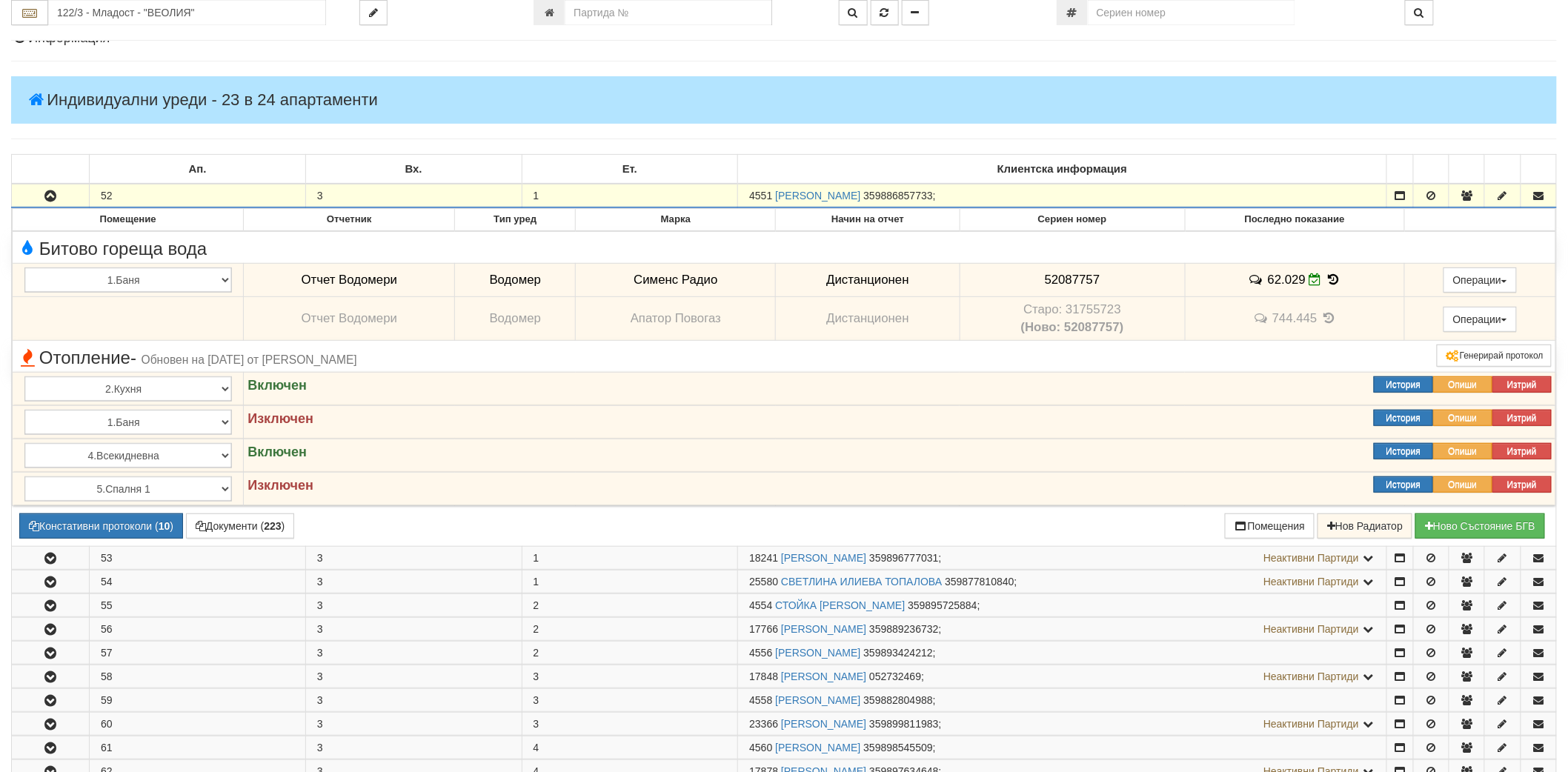
scroll to position [0, 0]
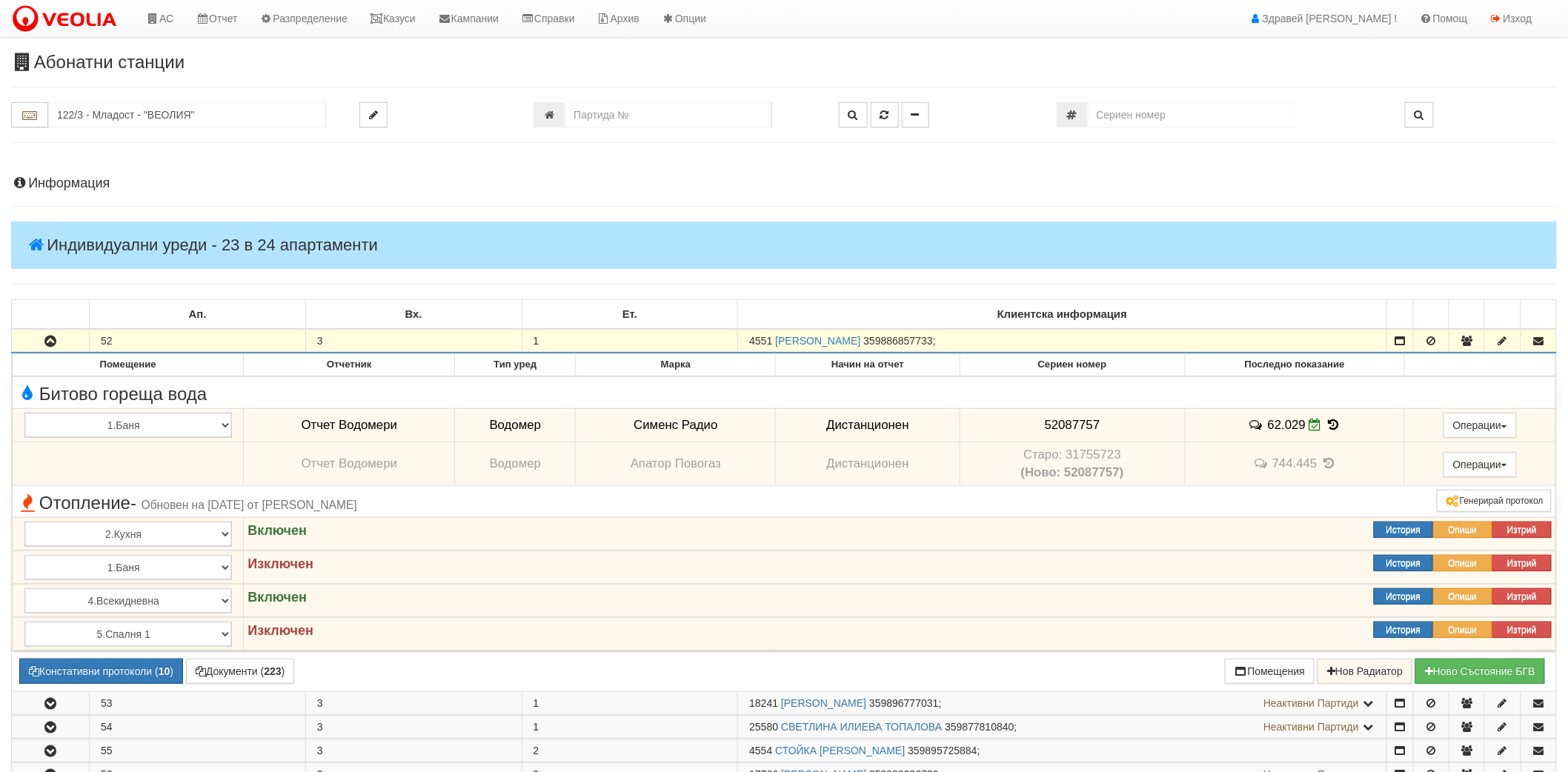
click at [139, 187] on h4 "Информация" at bounding box center [784, 184] width 1546 height 15
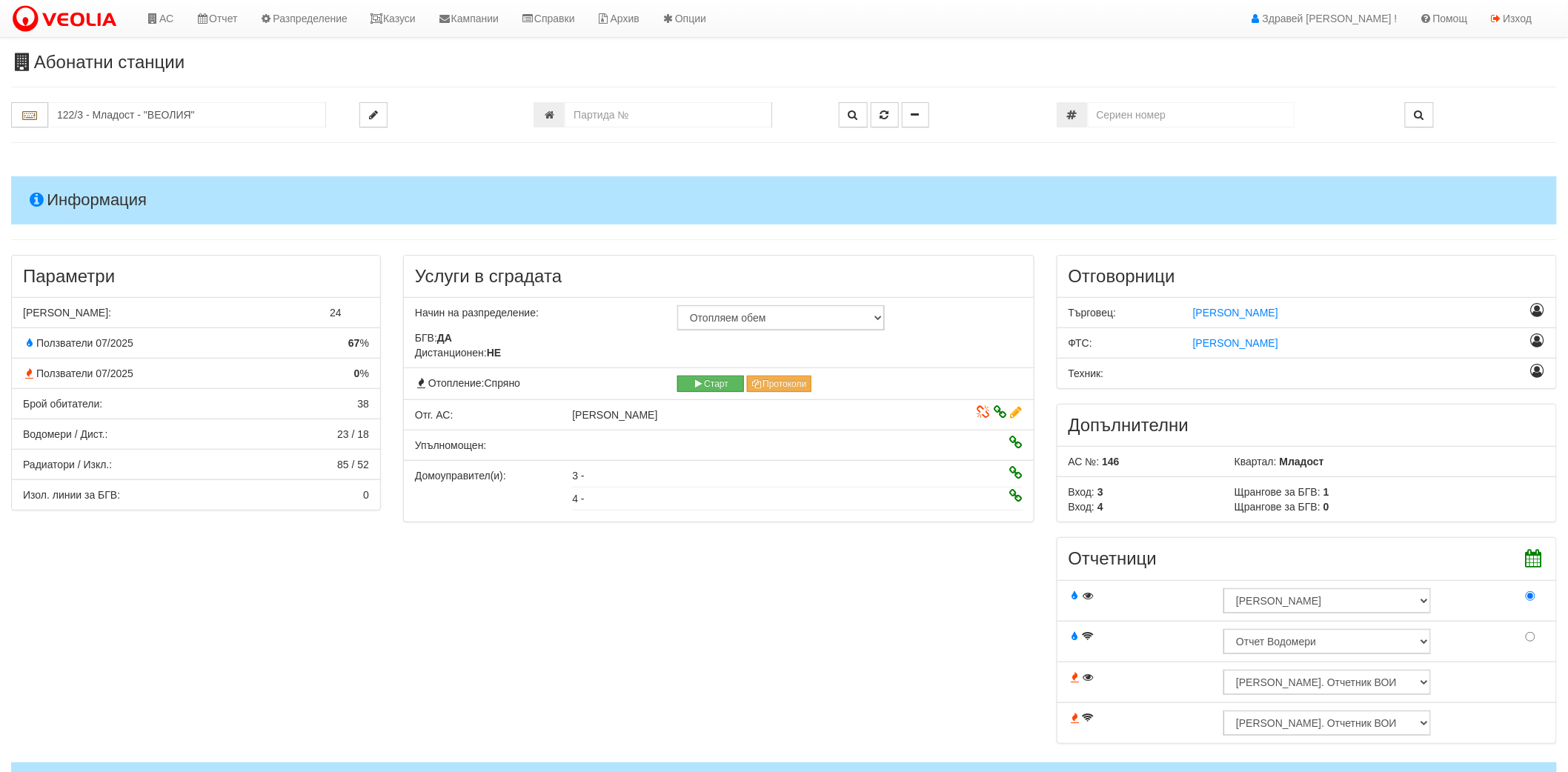
click at [164, 193] on h4 "Информация" at bounding box center [784, 200] width 1546 height 47
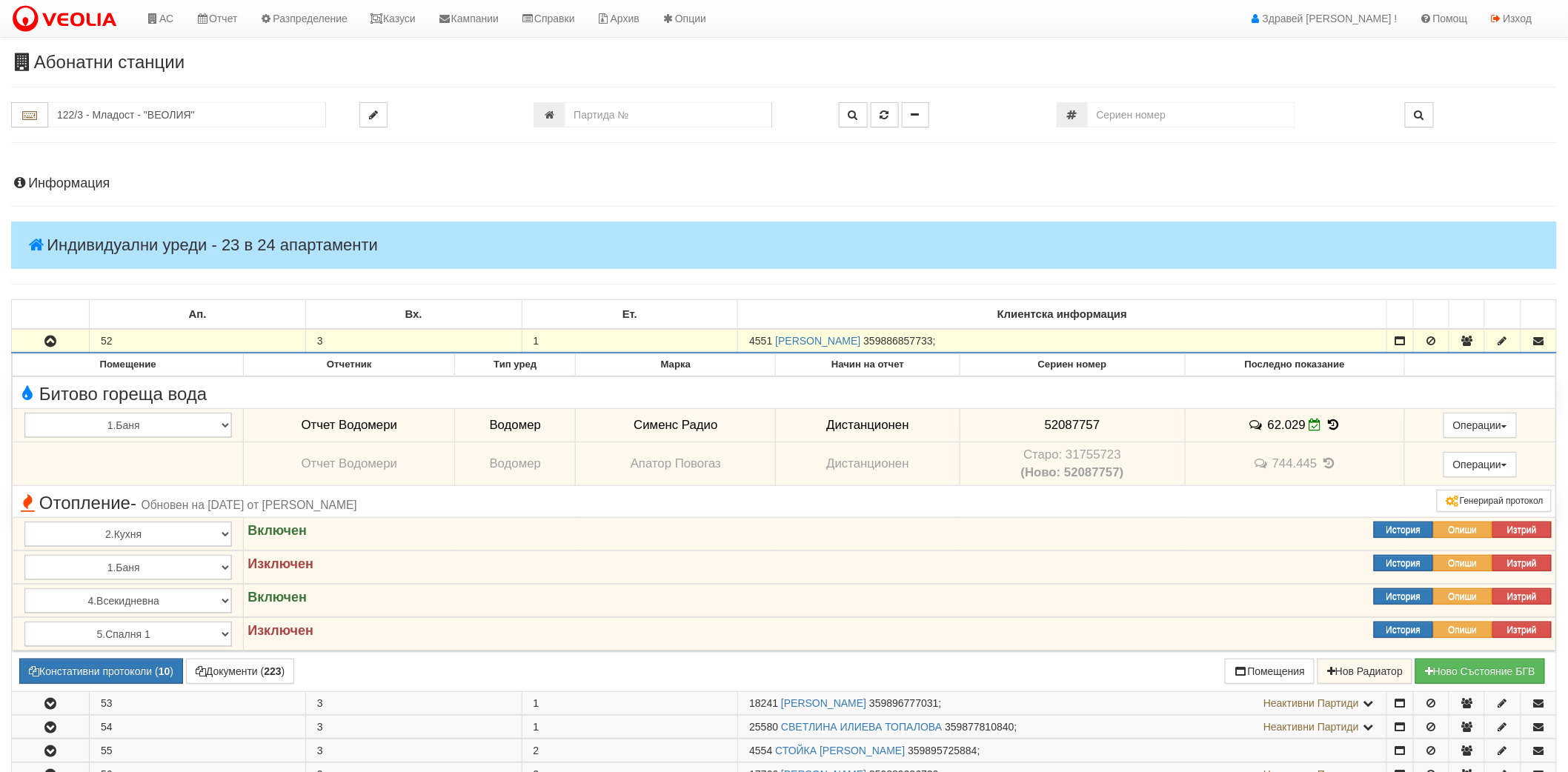
click at [83, 186] on h4 "Информация" at bounding box center [784, 184] width 1546 height 15
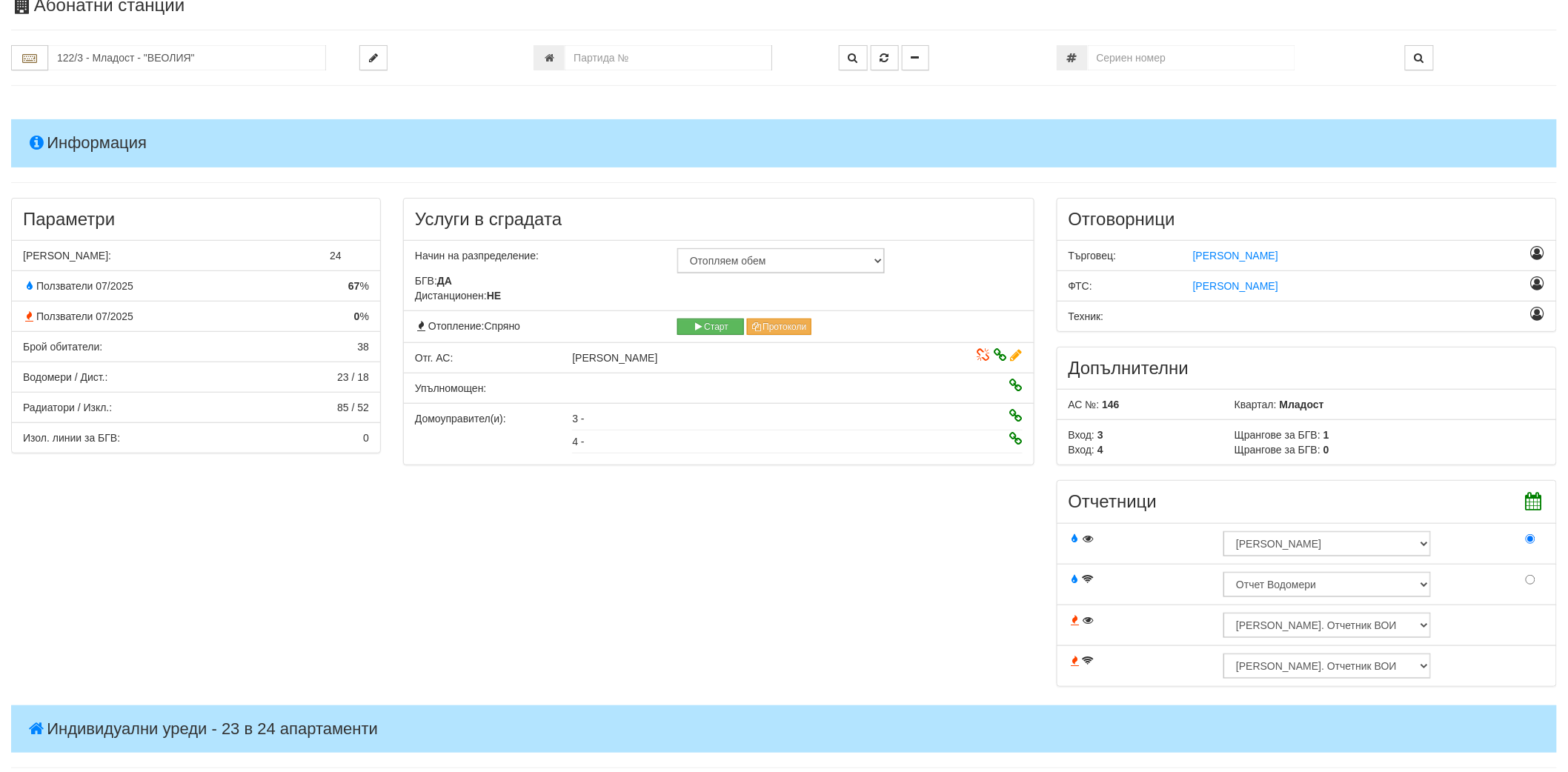
scroll to position [83, 0]
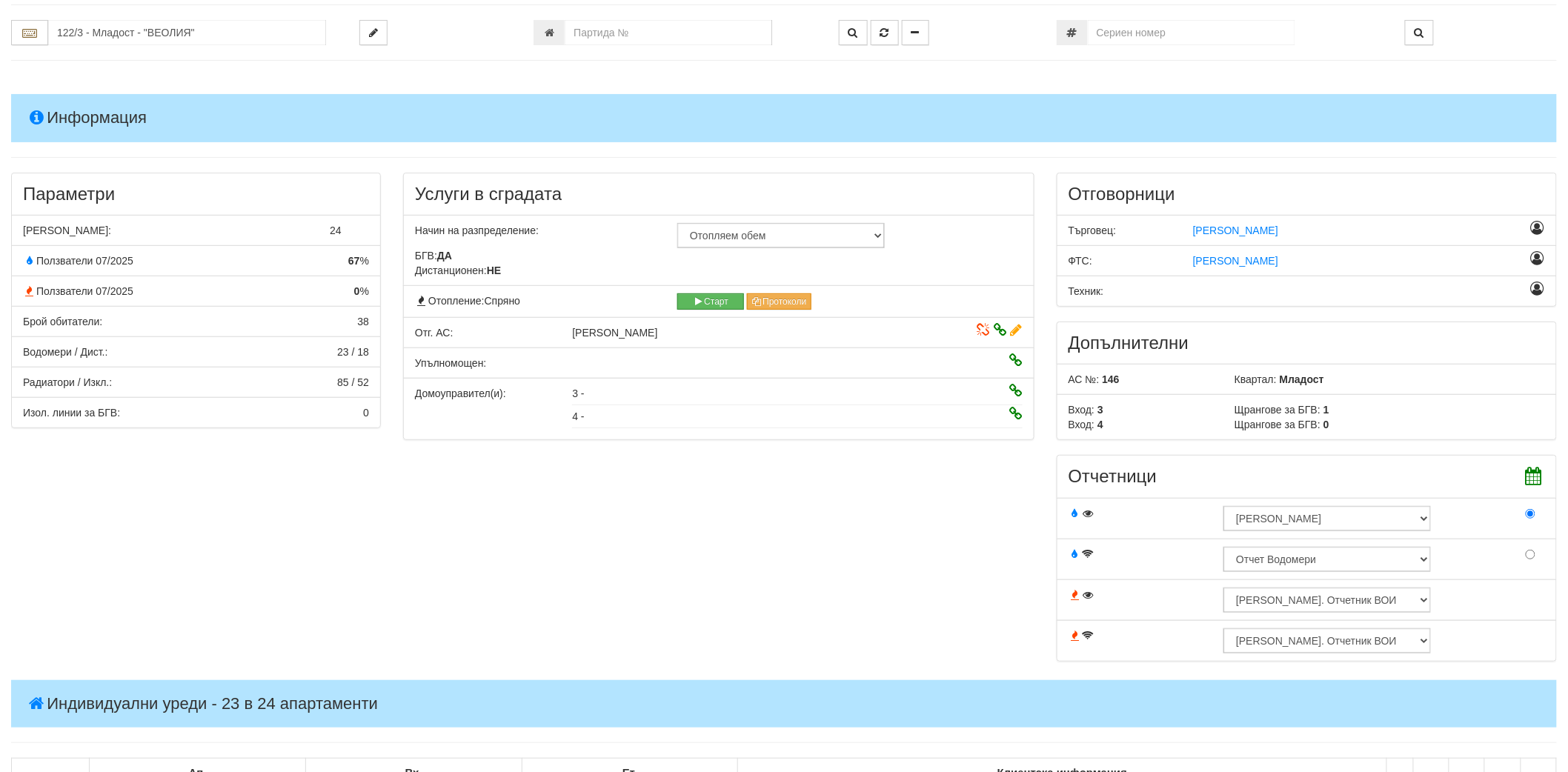
drag, startPoint x: 573, startPoint y: 334, endPoint x: 792, endPoint y: 336, distance: 219.0
click at [792, 336] on div "[PERSON_NAME]" at bounding box center [718, 333] width 315 height 15
click at [738, 328] on div "[PERSON_NAME]" at bounding box center [718, 333] width 315 height 15
drag, startPoint x: 719, startPoint y: 335, endPoint x: 655, endPoint y: 334, distance: 64.0
click at [655, 334] on div "[PERSON_NAME]" at bounding box center [718, 333] width 315 height 15
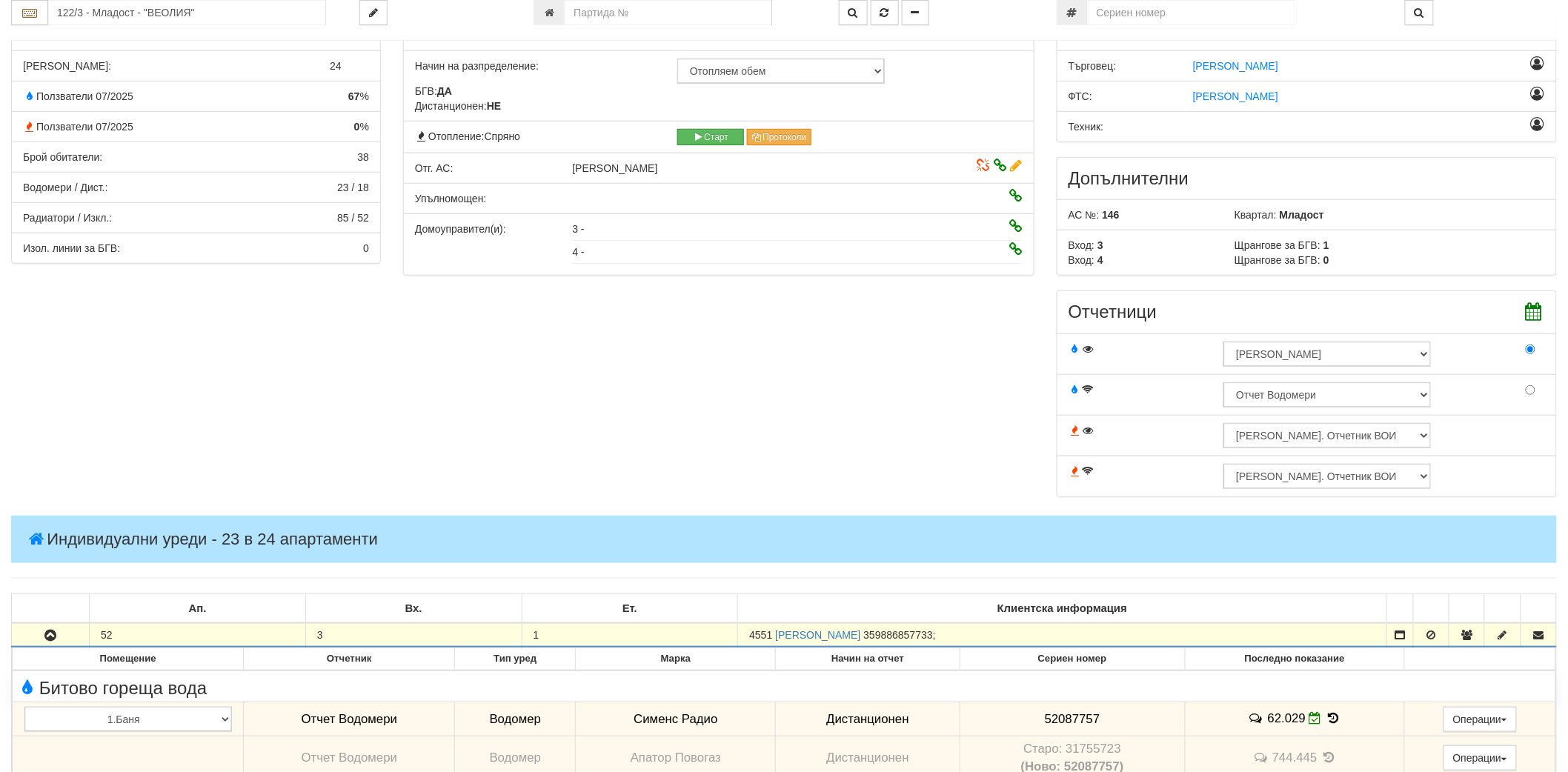
click at [642, 402] on div "Параметри Брой Апартаменти: 24 Ползватели 07/2025 67 % 0 % 38" at bounding box center [784, 260] width 1568 height 504
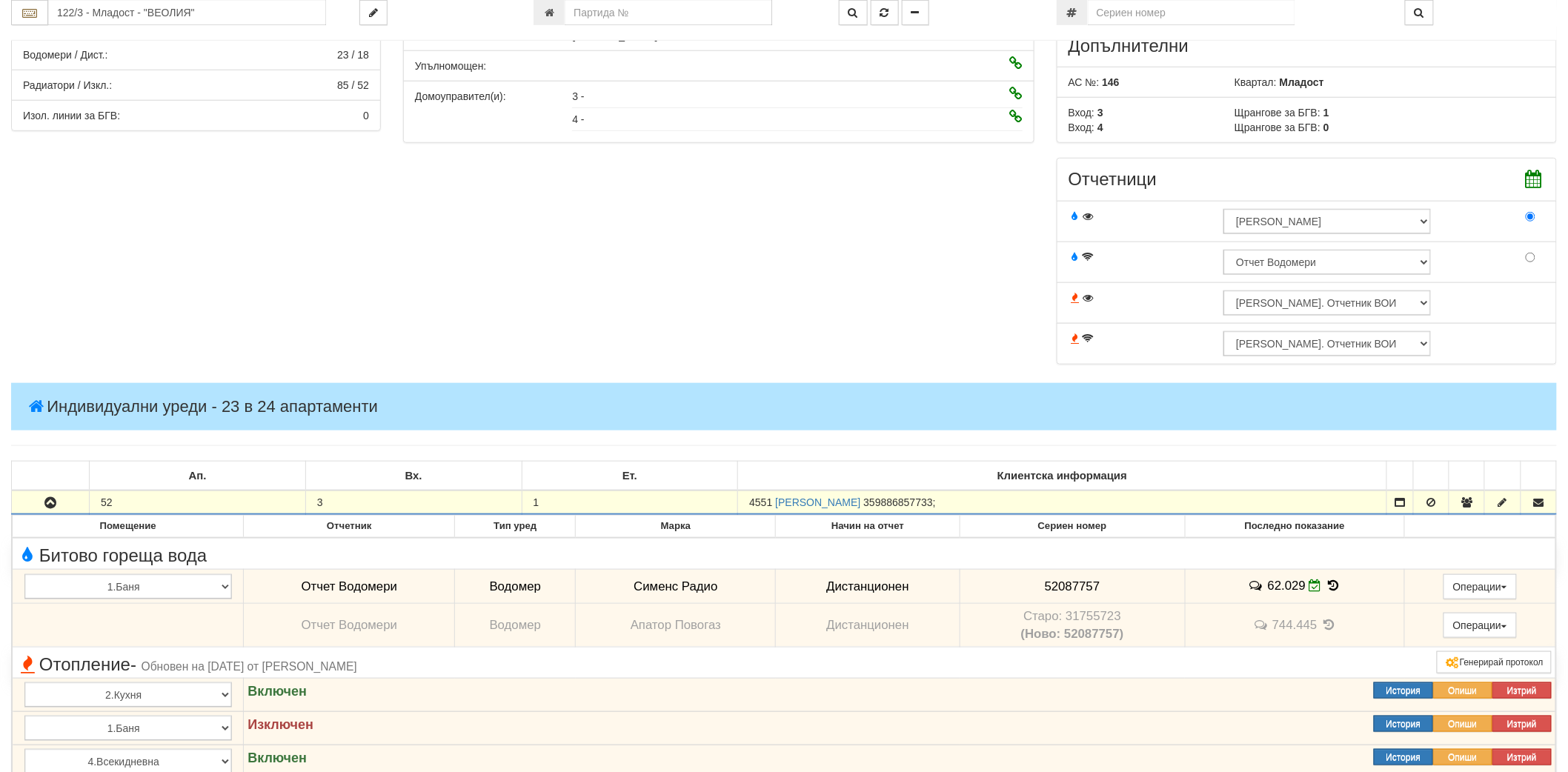
scroll to position [329, 0]
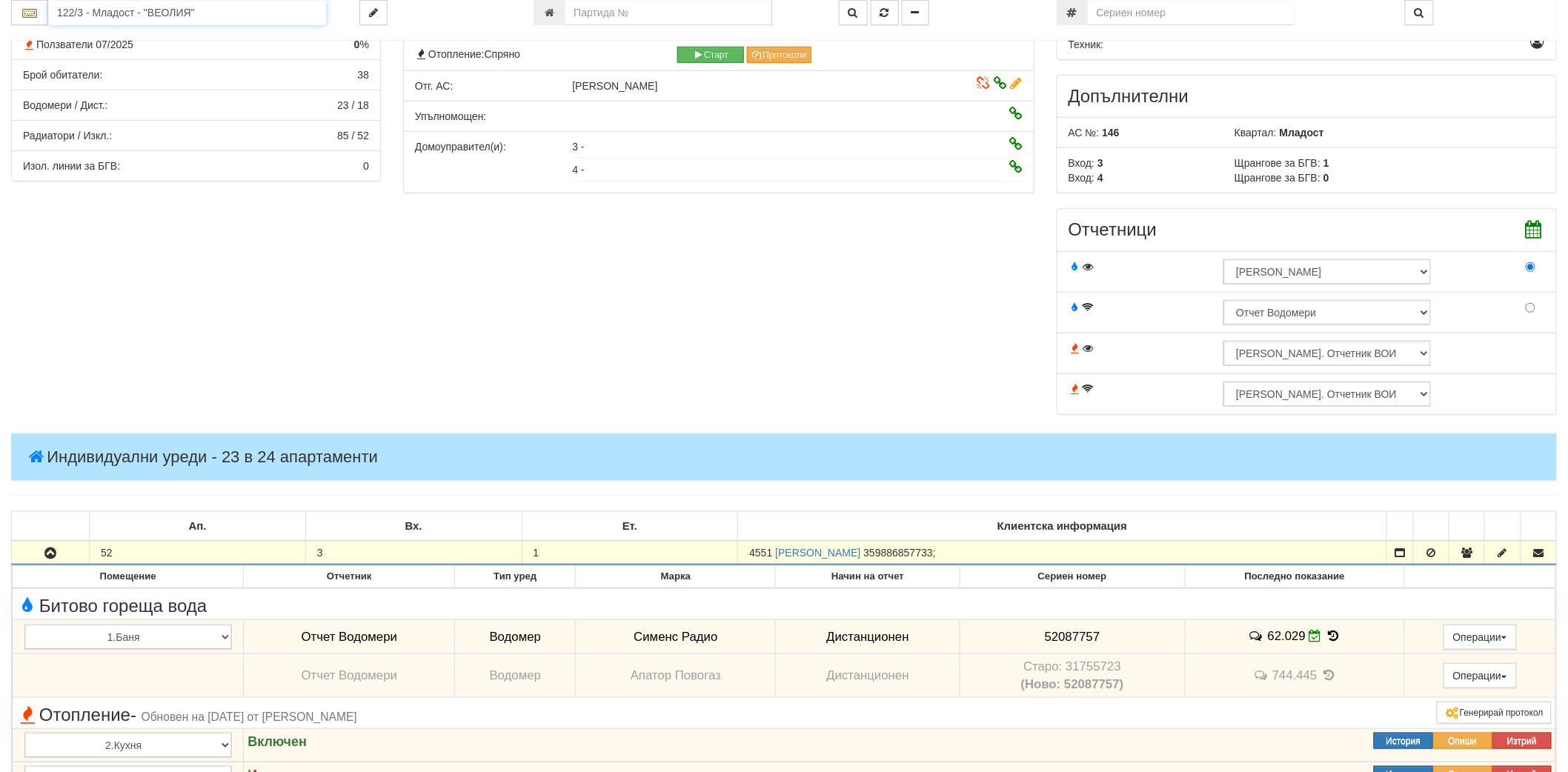
click at [260, 17] on input "122/3 - Младост - "ВЕОЛИЯ"" at bounding box center [187, 12] width 278 height 25
click at [236, 34] on div "166/А - Възраждане - "ВЕОЛИЯ"" at bounding box center [187, 36] width 273 height 17
type input "166/А - Възраждане - "ВЕОЛИЯ""
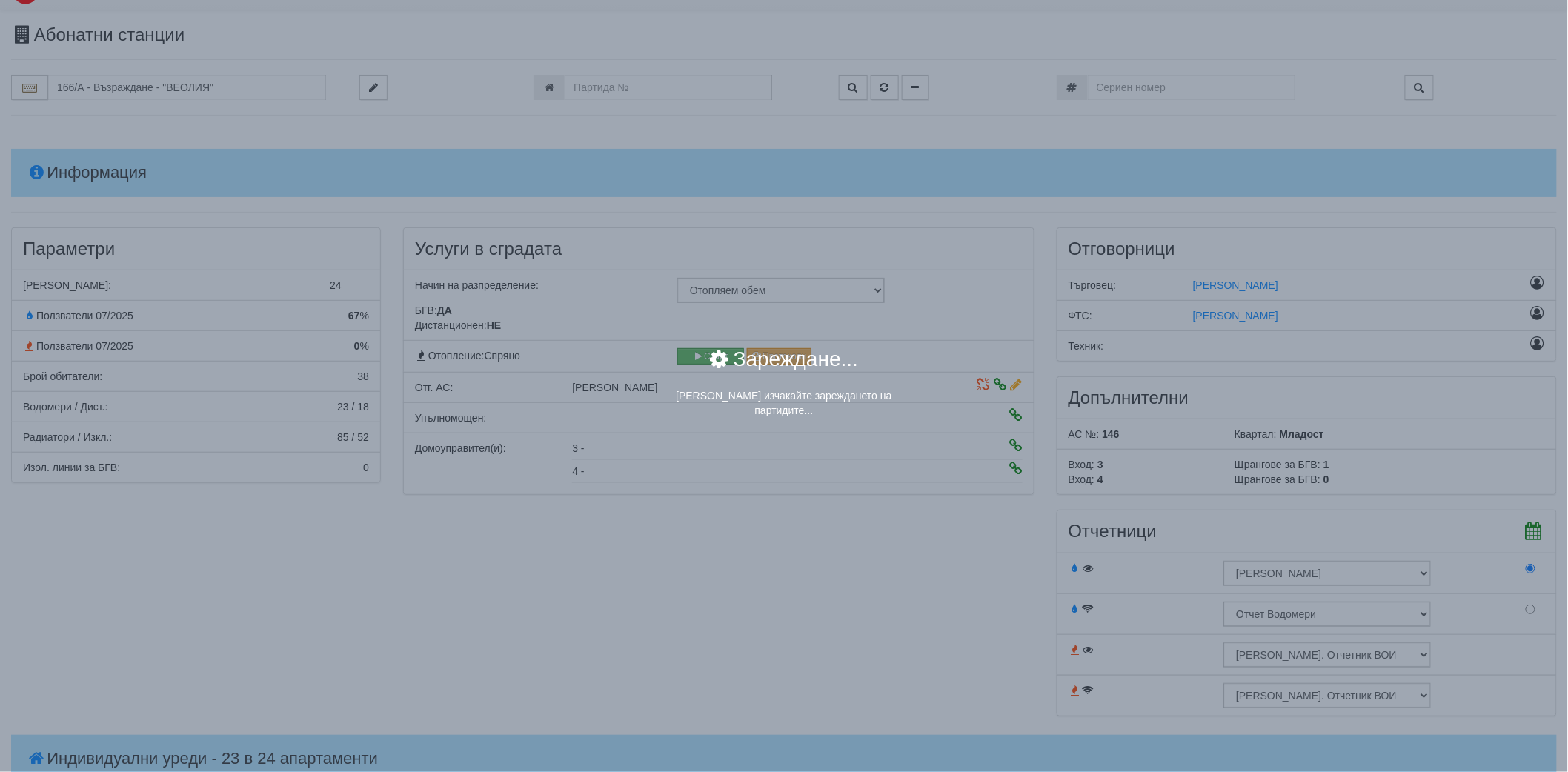
scroll to position [0, 0]
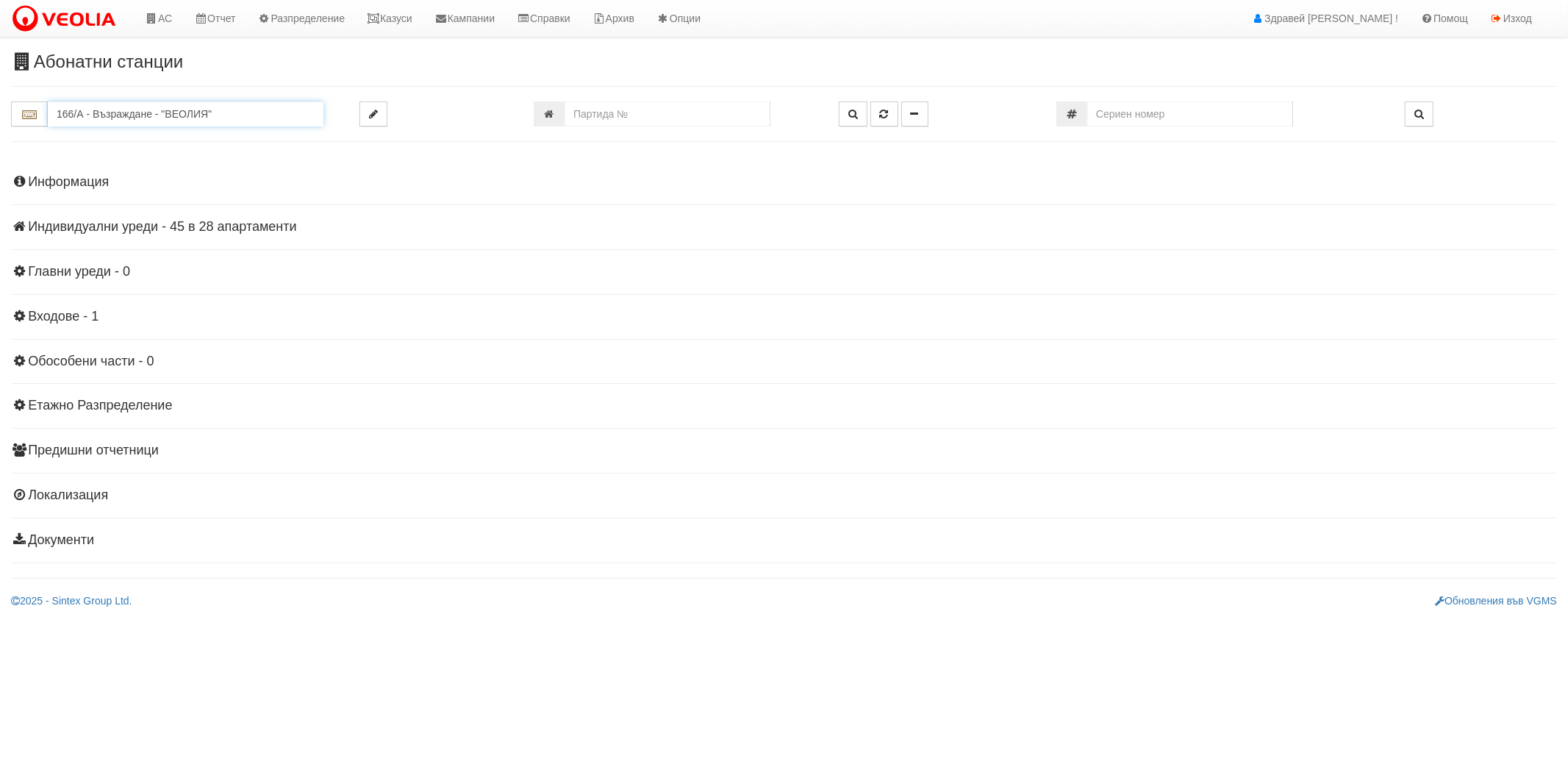
click at [97, 120] on input "166/А - Възраждане - "ВЕОЛИЯ"" at bounding box center [186, 114] width 276 height 25
click at [230, 121] on input "166/А - Възраждане - "ВЕОЛИЯ"" at bounding box center [186, 114] width 276 height 25
click at [226, 221] on h4 "Индивидуални уреди - 45 в 28 апартаменти" at bounding box center [784, 227] width 1546 height 15
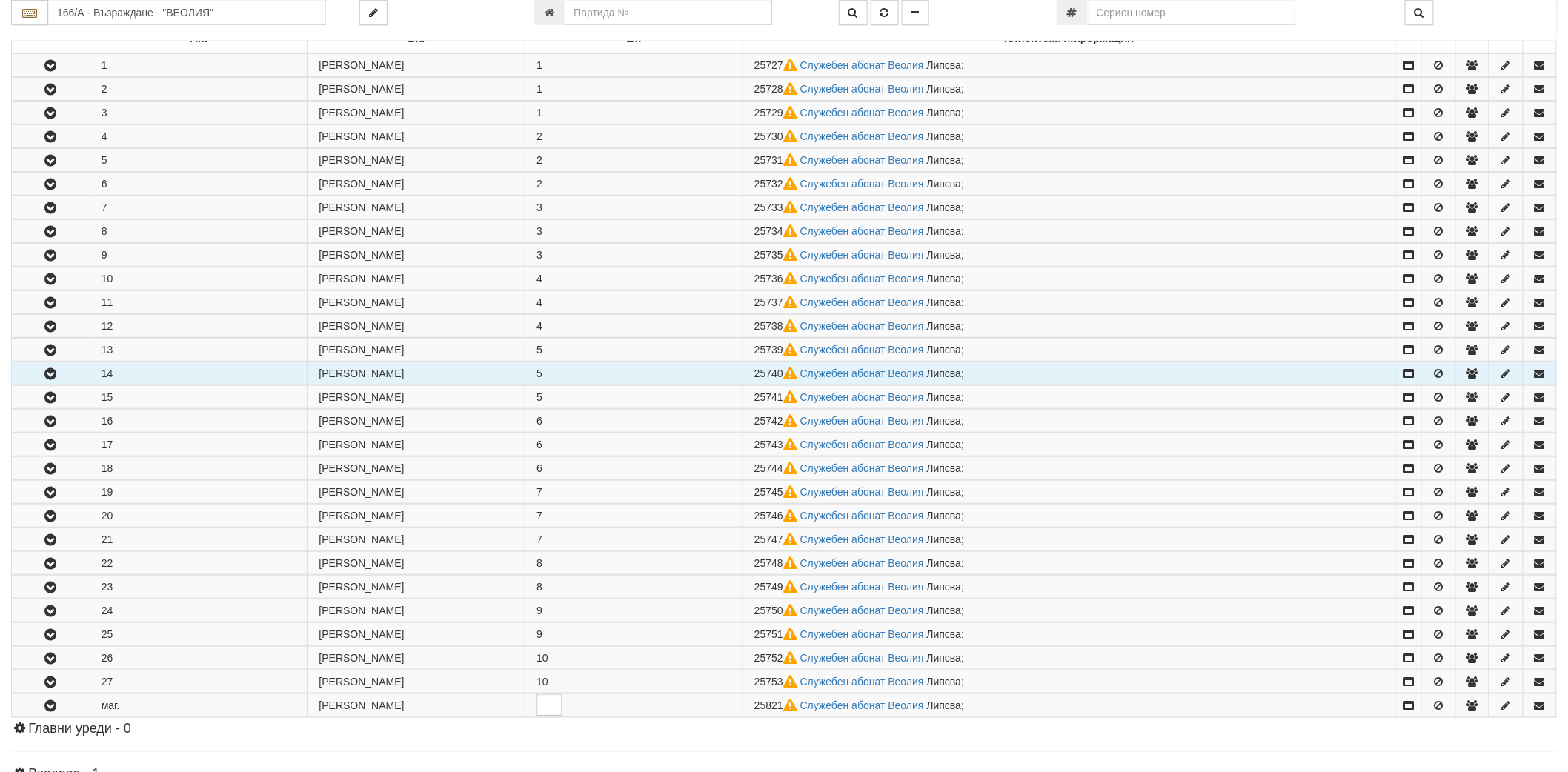
scroll to position [247, 0]
